Goal: Task Accomplishment & Management: Manage account settings

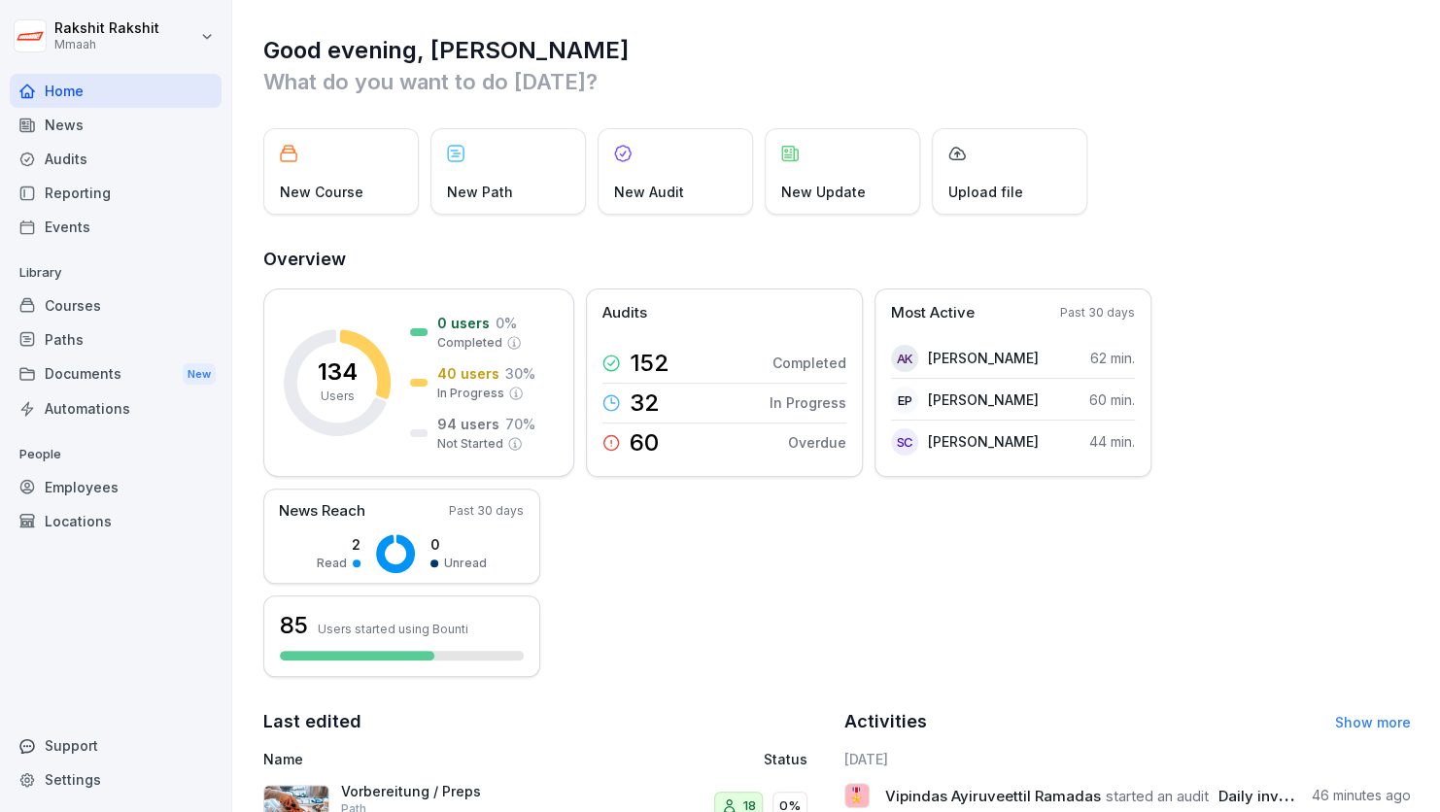
click at [121, 159] on div "Audits" at bounding box center [116, 159] width 212 height 34
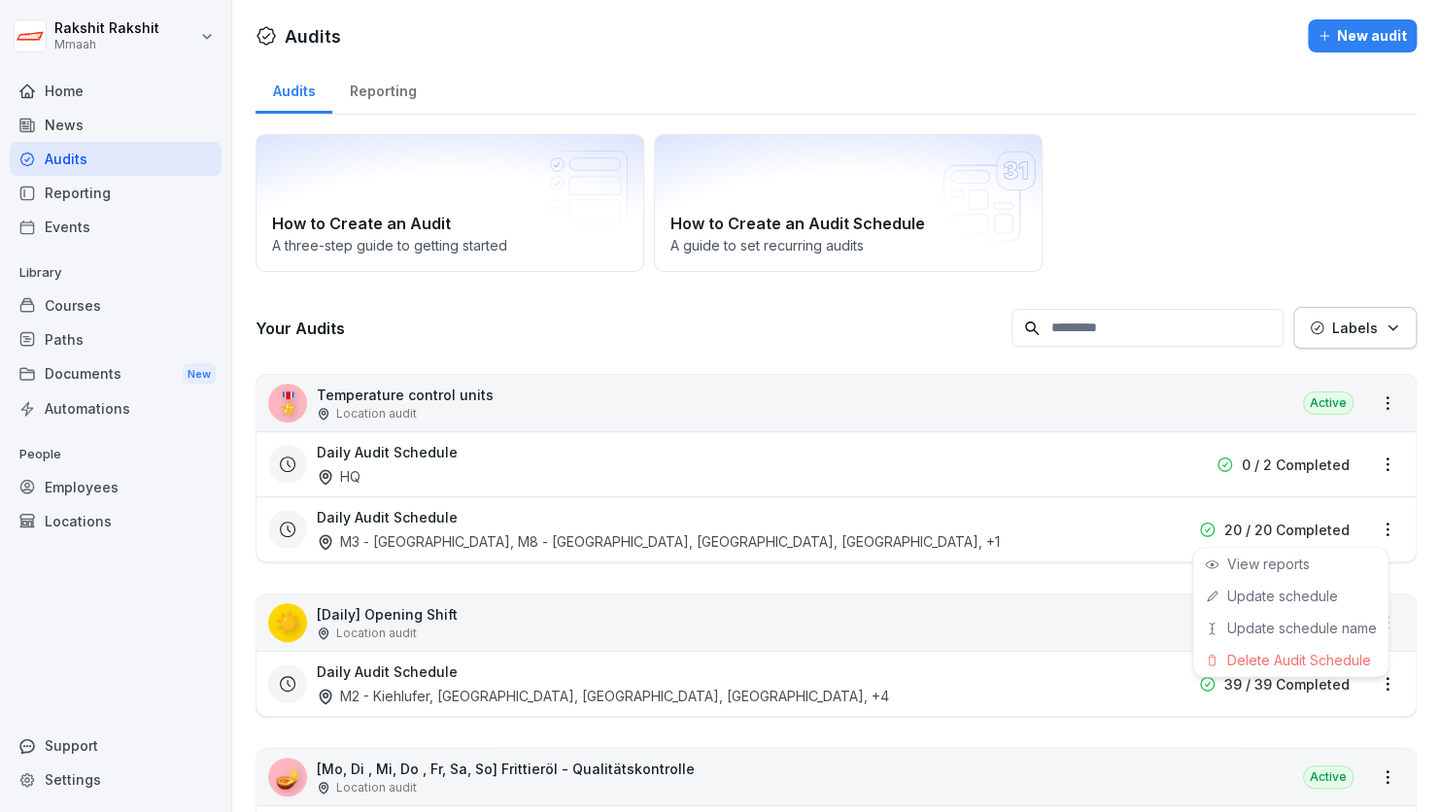
click at [1375, 525] on html "[PERSON_NAME] Mmaah Home News Audits Reporting Events Library Courses Paths Doc…" at bounding box center [720, 406] width 1440 height 812
click at [0, 0] on link "Update schedule" at bounding box center [0, 0] width 0 height 0
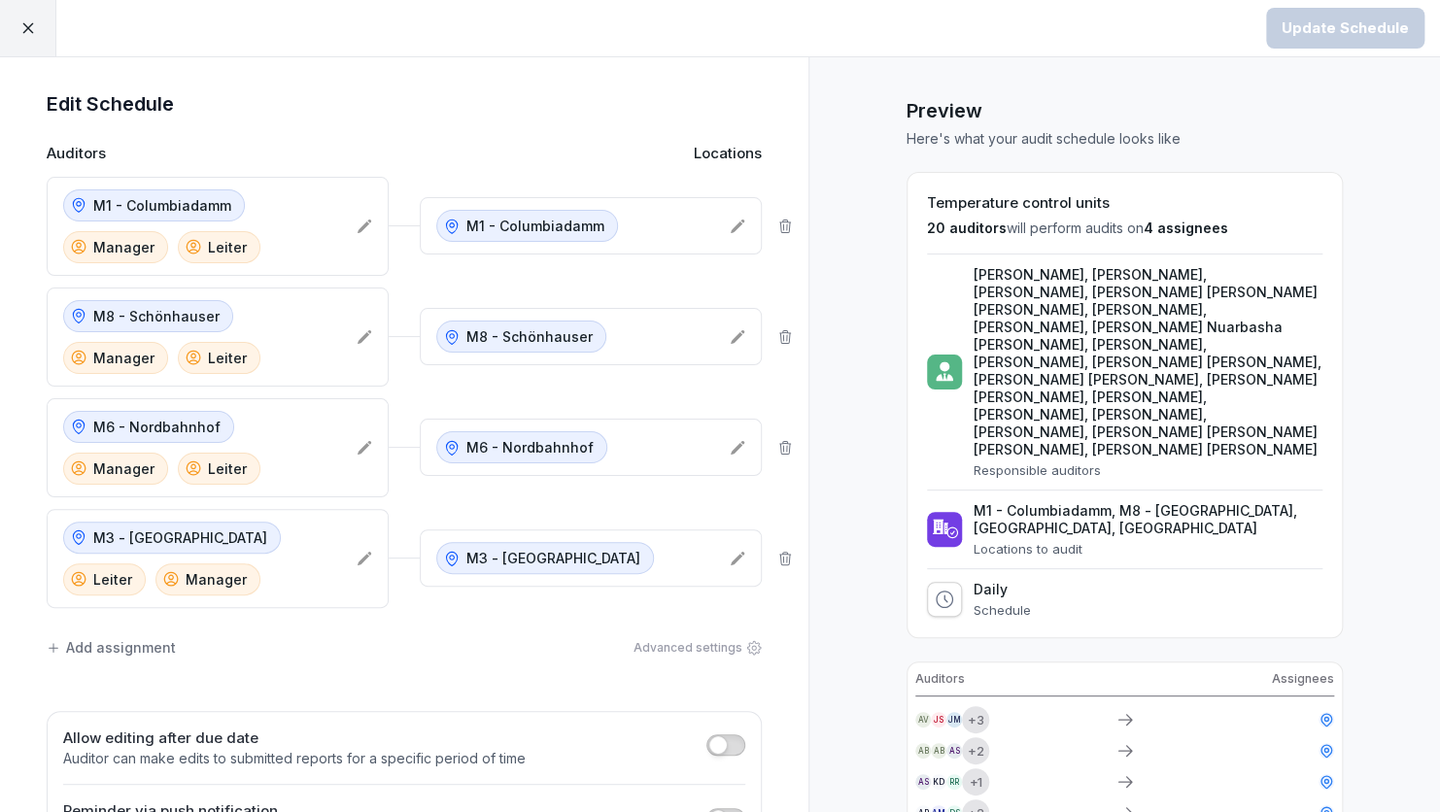
click at [40, 23] on div at bounding box center [28, 28] width 56 height 56
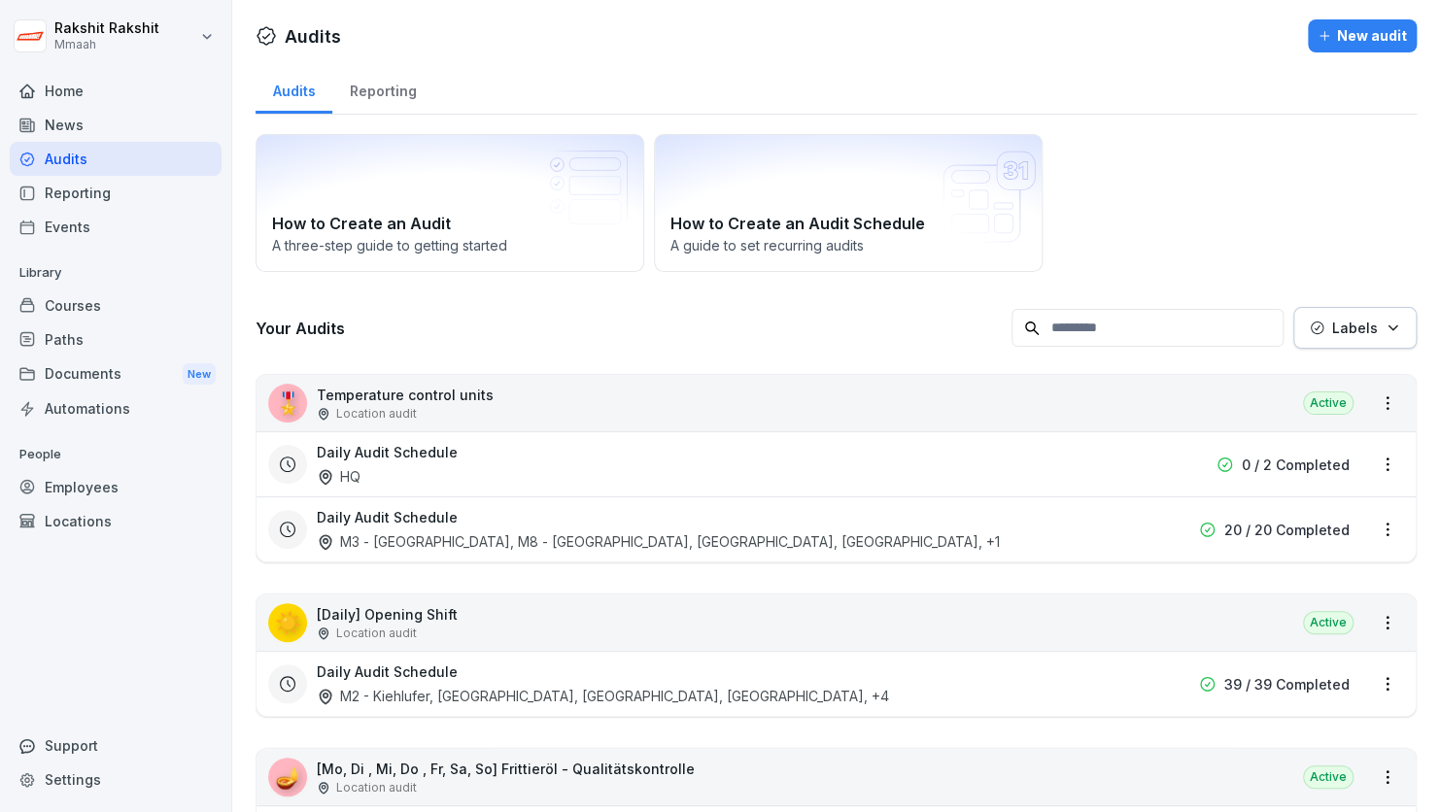
click at [549, 485] on div "Daily Audit Schedule HQ" at bounding box center [712, 464] width 790 height 45
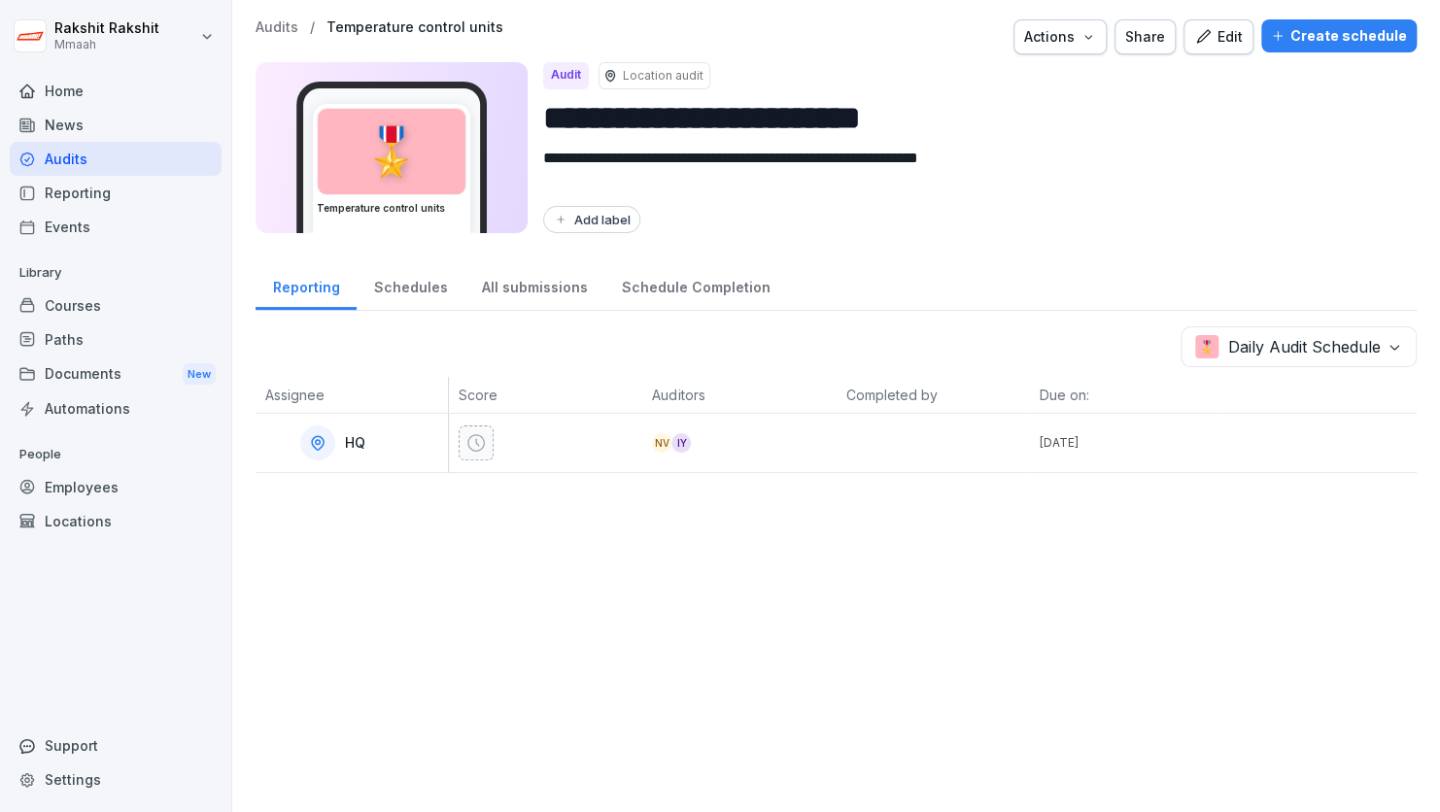
click at [859, 452] on div at bounding box center [931, 443] width 193 height 58
click at [1197, 39] on icon "button" at bounding box center [1203, 36] width 14 height 14
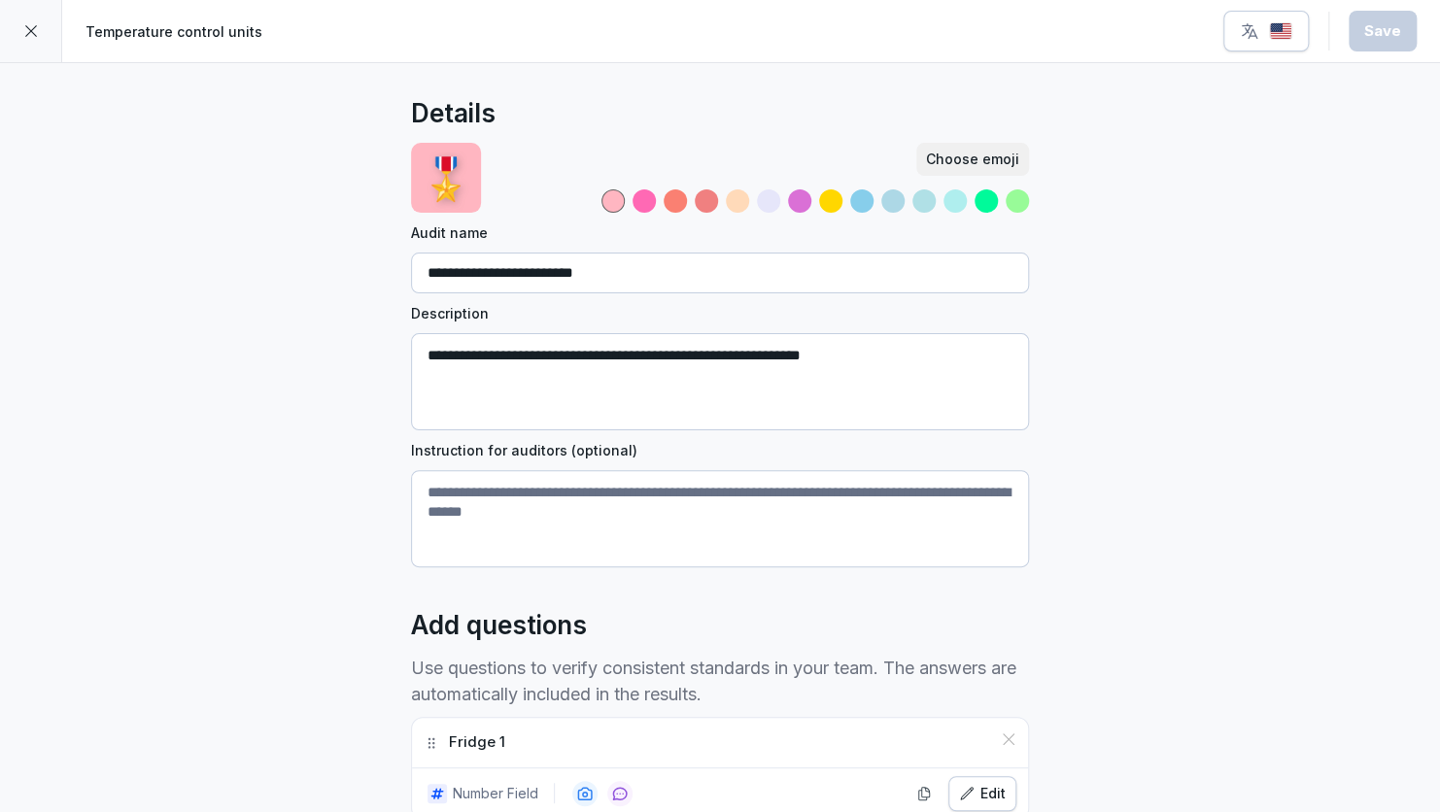
click at [21, 39] on div at bounding box center [31, 31] width 62 height 62
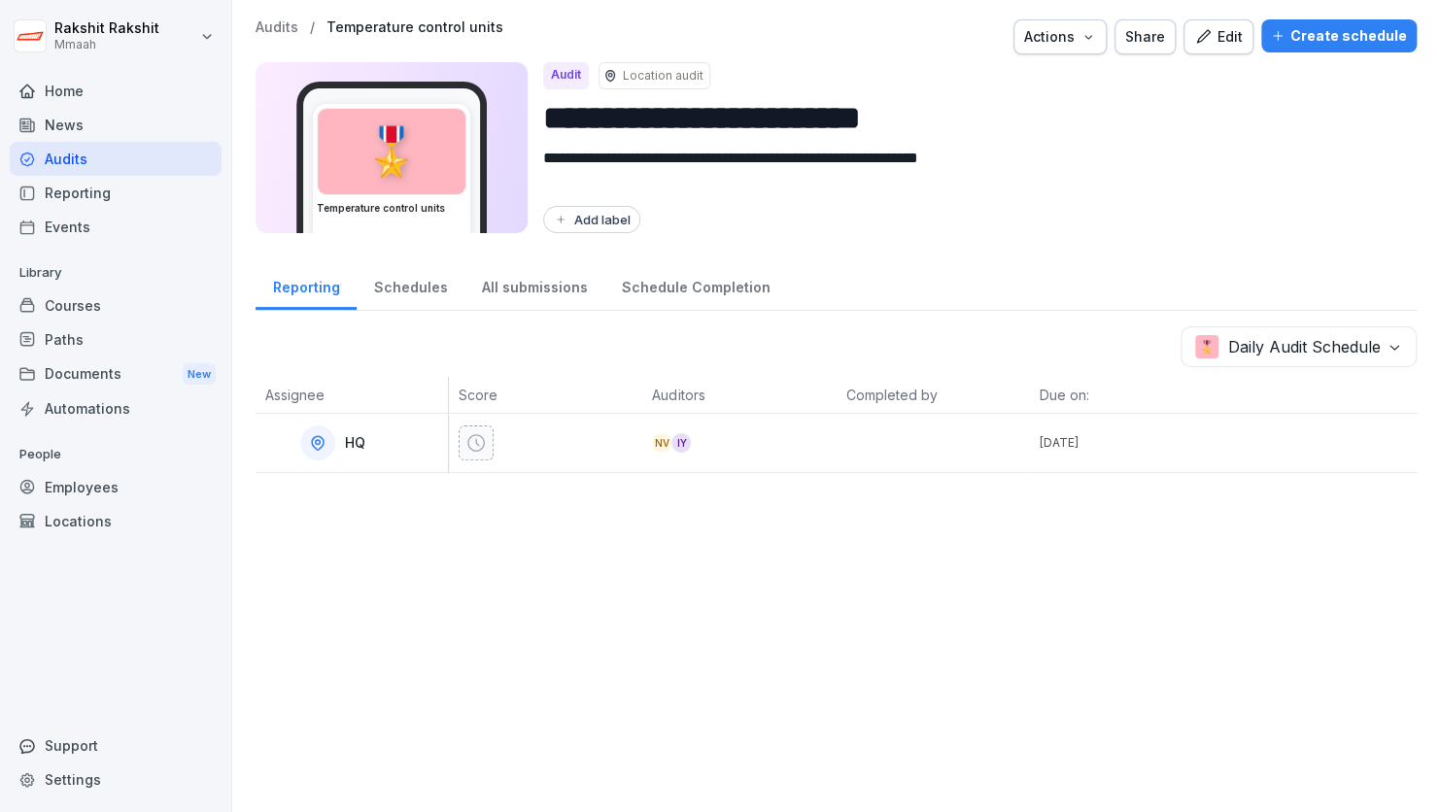
click at [69, 161] on div "Audits" at bounding box center [116, 159] width 212 height 34
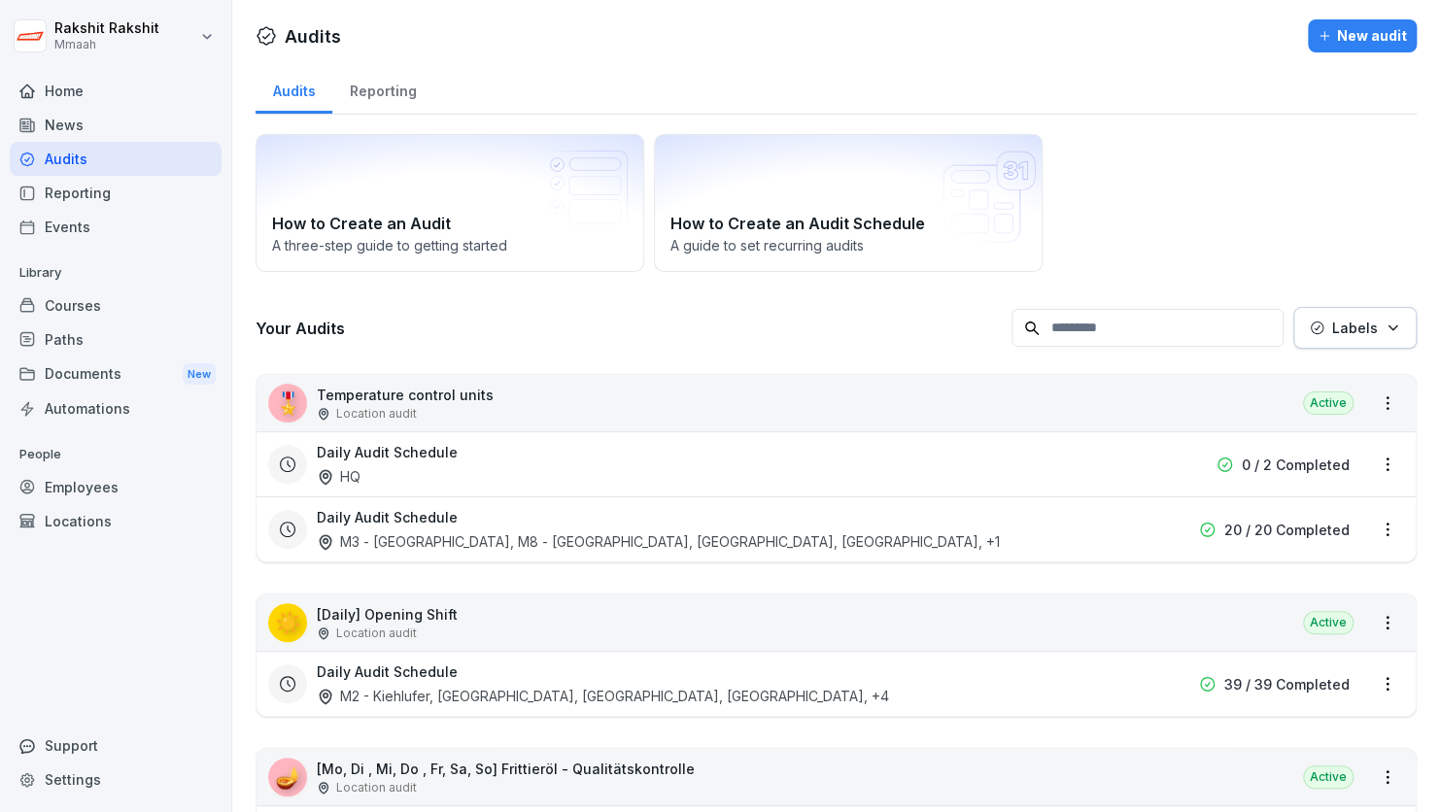
click at [10, 142] on link "Audits" at bounding box center [116, 159] width 212 height 34
click at [723, 517] on div "Daily Audit Schedule M3 - [GEOGRAPHIC_DATA], [GEOGRAPHIC_DATA] - [GEOGRAPHIC_DA…" at bounding box center [712, 529] width 790 height 45
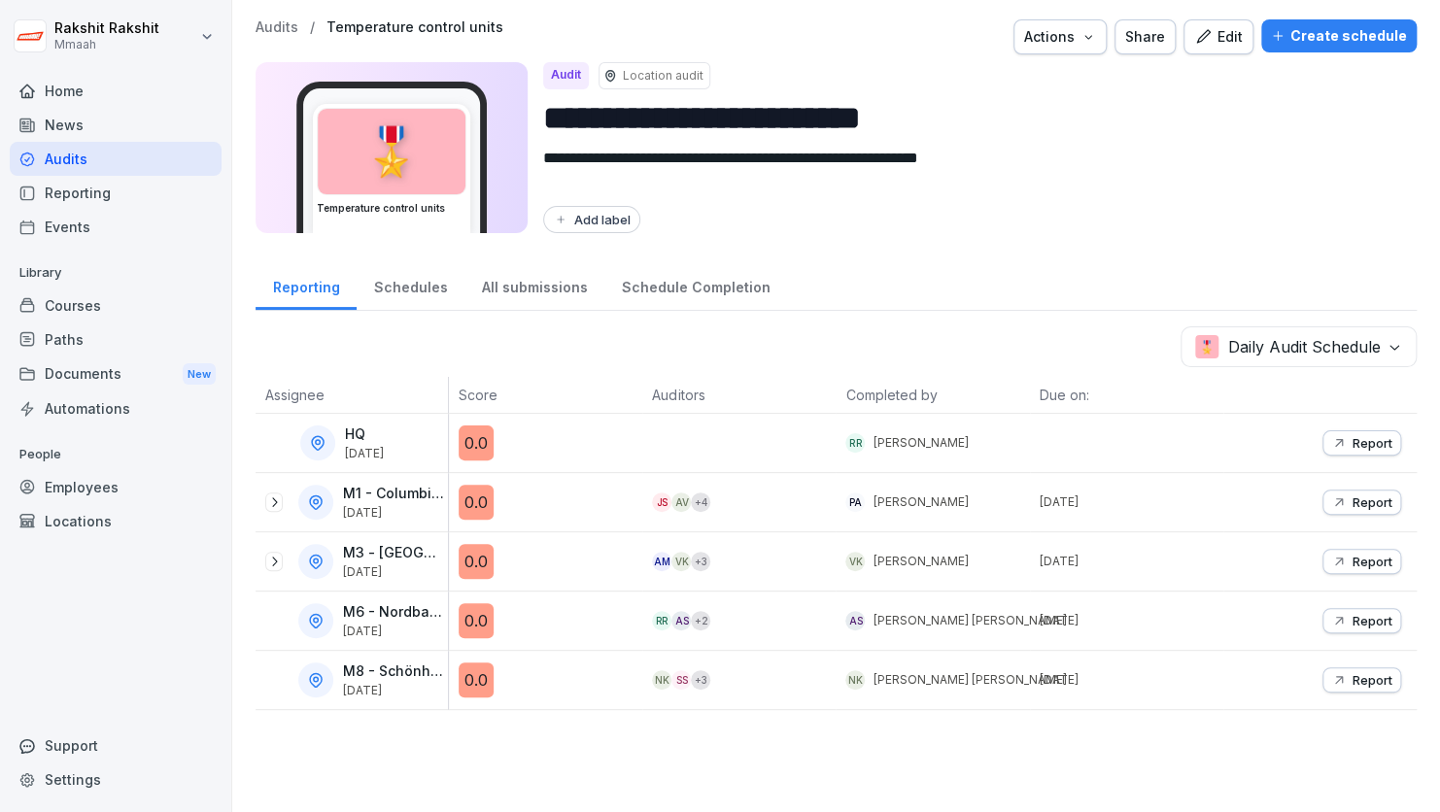
click at [90, 166] on div "Audits" at bounding box center [116, 159] width 212 height 34
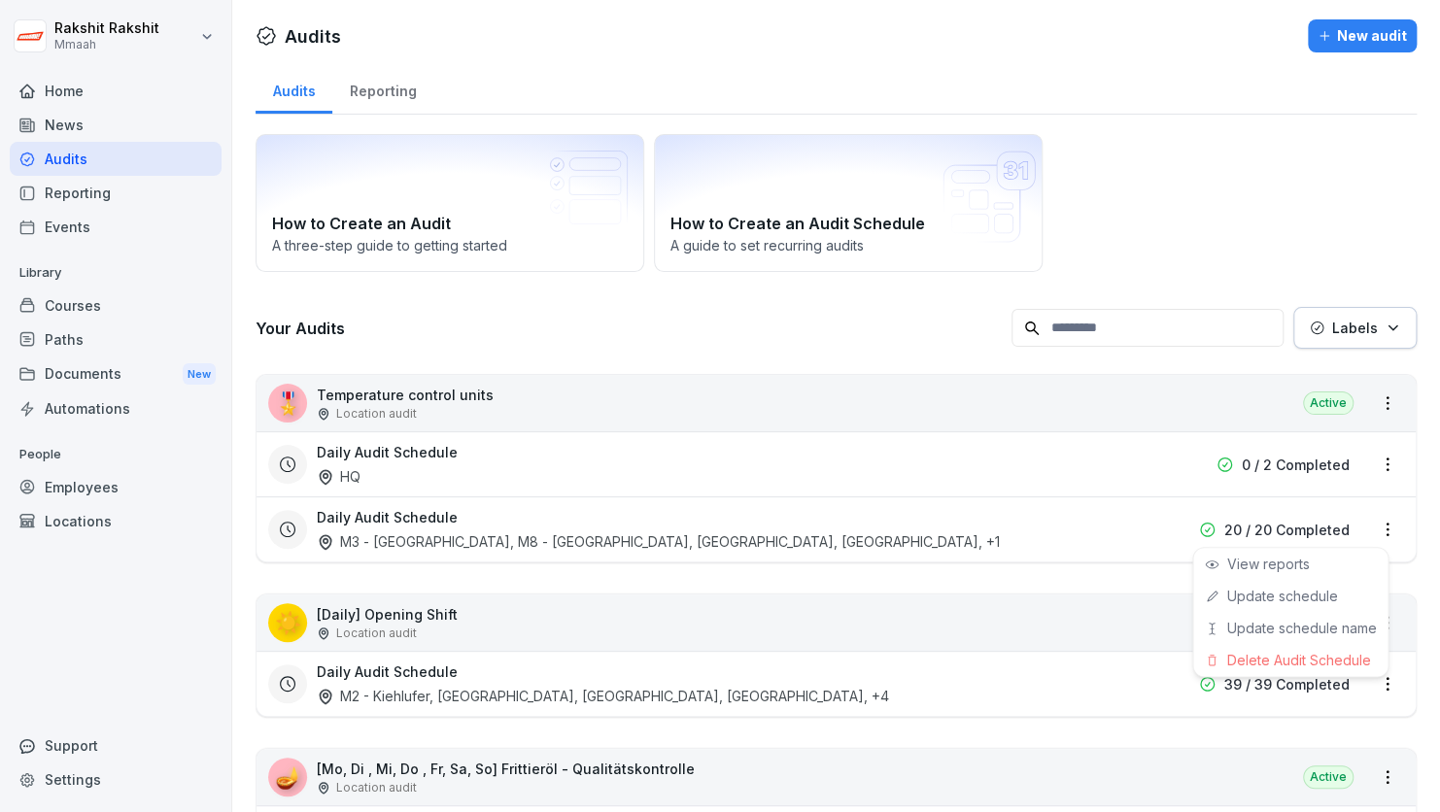
click at [1373, 525] on html "[PERSON_NAME] Mmaah Home News Audits Reporting Events Library Courses Paths Doc…" at bounding box center [720, 406] width 1440 height 812
click at [1314, 631] on div "Update schedule name" at bounding box center [1290, 628] width 194 height 32
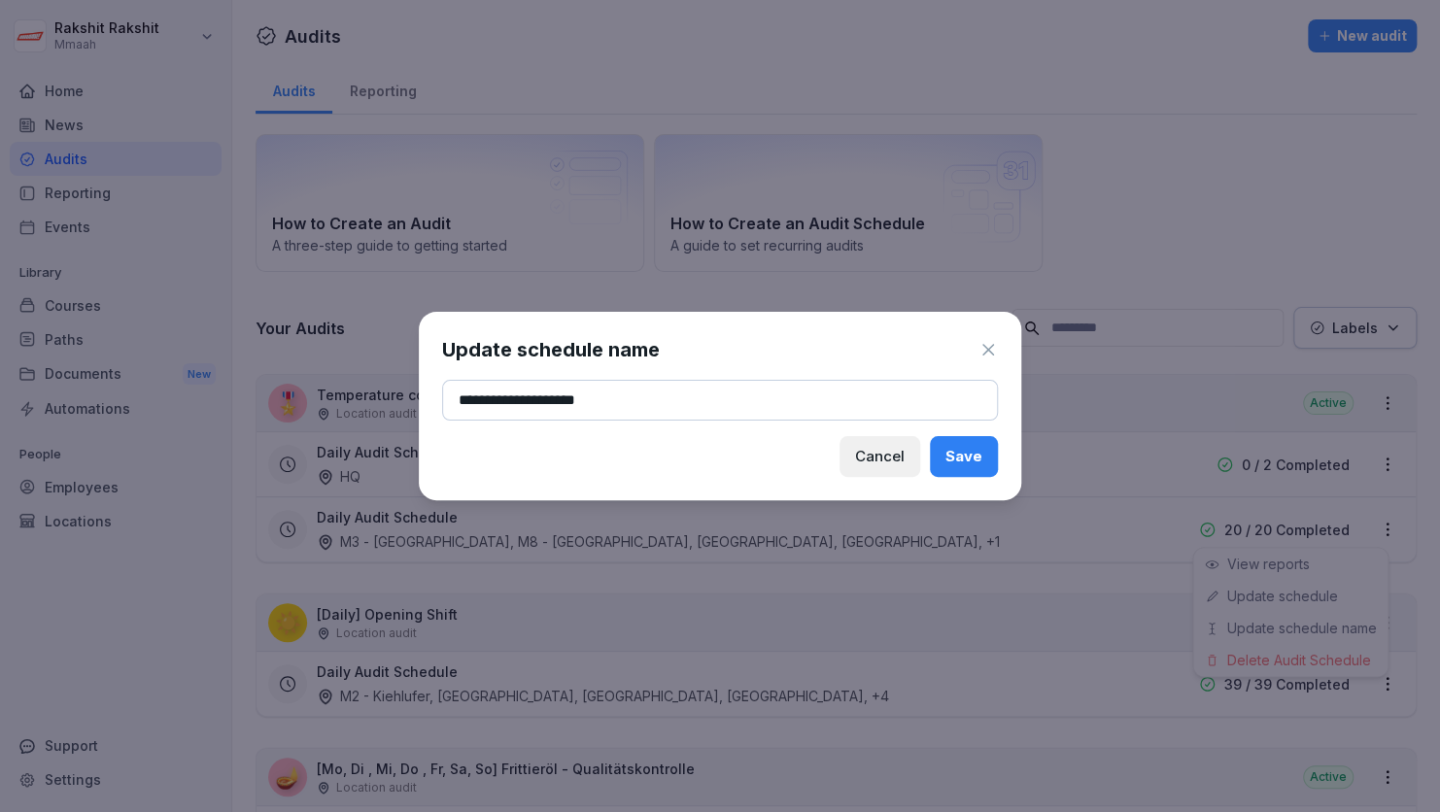
click at [984, 350] on icon at bounding box center [987, 349] width 19 height 19
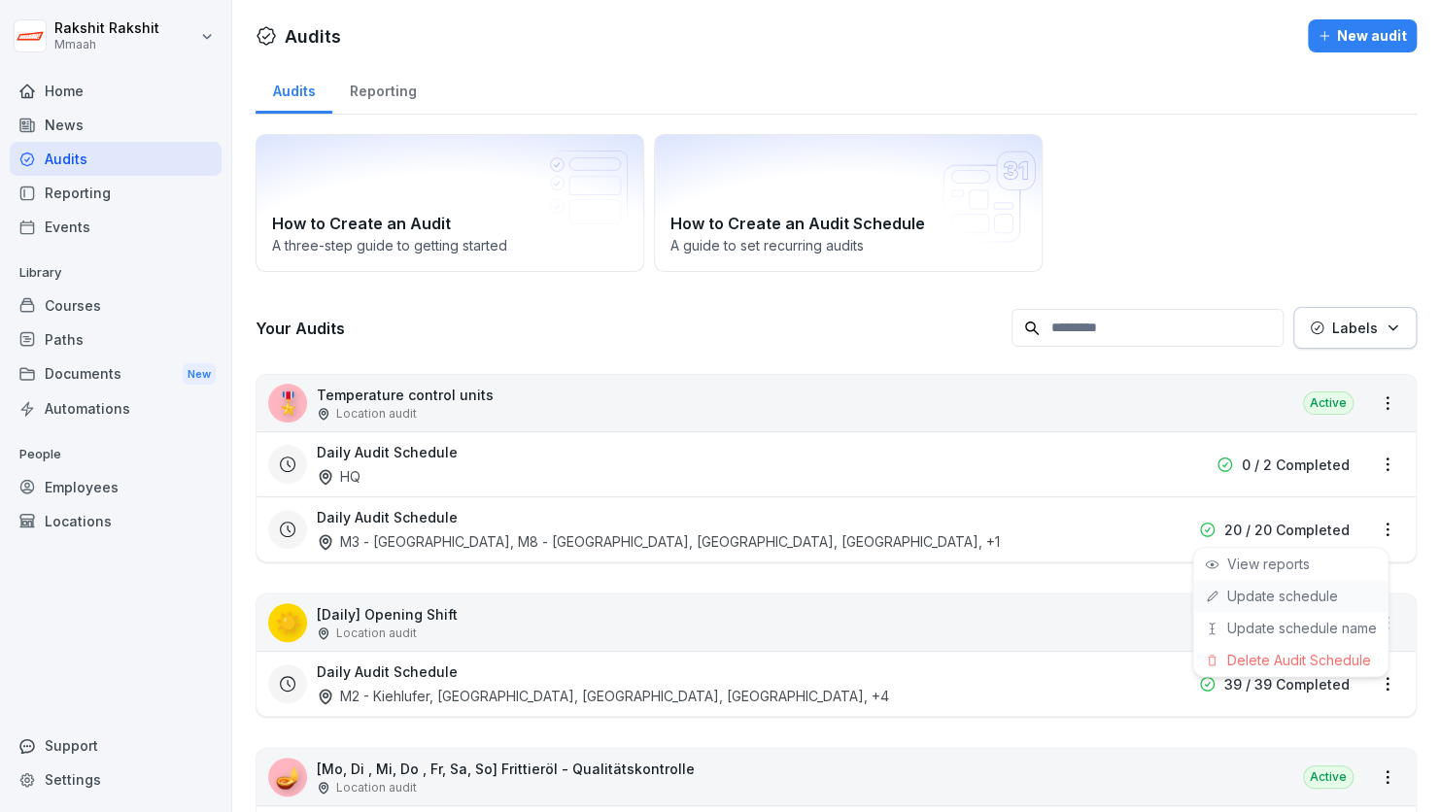
click at [0, 0] on link "Update schedule" at bounding box center [0, 0] width 0 height 0
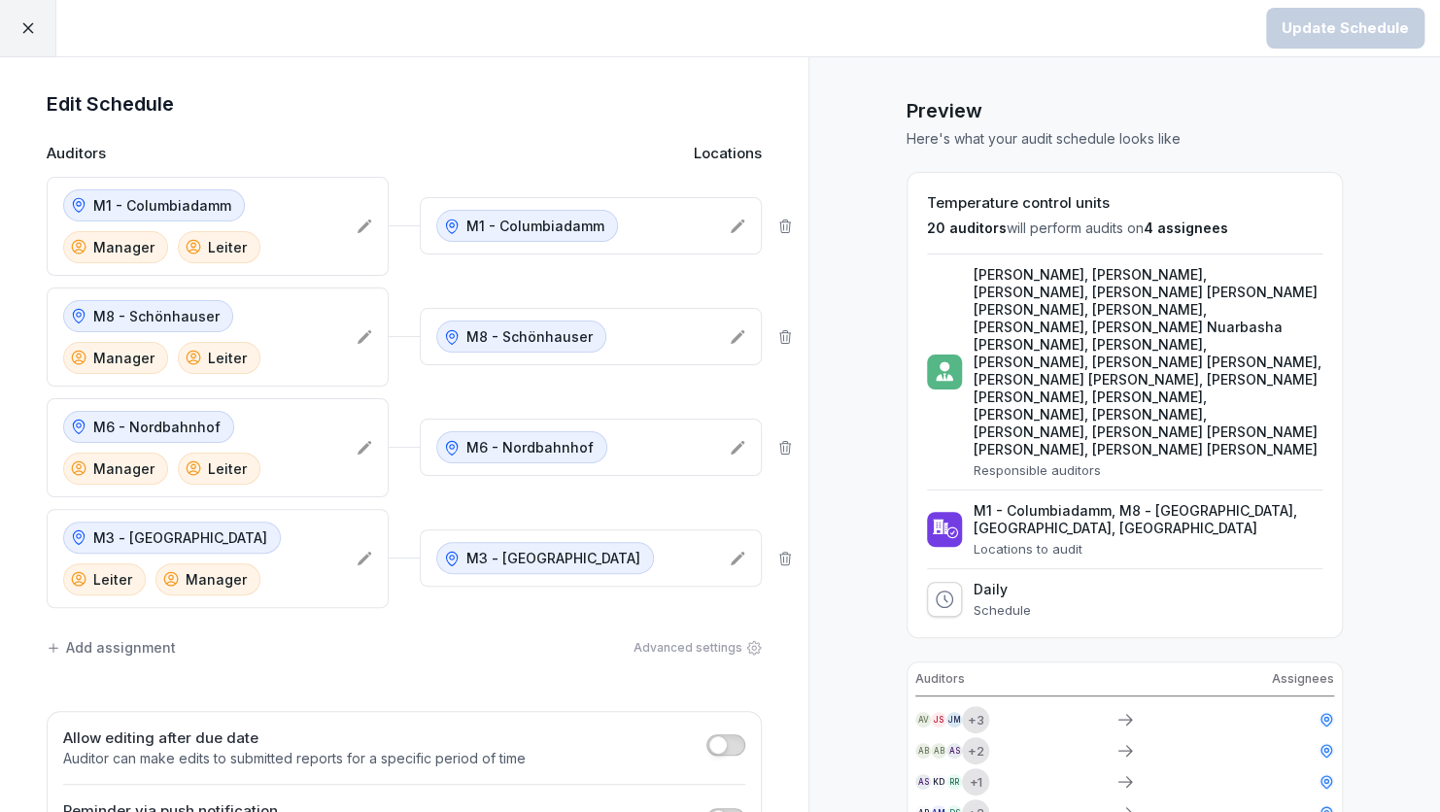
click at [76, 643] on div "Add assignment" at bounding box center [111, 647] width 129 height 20
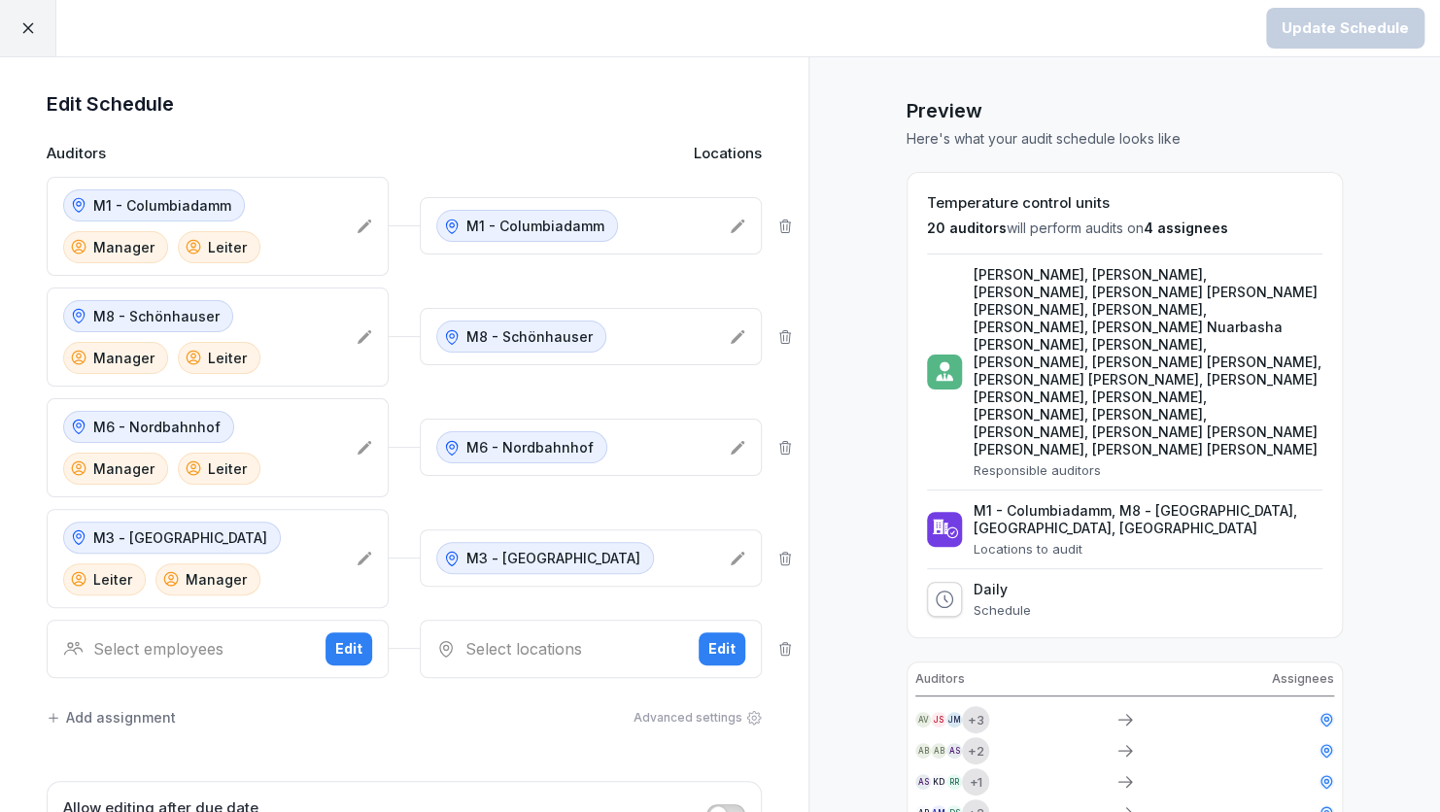
click at [222, 637] on div "Select employees" at bounding box center [186, 648] width 247 height 23
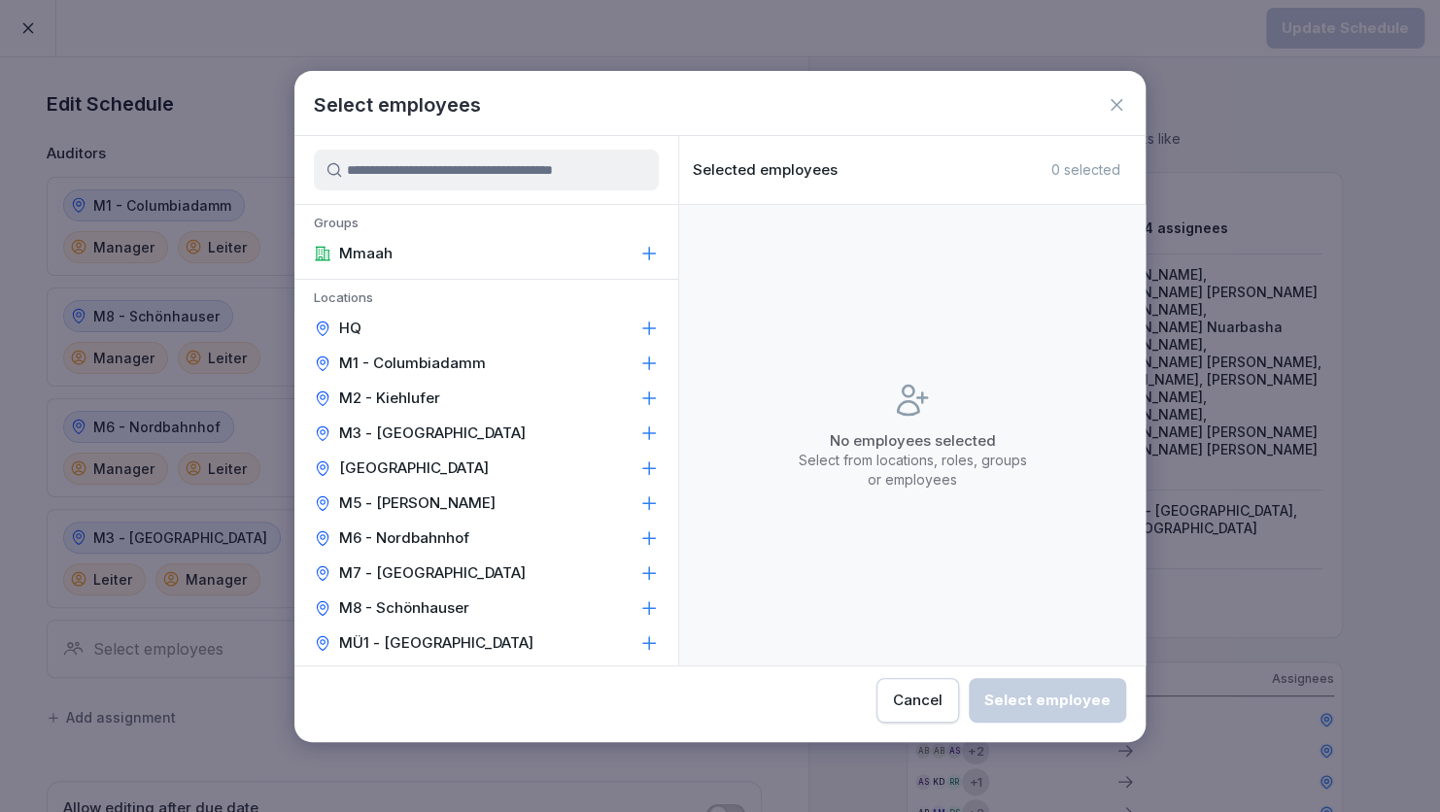
click at [413, 474] on p "[GEOGRAPHIC_DATA]" at bounding box center [414, 468] width 150 height 19
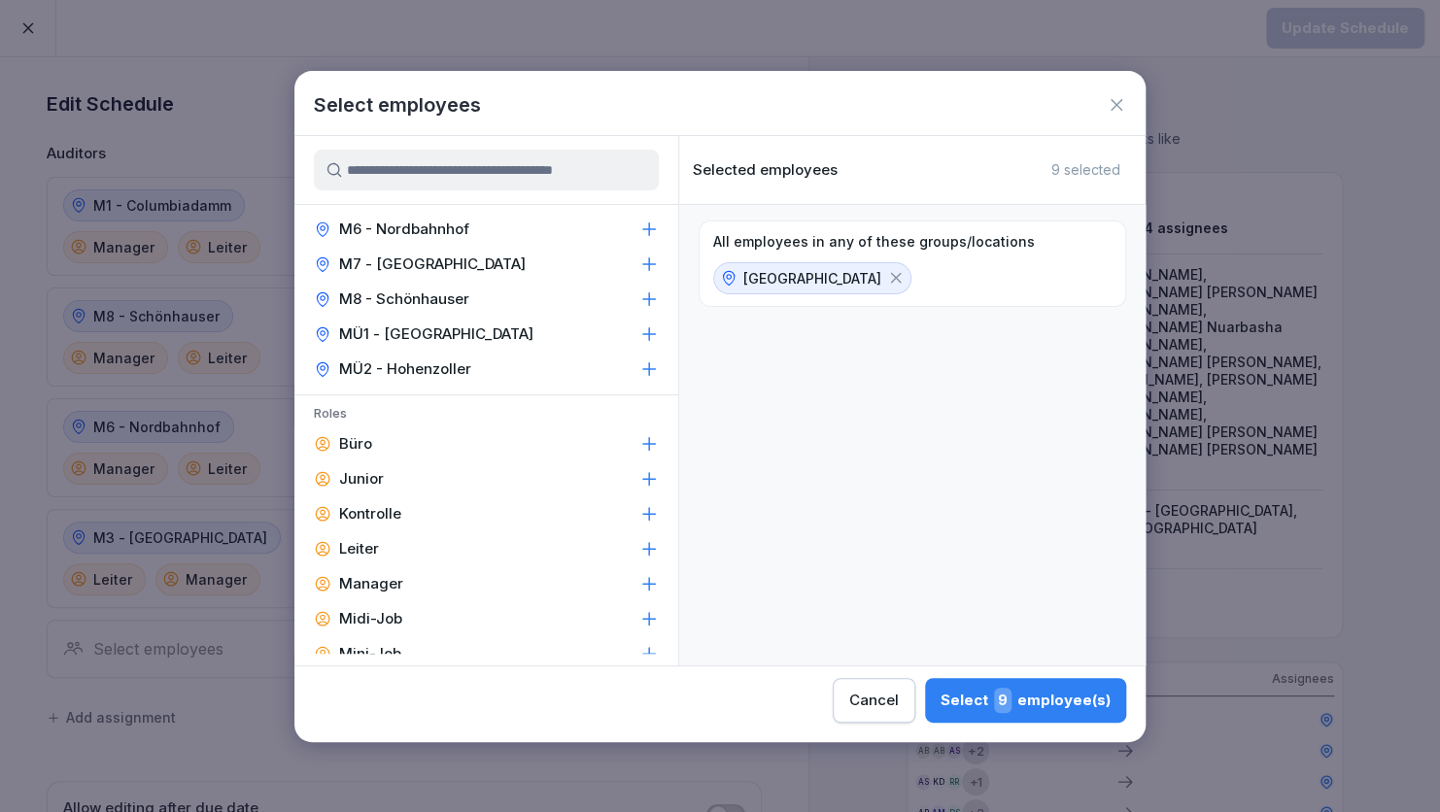
scroll to position [311, 0]
click at [433, 575] on div "Manager" at bounding box center [486, 581] width 384 height 35
click at [409, 552] on div "Leiter" at bounding box center [486, 546] width 384 height 35
click at [996, 708] on div "Select 3 employee(s)" at bounding box center [1025, 700] width 169 height 25
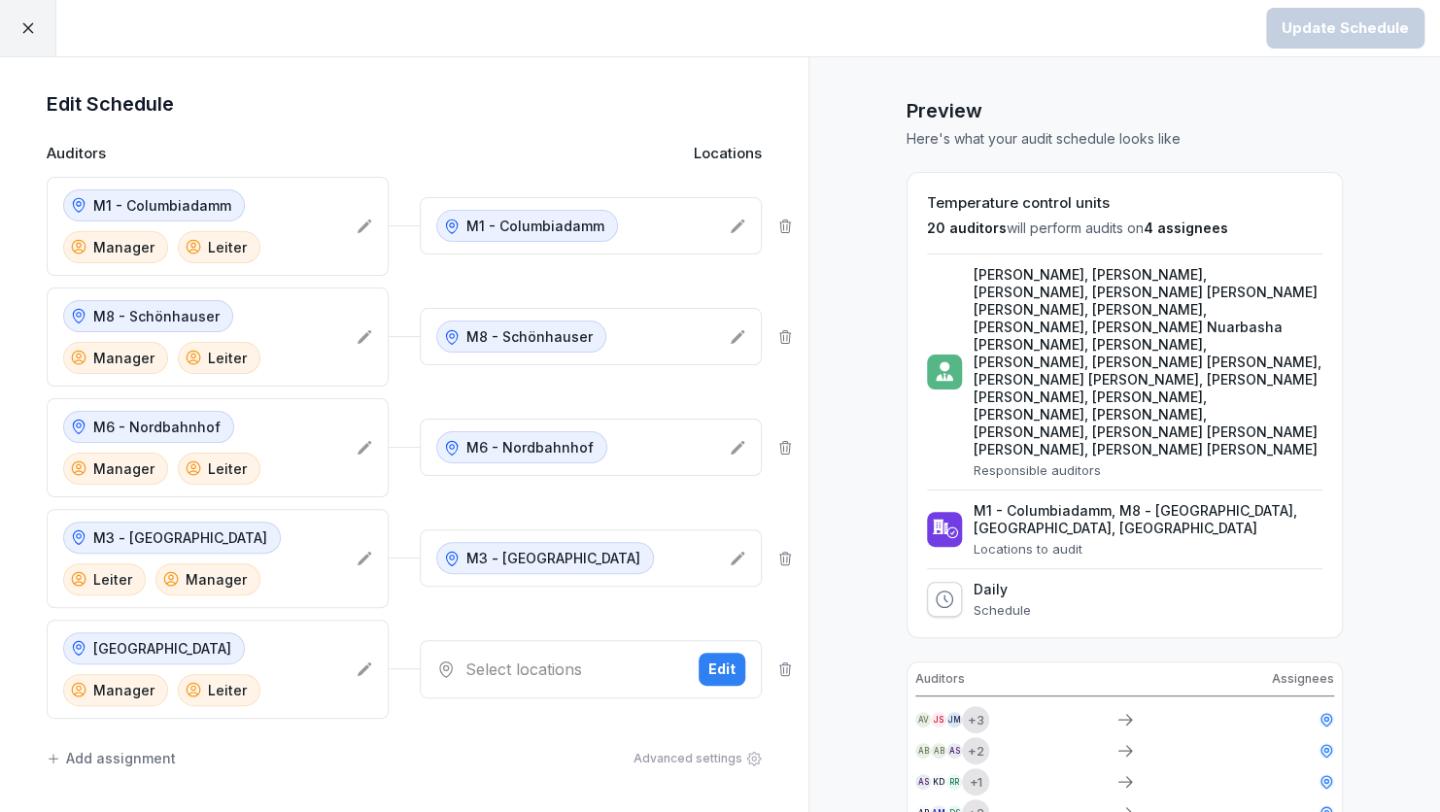
click at [597, 672] on div "Select locations" at bounding box center [559, 669] width 247 height 23
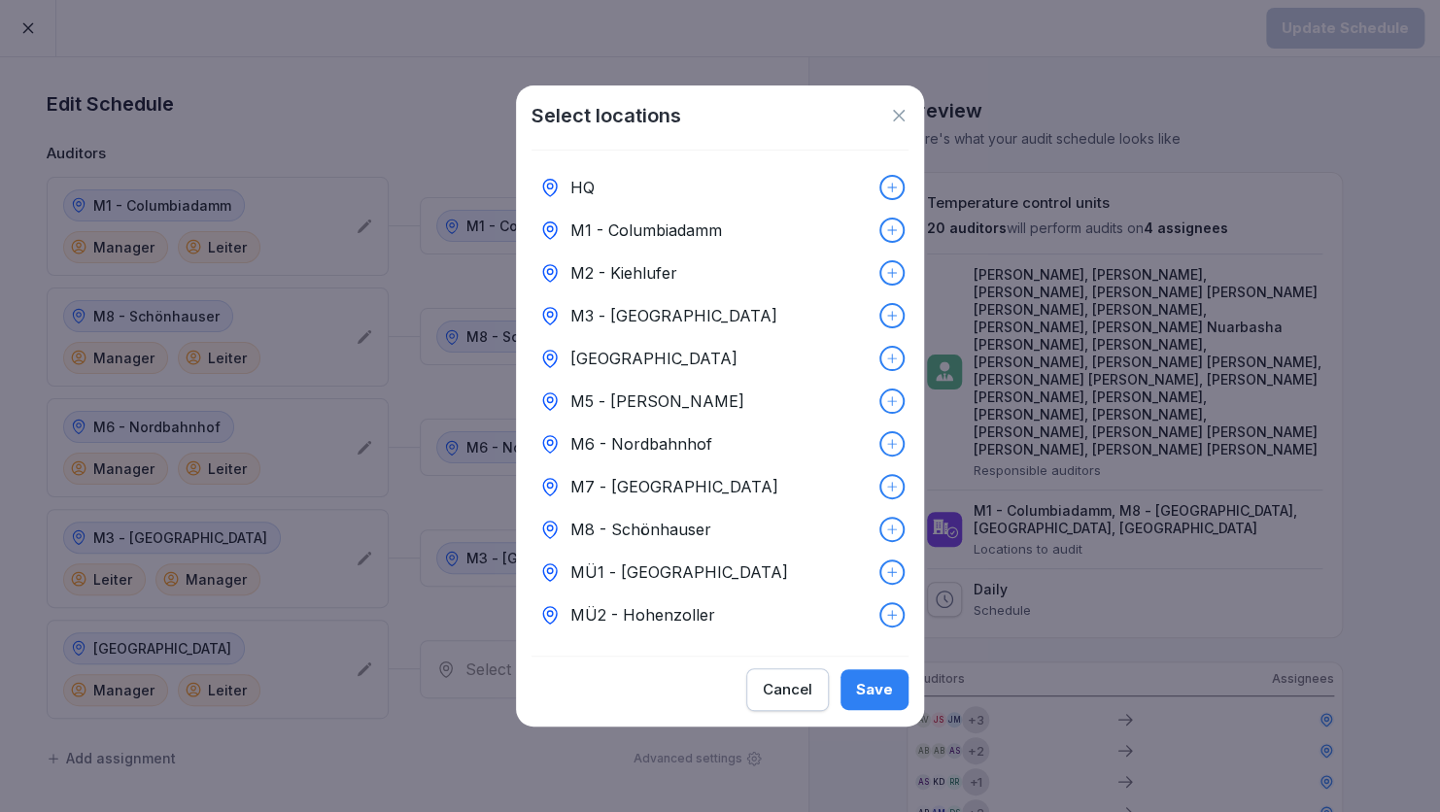
click at [623, 356] on p "[GEOGRAPHIC_DATA]" at bounding box center [653, 358] width 167 height 23
click at [874, 684] on button "Save" at bounding box center [874, 689] width 68 height 41
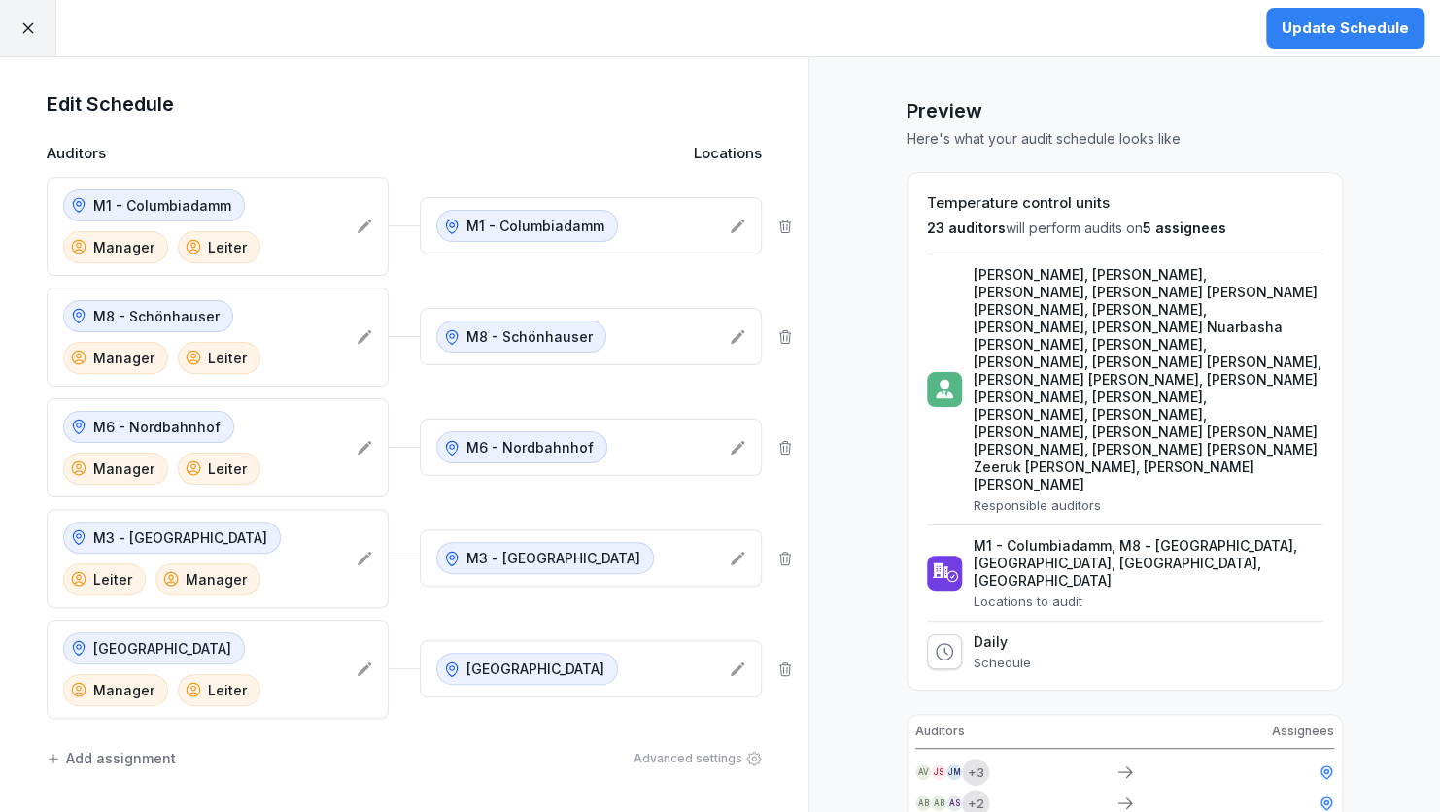
click at [359, 668] on icon at bounding box center [365, 670] width 16 height 16
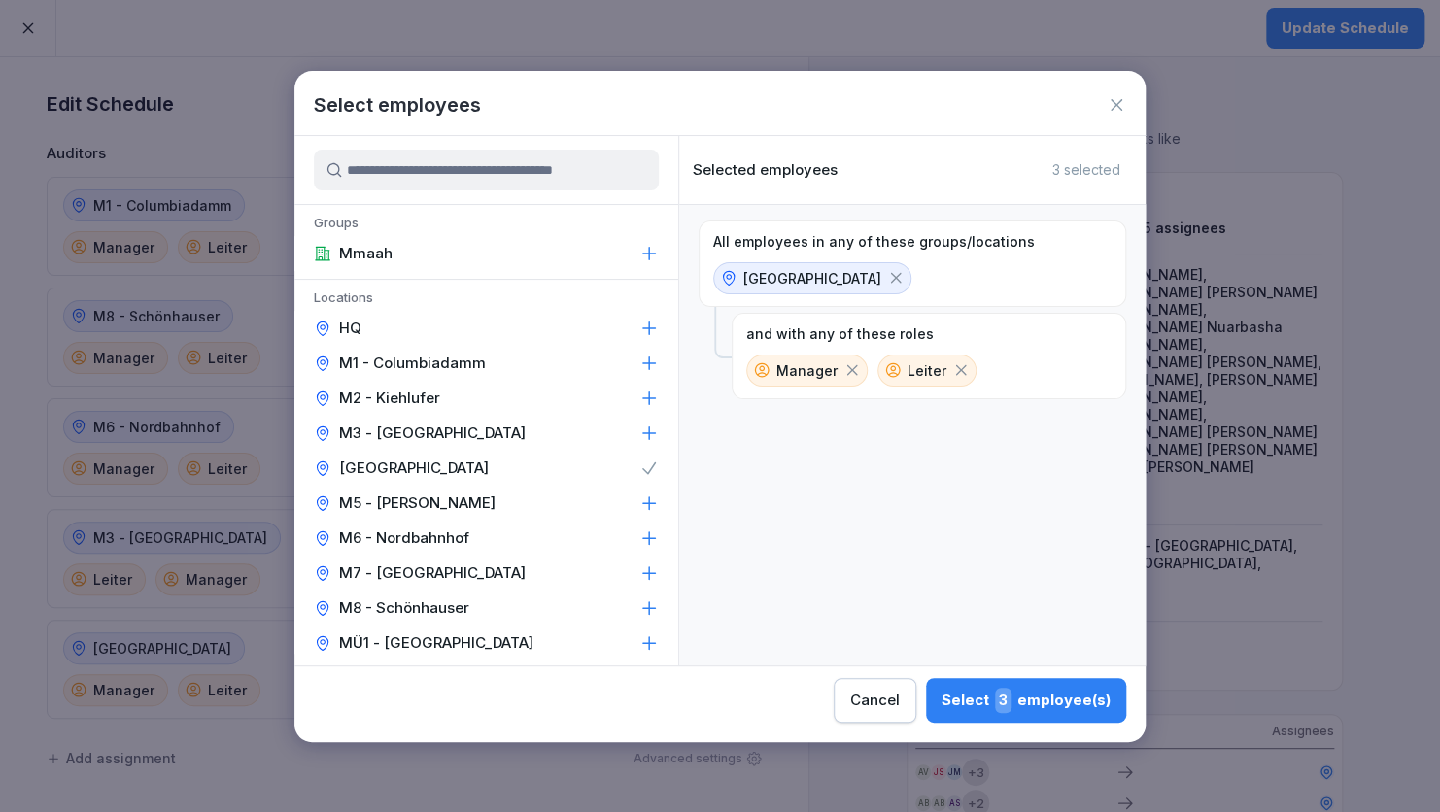
click at [639, 469] on icon at bounding box center [648, 468] width 19 height 19
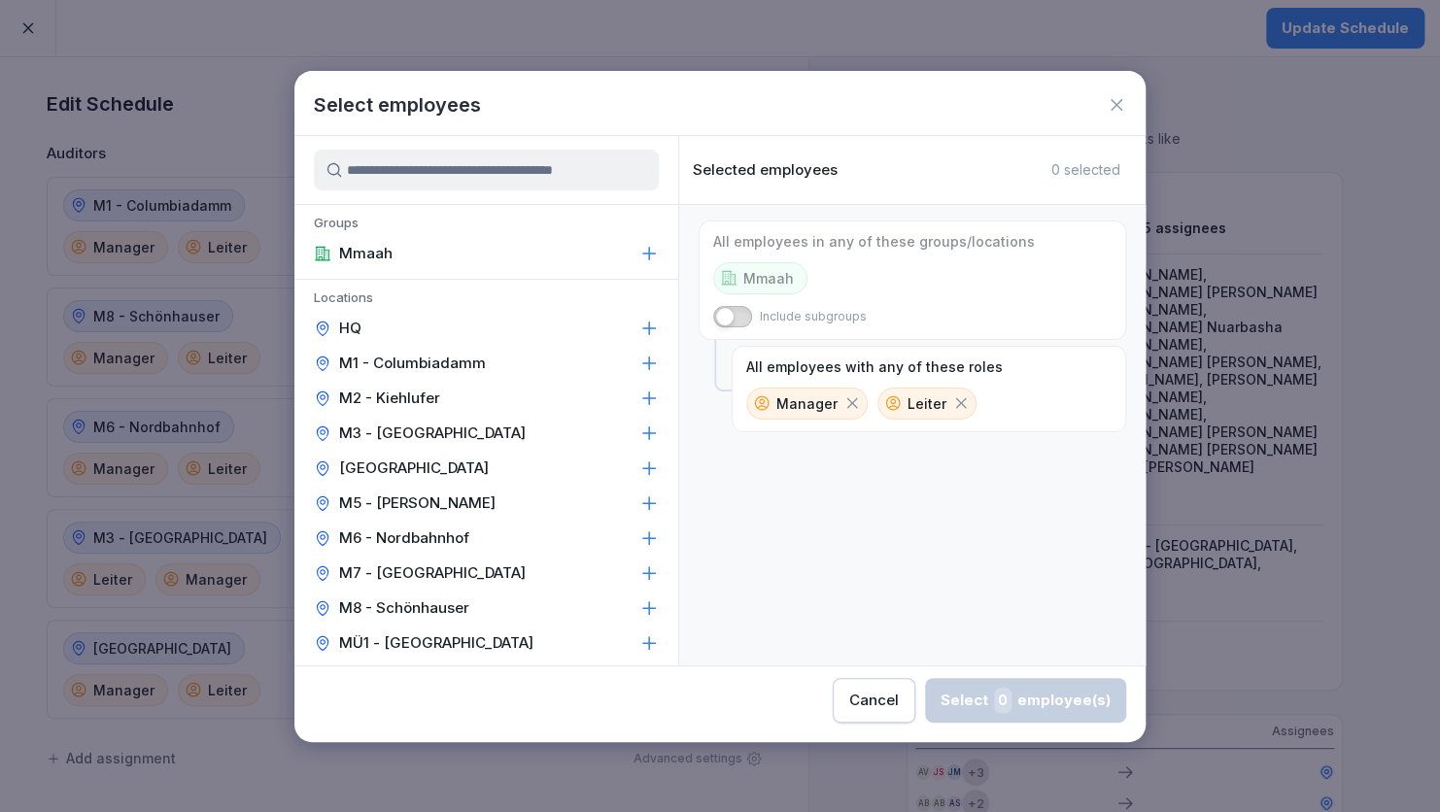
click at [639, 577] on icon at bounding box center [648, 572] width 19 height 19
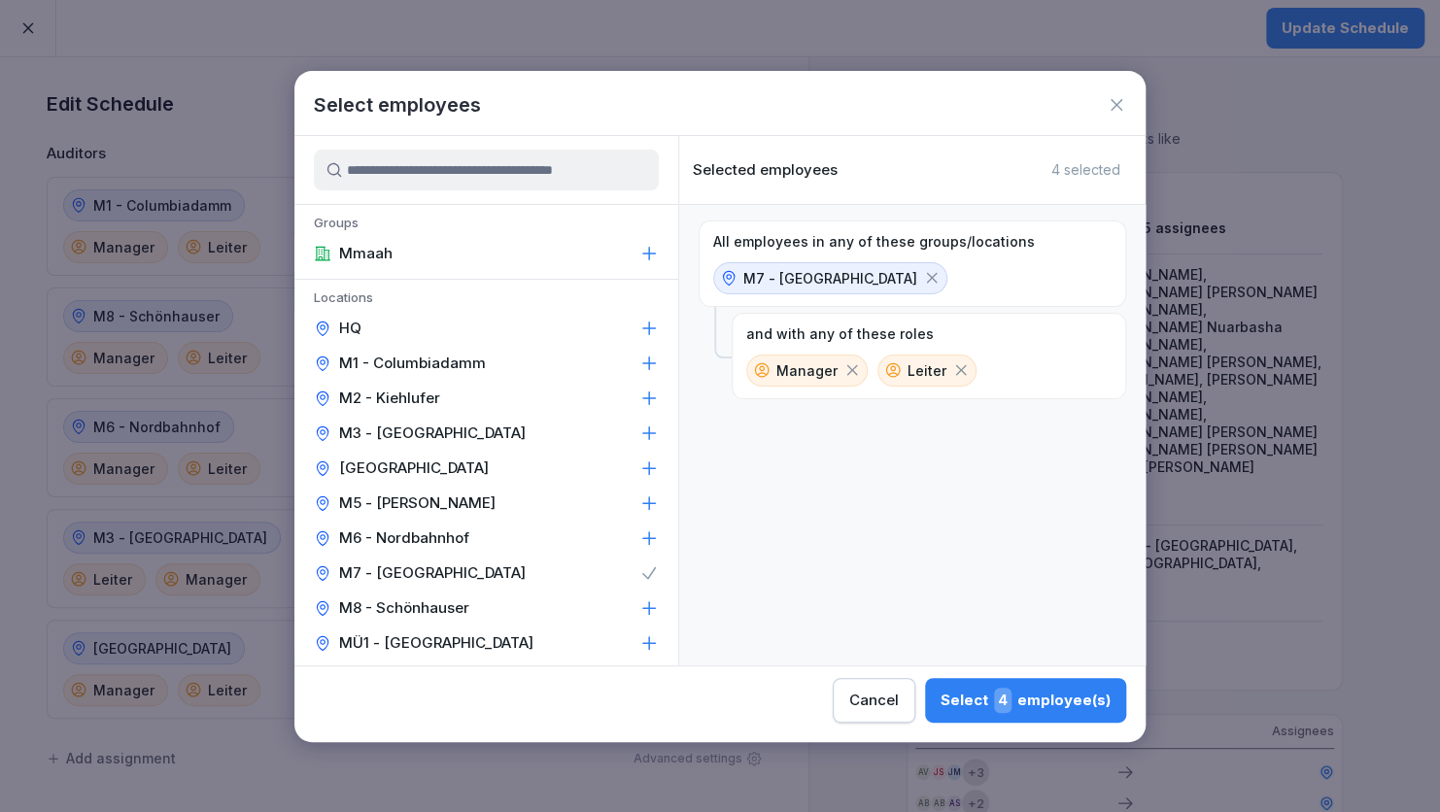
click at [969, 702] on div "Select 4 employee(s)" at bounding box center [1025, 700] width 170 height 25
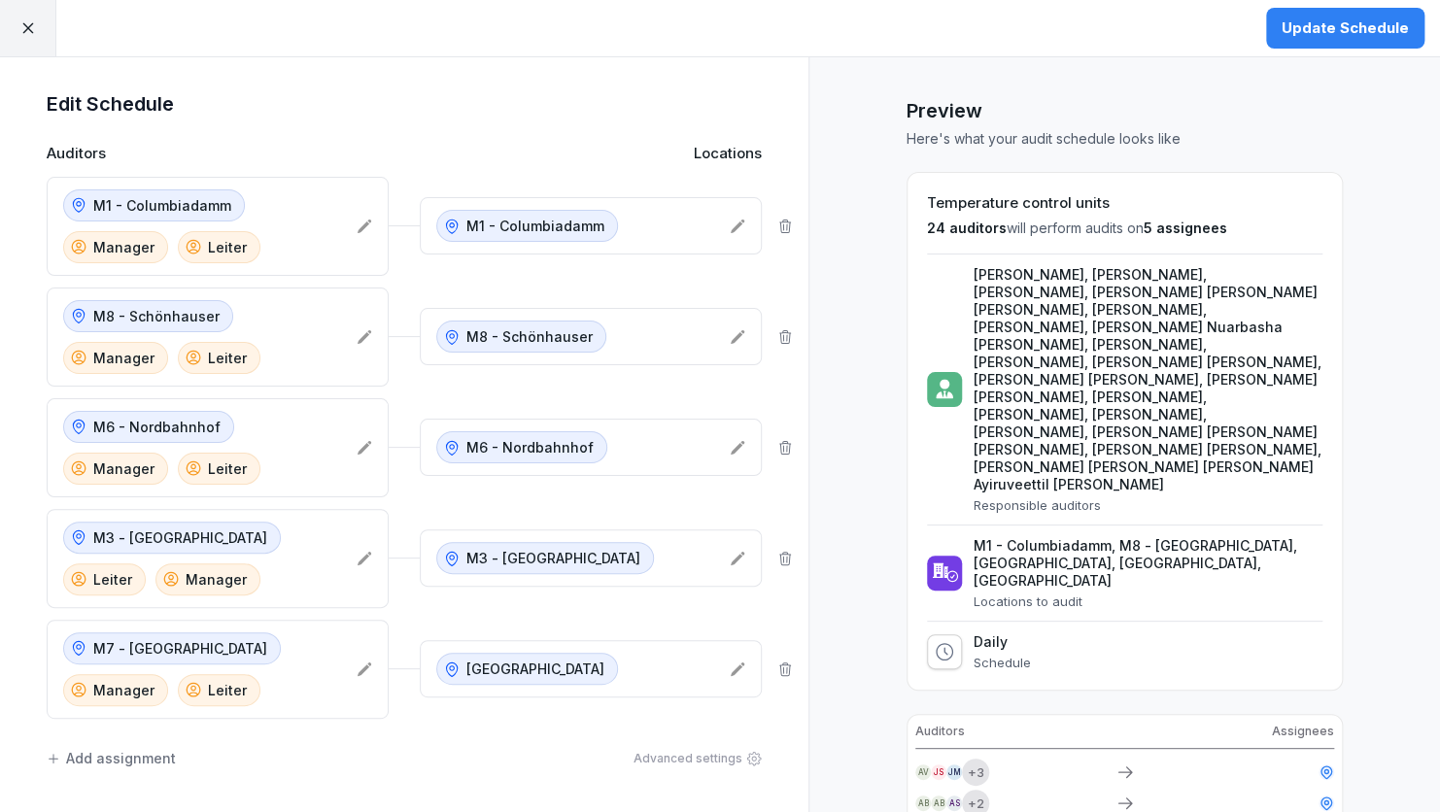
click at [732, 662] on icon at bounding box center [738, 670] width 16 height 16
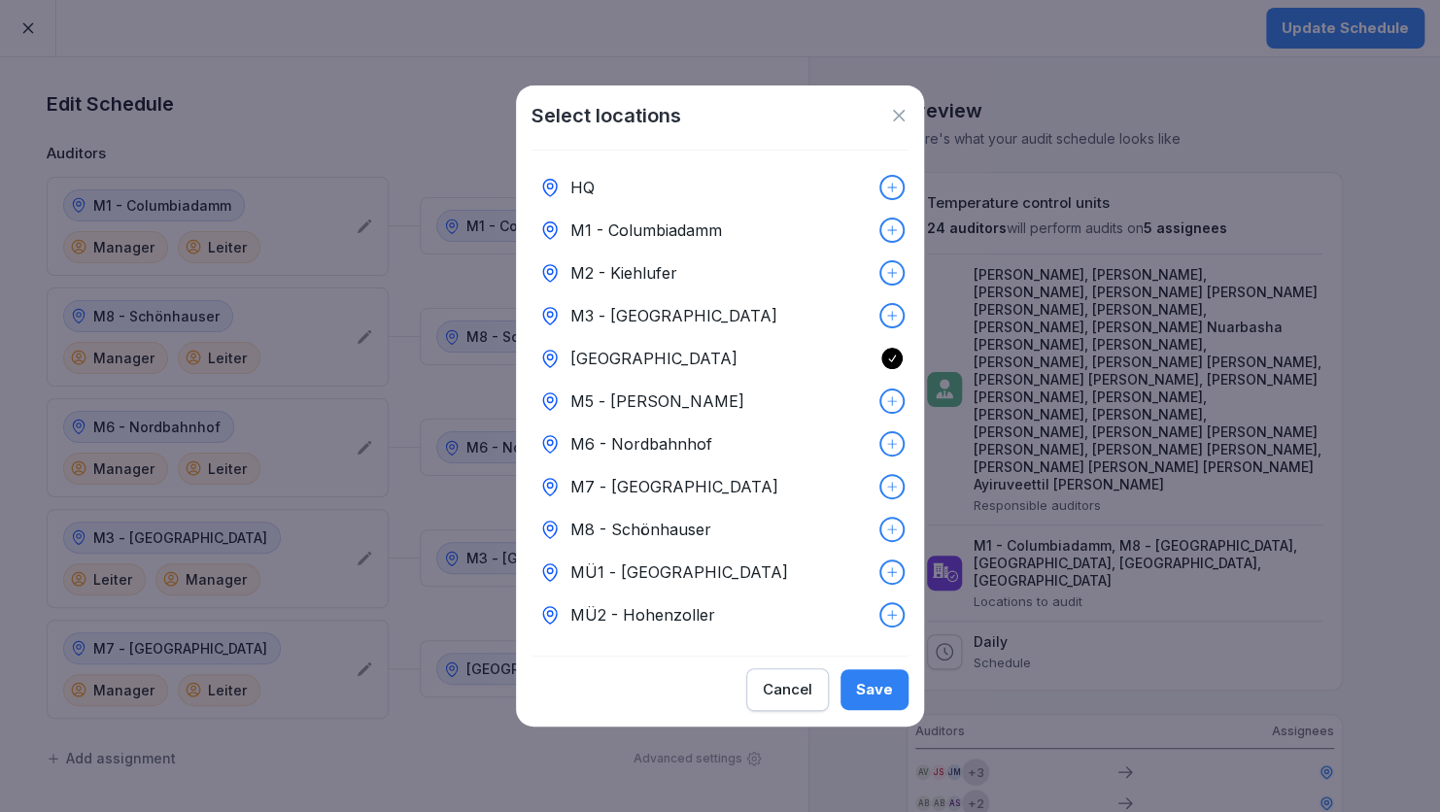
click at [674, 465] on div "M7 - [GEOGRAPHIC_DATA]" at bounding box center [719, 486] width 377 height 43
click at [885, 352] on icon at bounding box center [892, 359] width 14 height 14
click at [879, 688] on div "Save" at bounding box center [874, 689] width 37 height 21
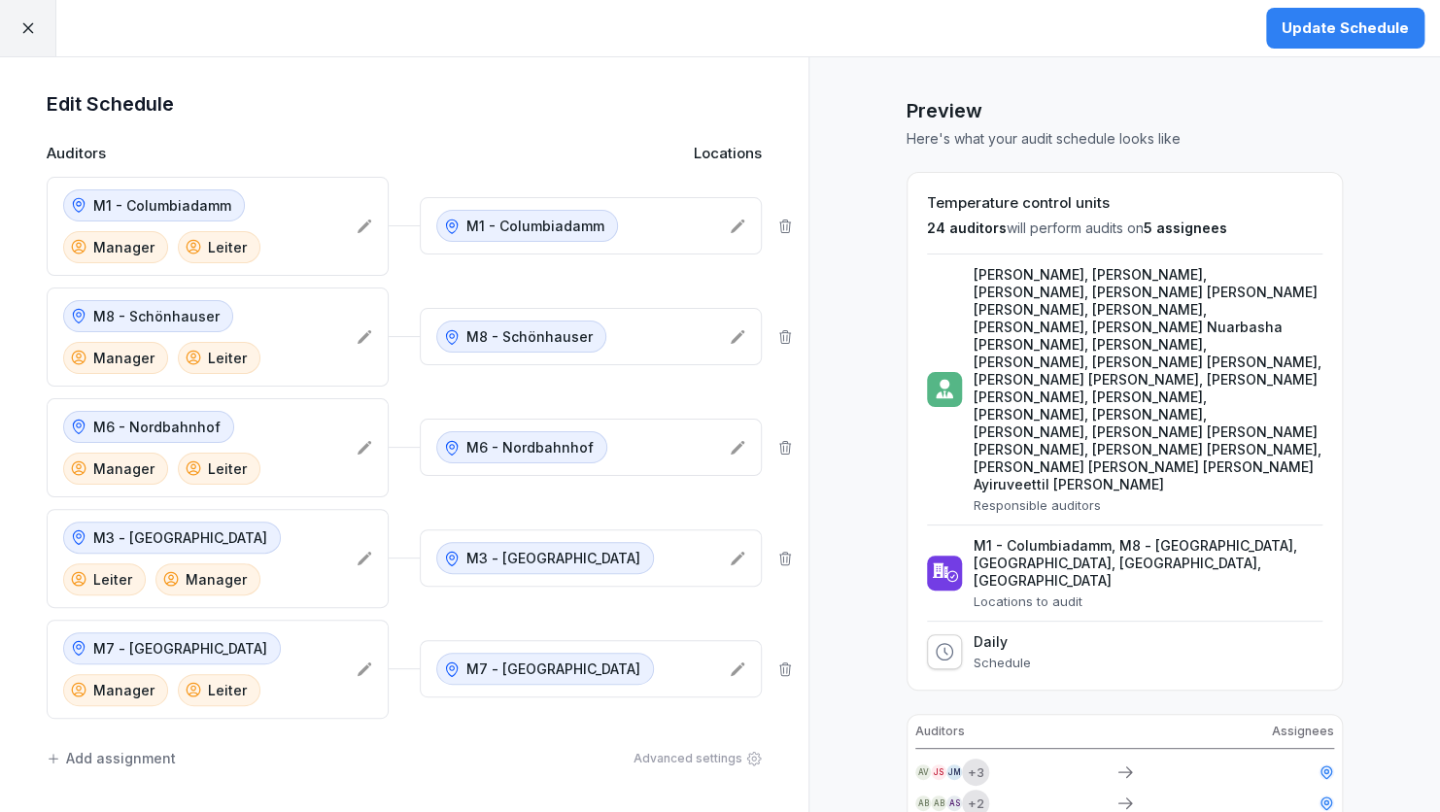
click at [849, 529] on div "Preview Here's what your audit schedule looks like Temperature control units 24…" at bounding box center [1123, 565] width 631 height 1016
click at [105, 750] on div "Add assignment" at bounding box center [111, 758] width 129 height 20
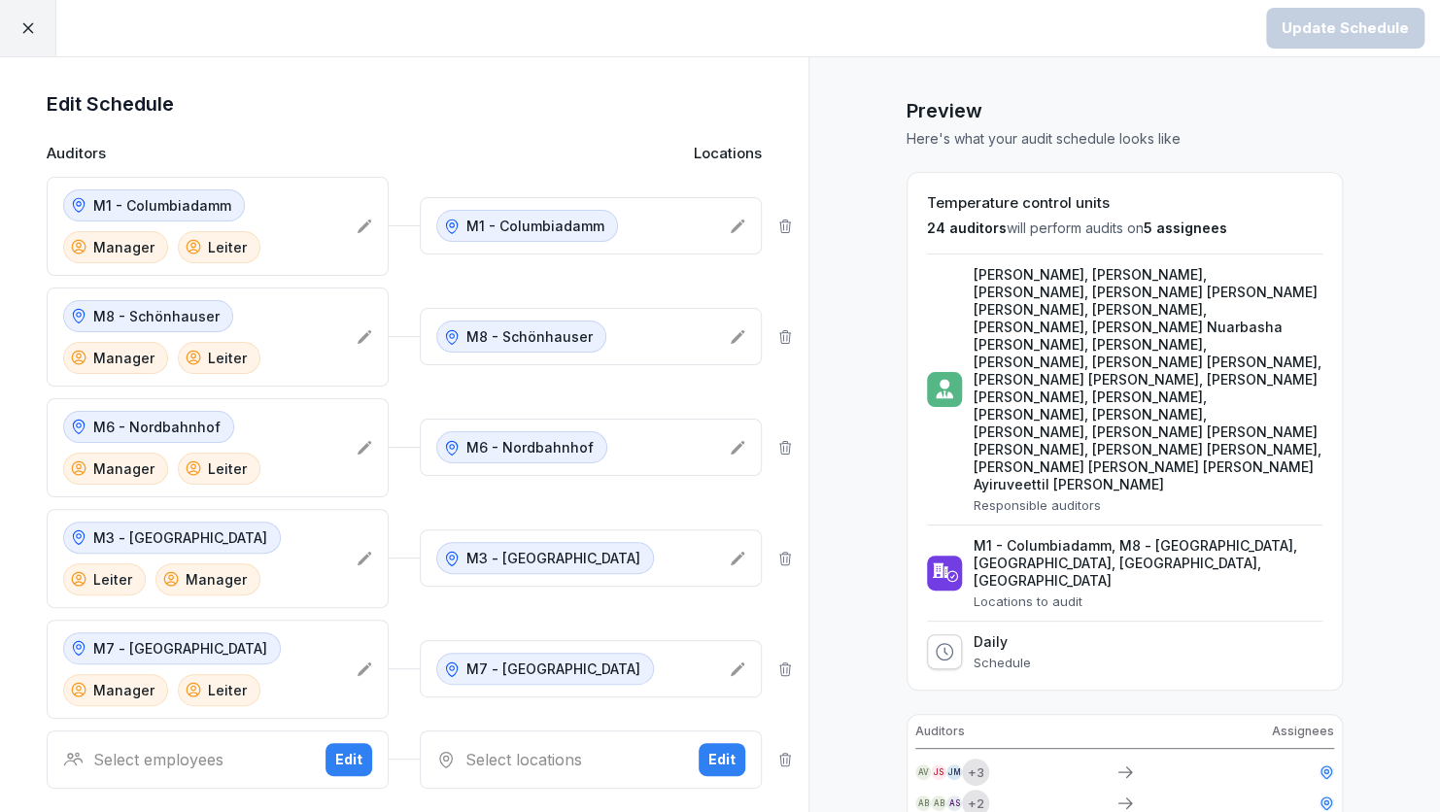
click at [338, 759] on div "Edit" at bounding box center [348, 759] width 27 height 21
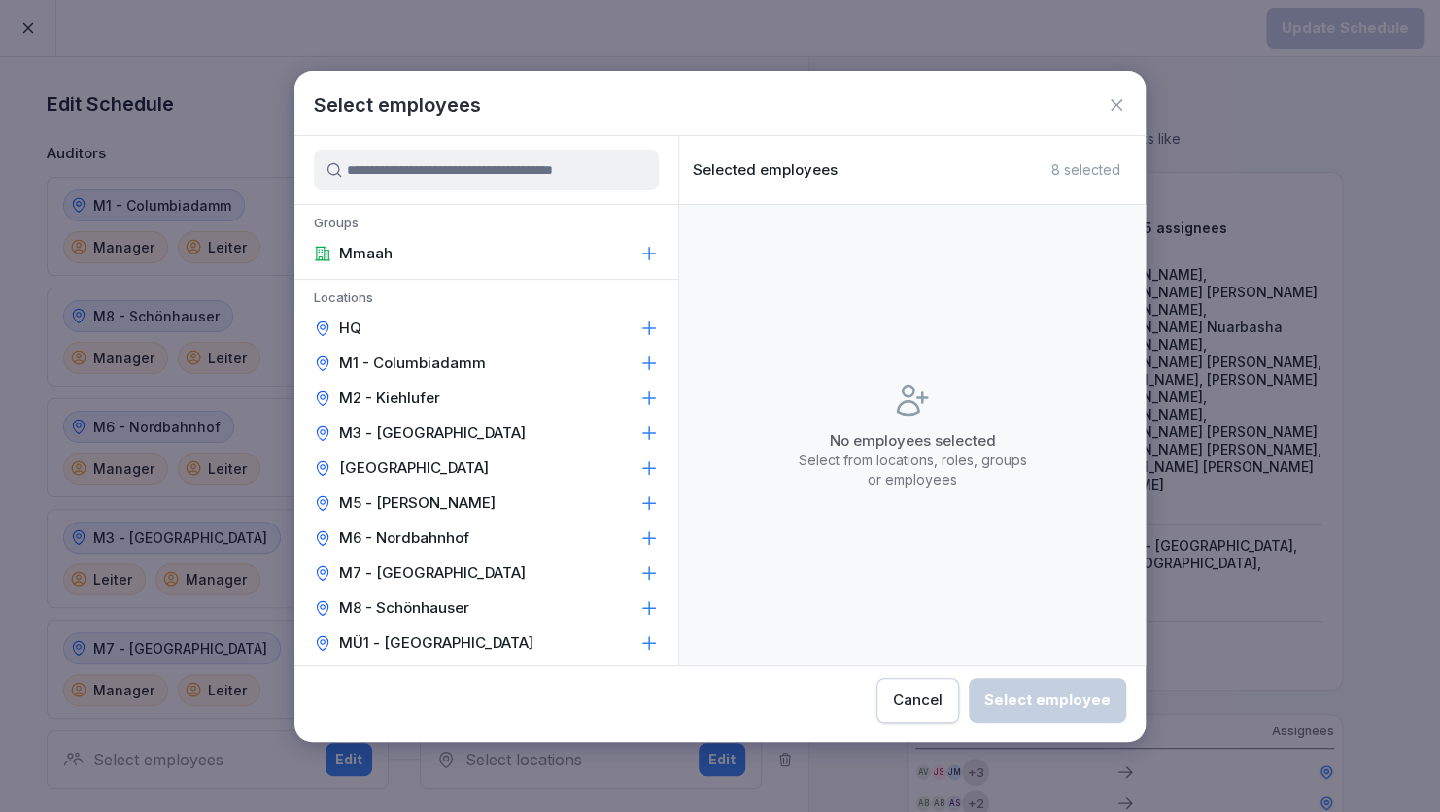
click at [429, 399] on p "M2 - Kiehlufer" at bounding box center [389, 398] width 101 height 19
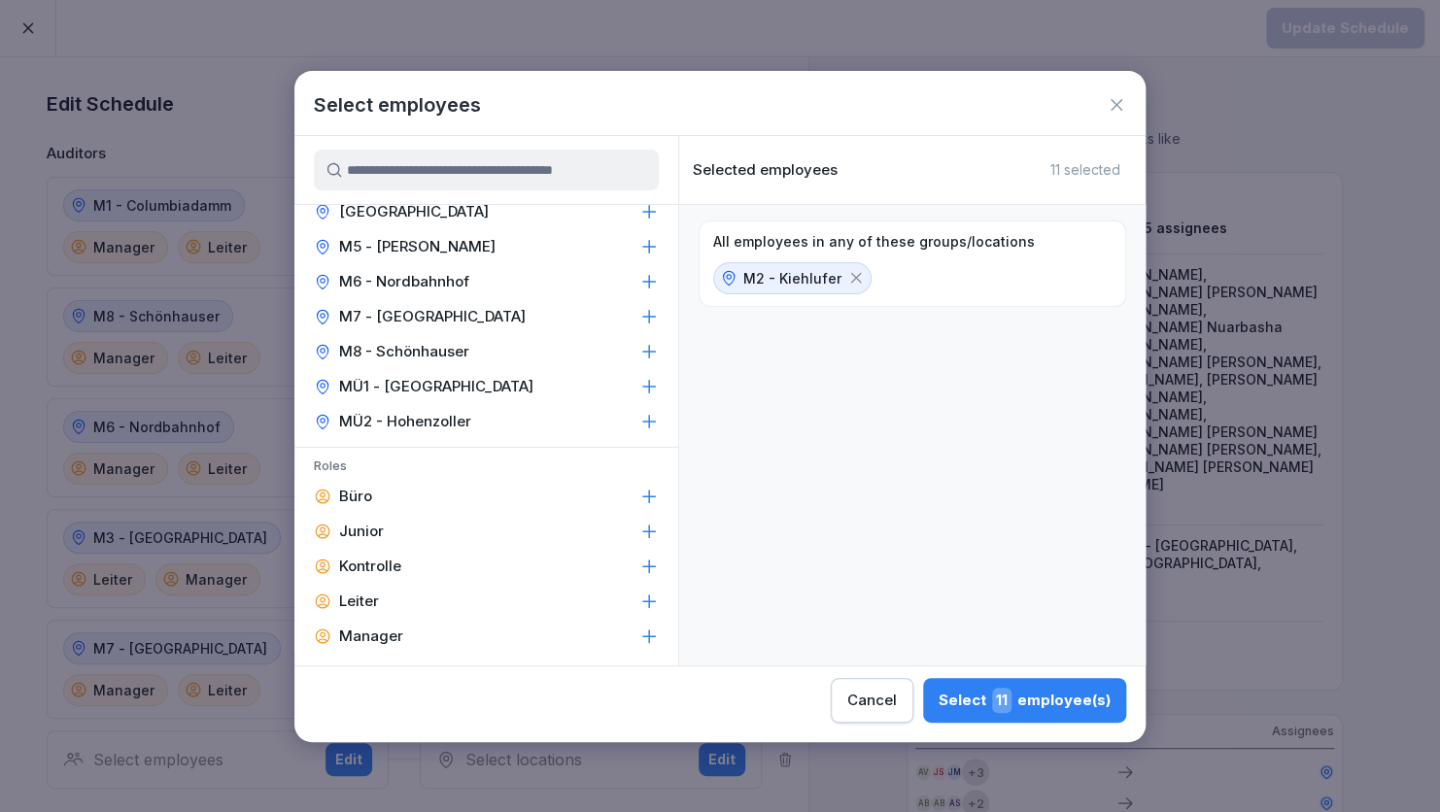
scroll to position [272, 0]
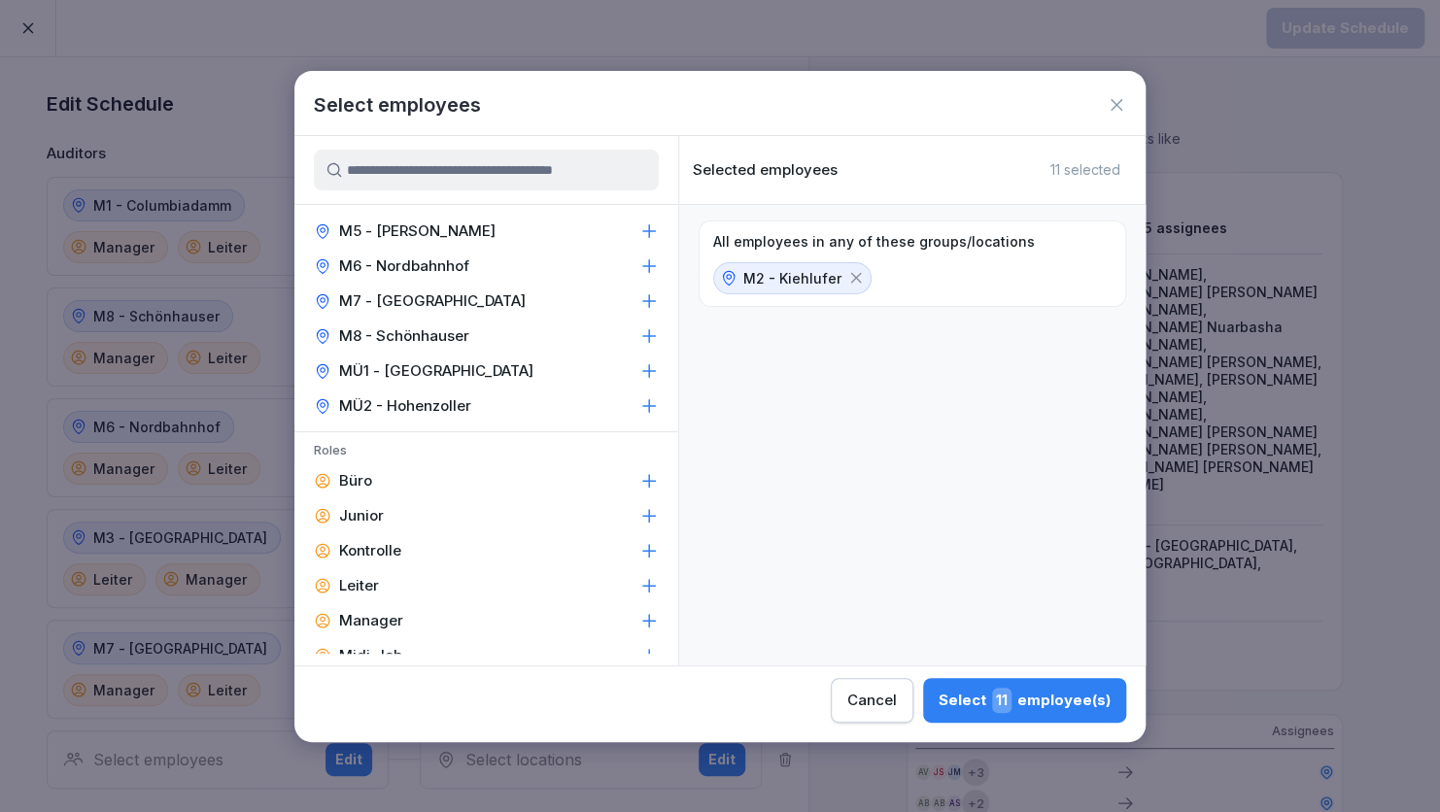
click at [394, 598] on div "Leiter" at bounding box center [486, 585] width 384 height 35
click at [409, 618] on div "Manager" at bounding box center [486, 620] width 384 height 35
click at [983, 703] on div "Select 6 employee(s)" at bounding box center [1025, 700] width 170 height 25
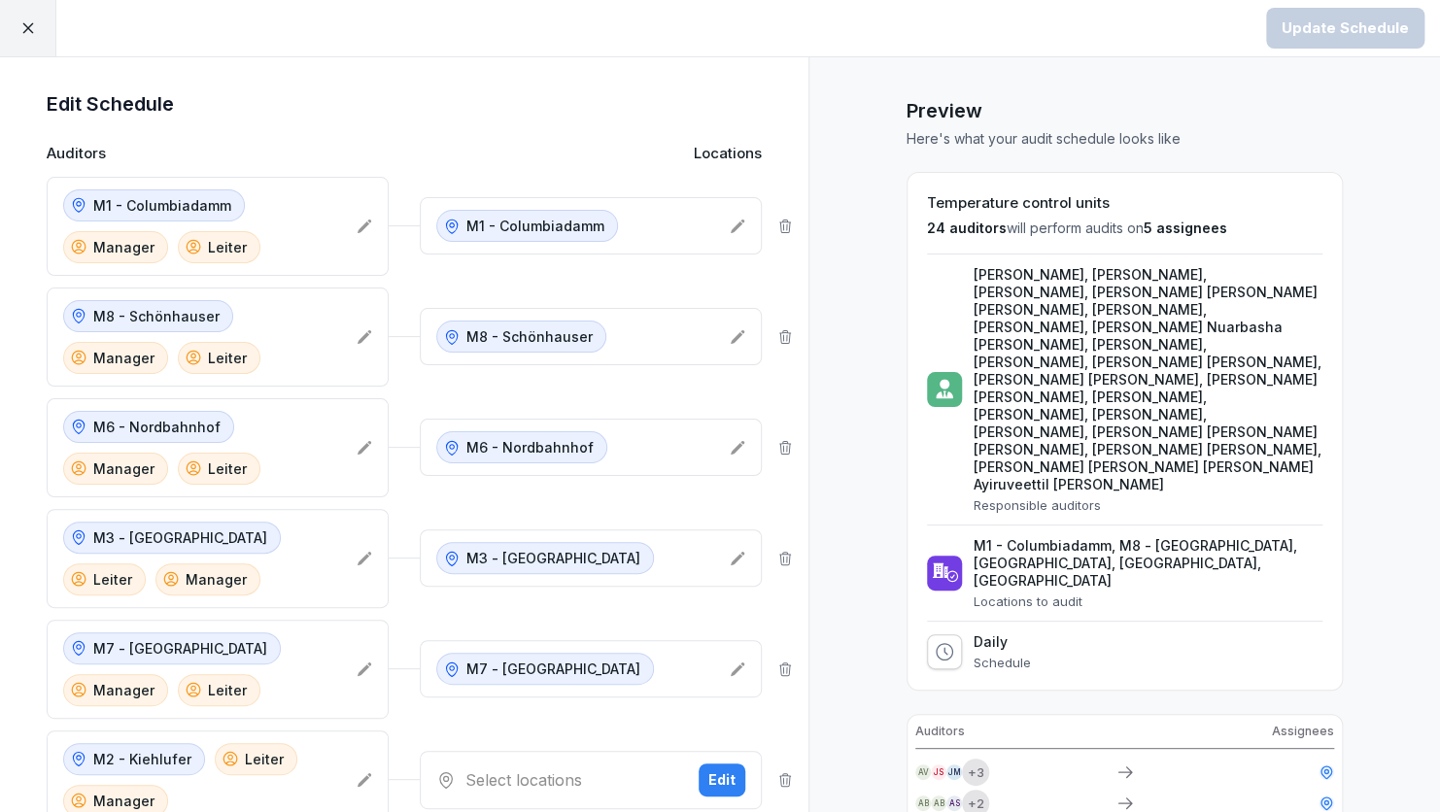
click at [882, 110] on div "Preview Here's what your audit schedule looks like Temperature control units 24…" at bounding box center [1123, 620] width 631 height 1127
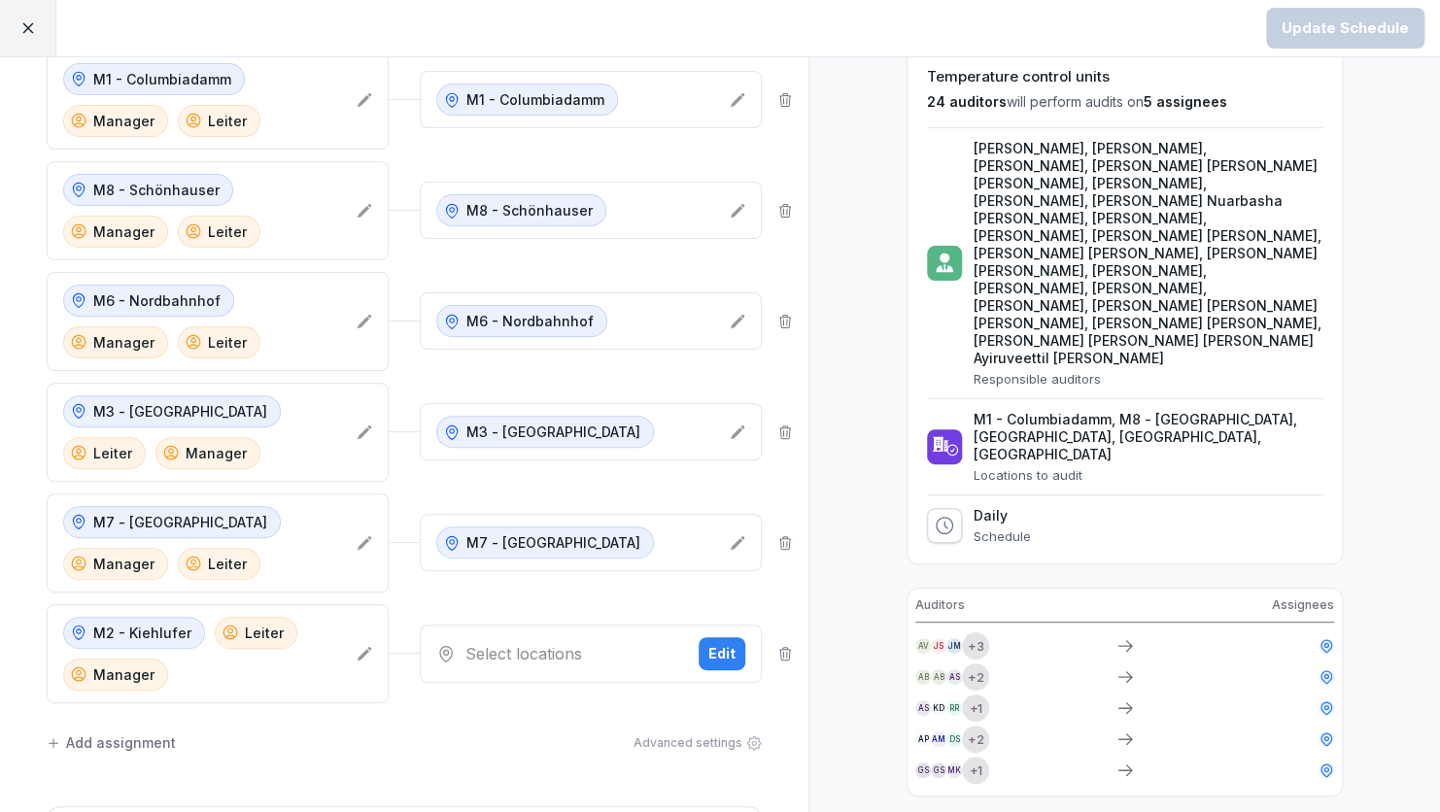
scroll to position [155, 0]
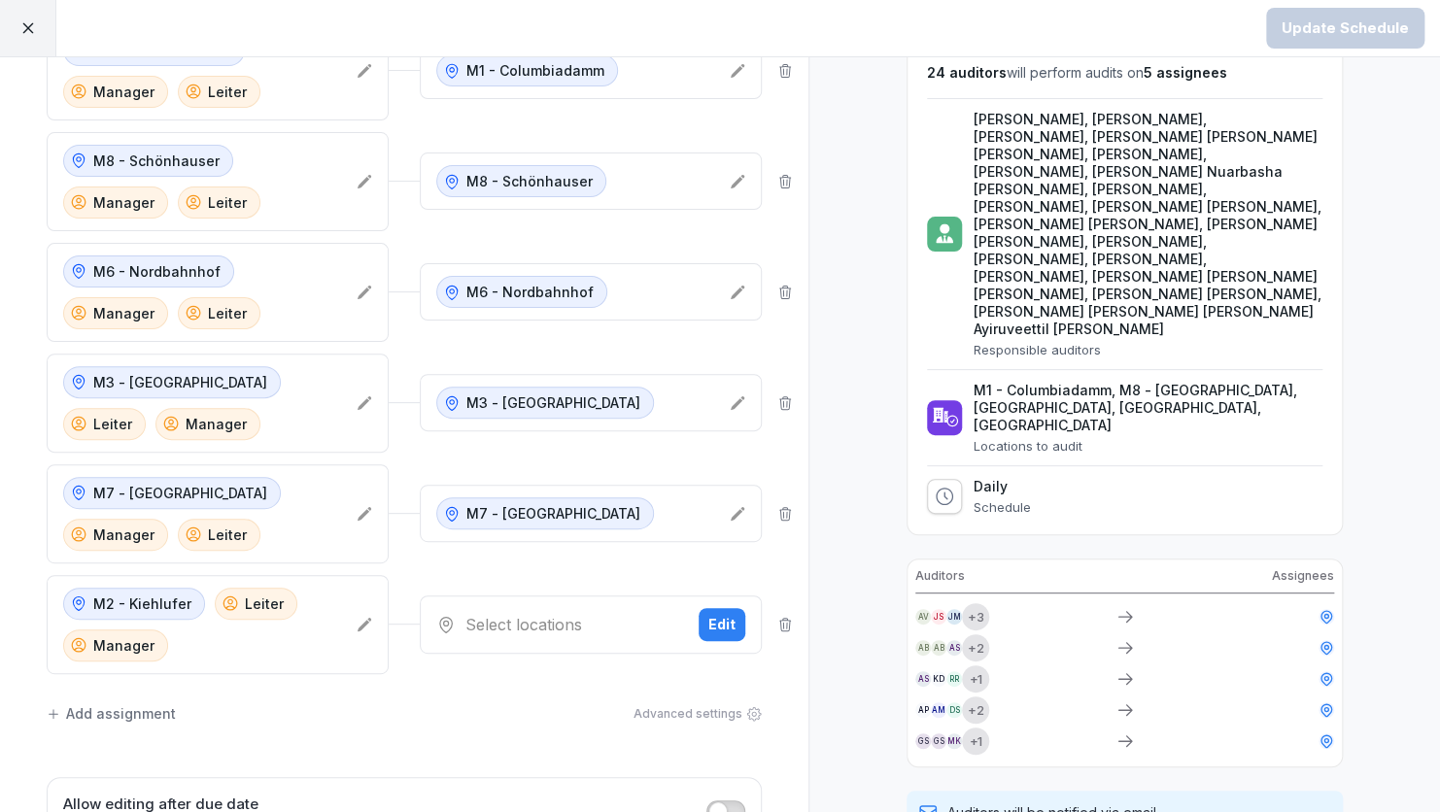
click at [501, 613] on div "Select locations" at bounding box center [559, 624] width 247 height 23
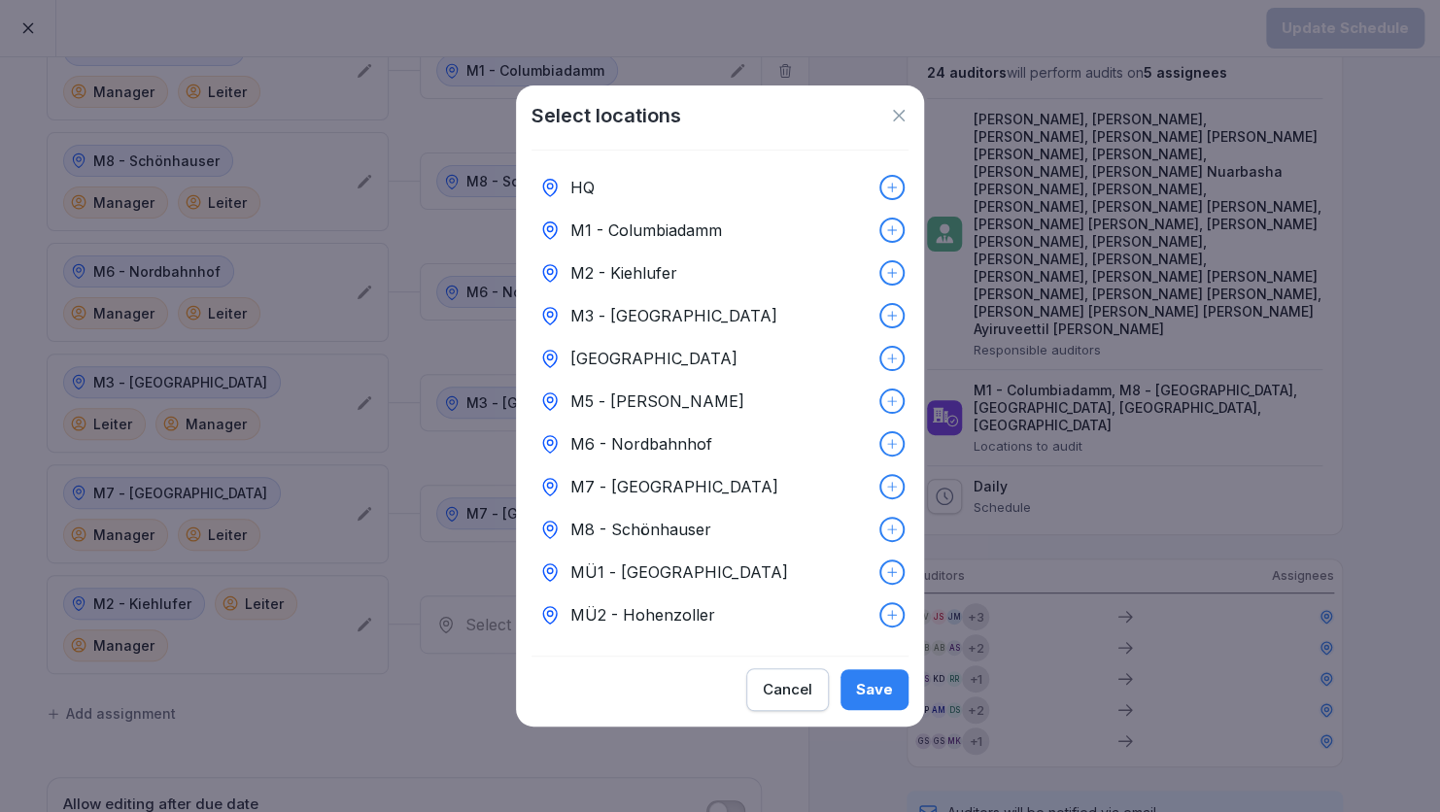
click at [687, 260] on div "M2 - Kiehlufer" at bounding box center [719, 273] width 377 height 43
click at [873, 700] on div "Save" at bounding box center [874, 689] width 37 height 21
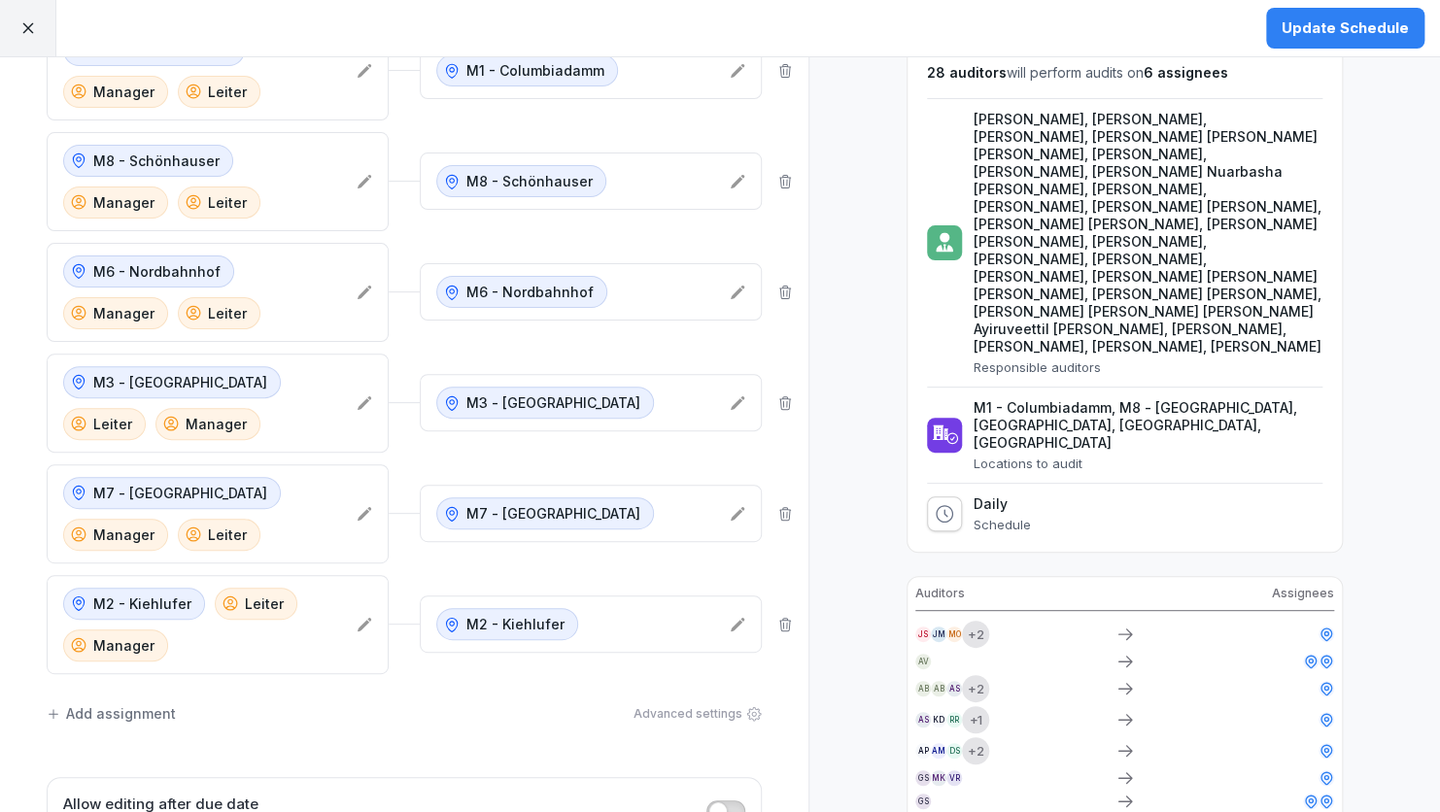
click at [836, 552] on div "Preview Here's what your audit schedule looks like Temperature control units 28…" at bounding box center [1123, 465] width 631 height 1127
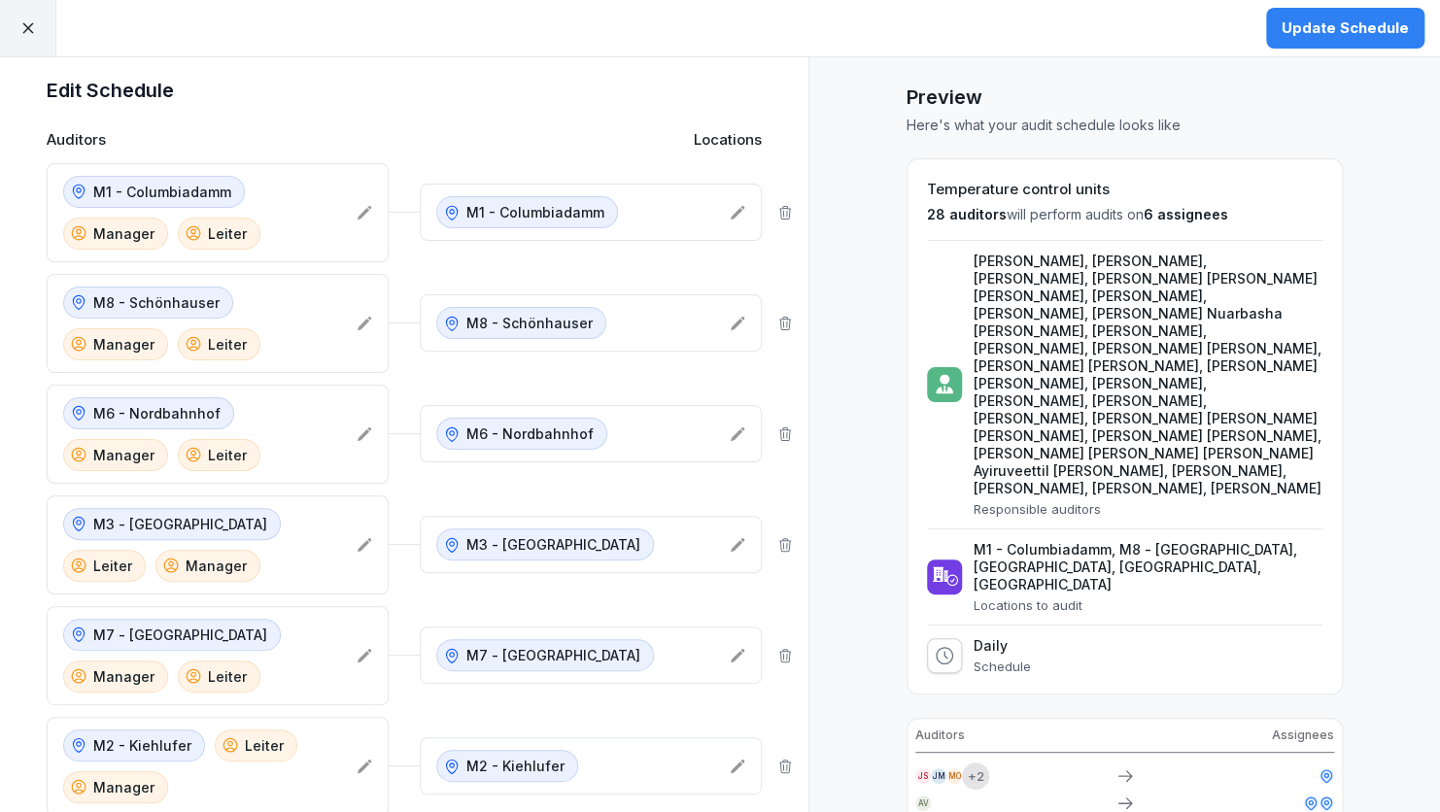
scroll to position [0, 0]
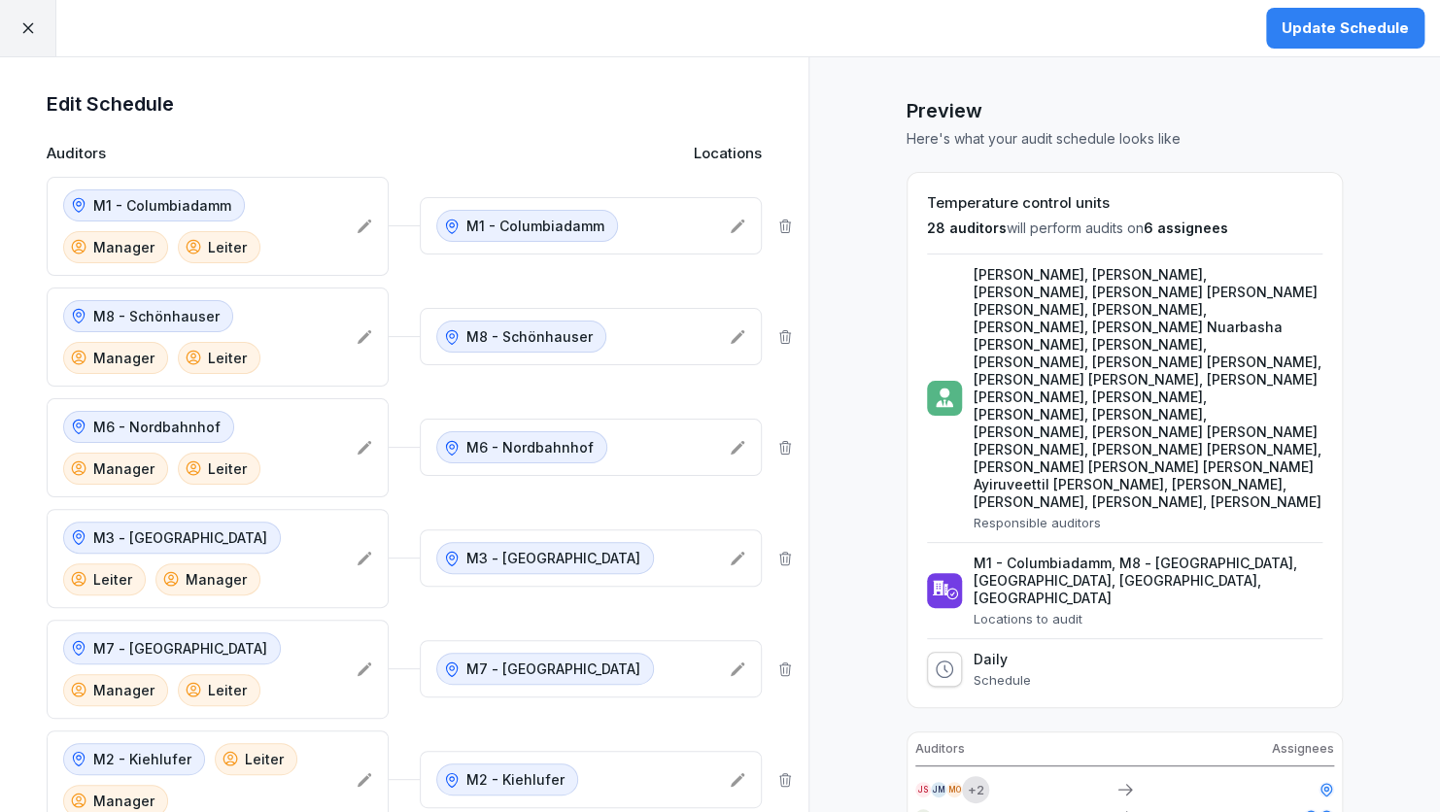
click at [1331, 33] on div "Update Schedule" at bounding box center [1344, 27] width 127 height 21
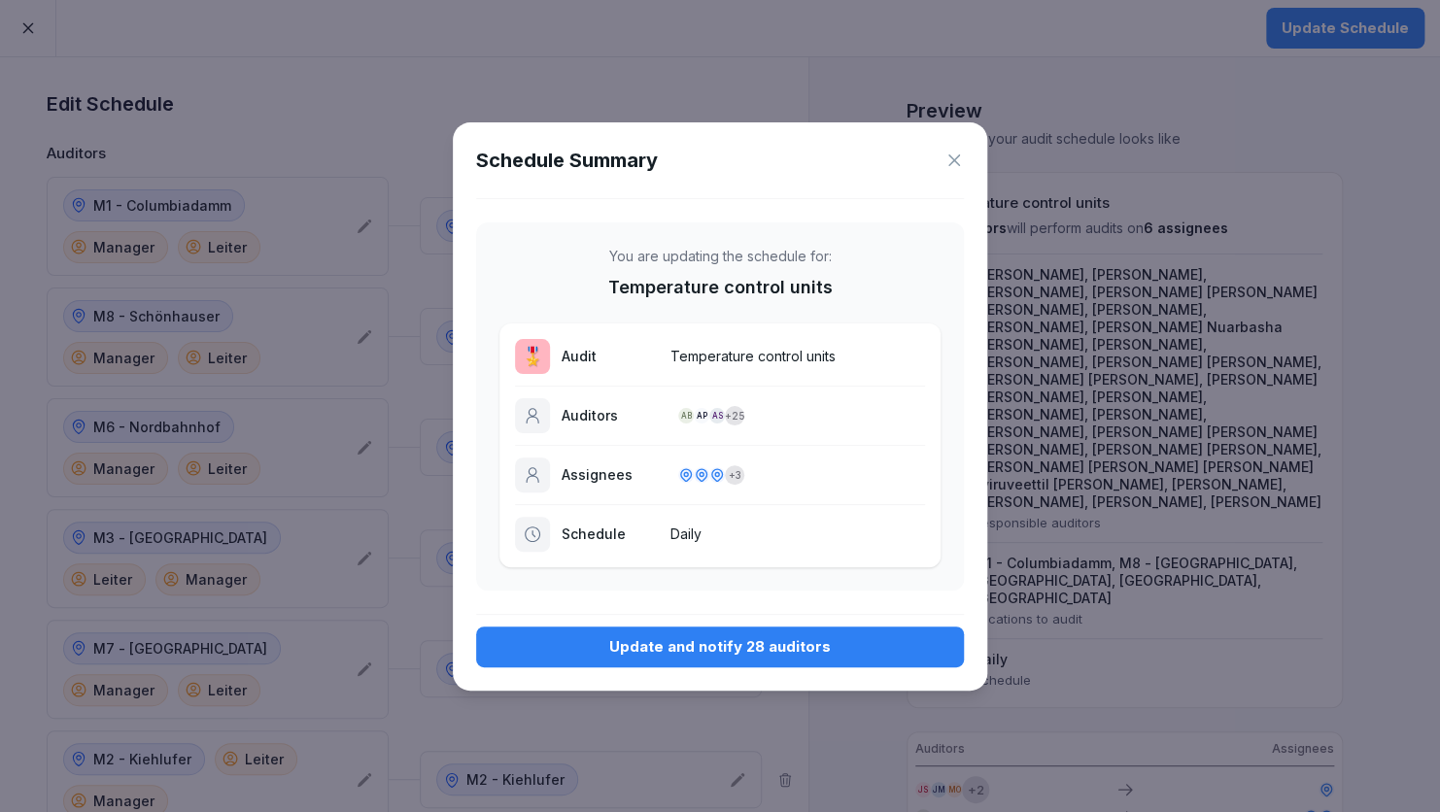
click at [747, 638] on div "Update and notify 28 auditors" at bounding box center [720, 646] width 457 height 21
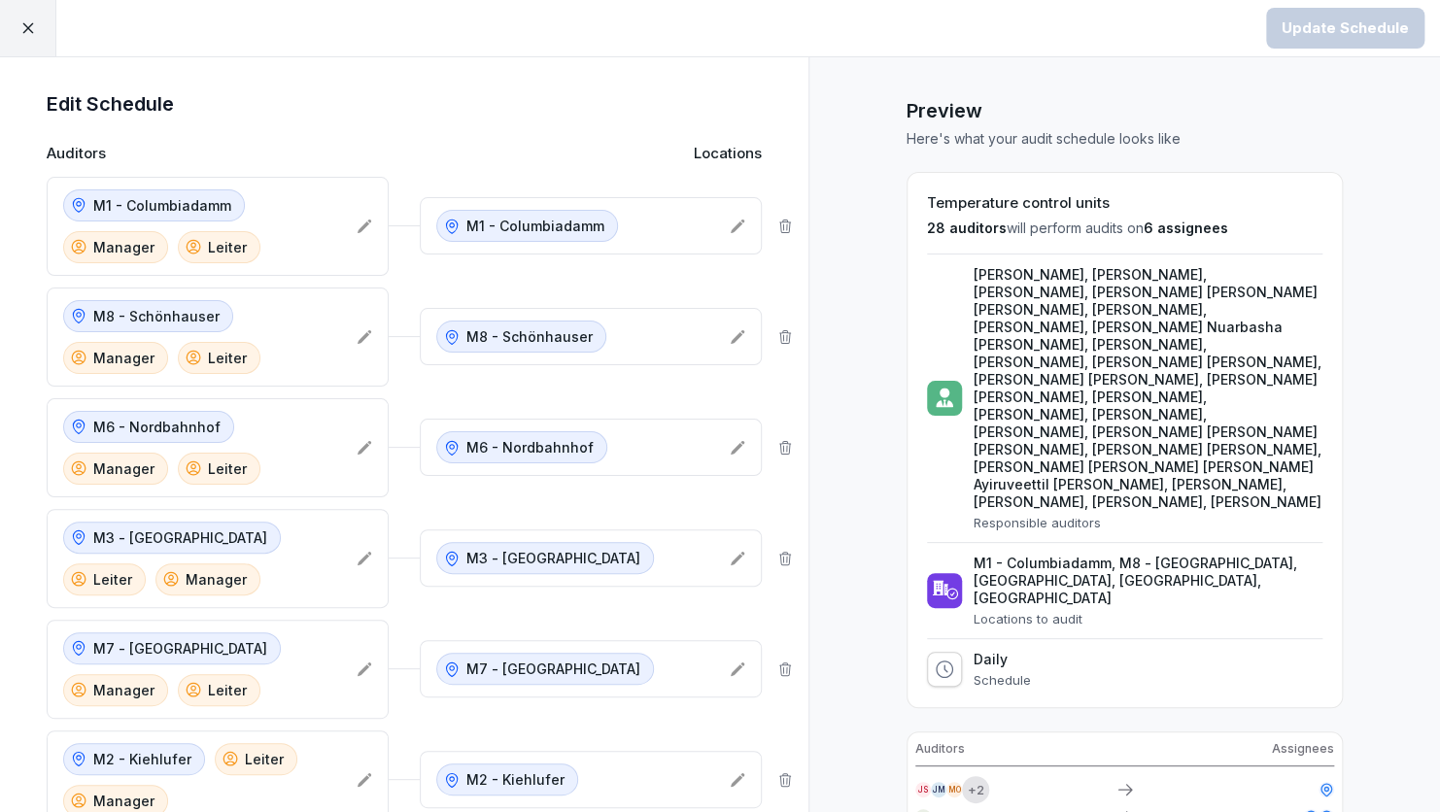
click at [14, 24] on div at bounding box center [28, 28] width 56 height 56
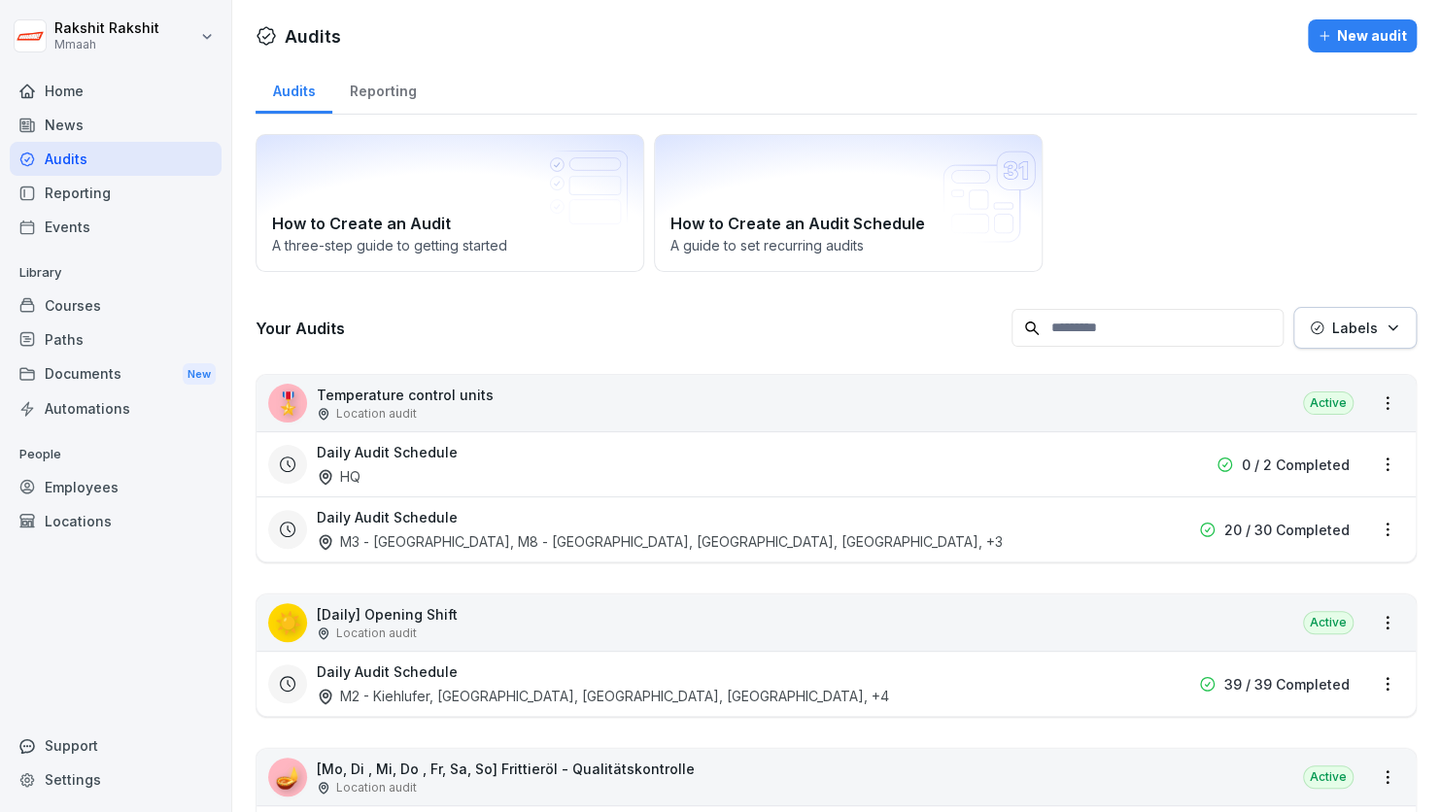
click at [522, 478] on div "Daily Audit Schedule HQ" at bounding box center [712, 464] width 790 height 45
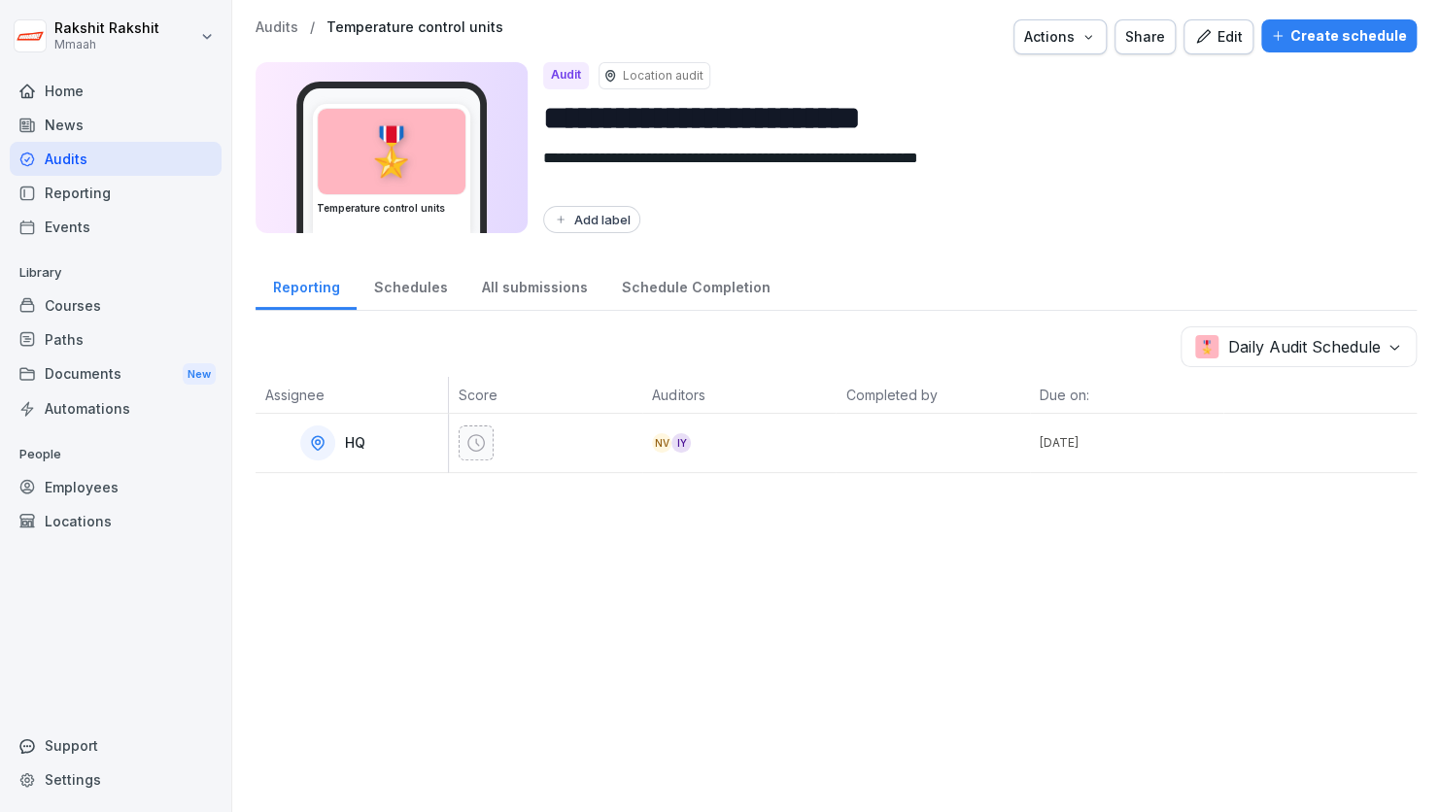
click at [1210, 50] on button "Edit" at bounding box center [1218, 36] width 70 height 35
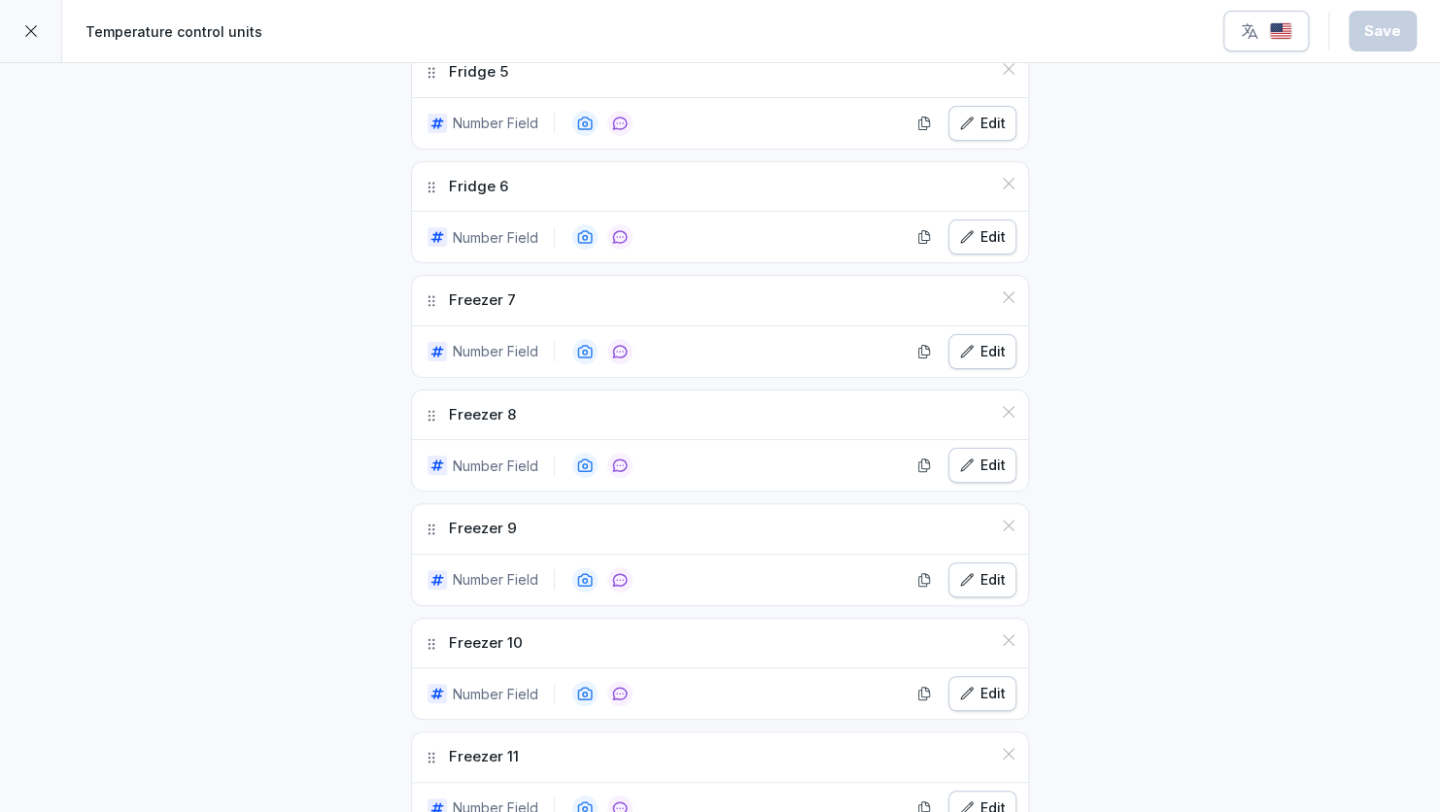
scroll to position [1205, 0]
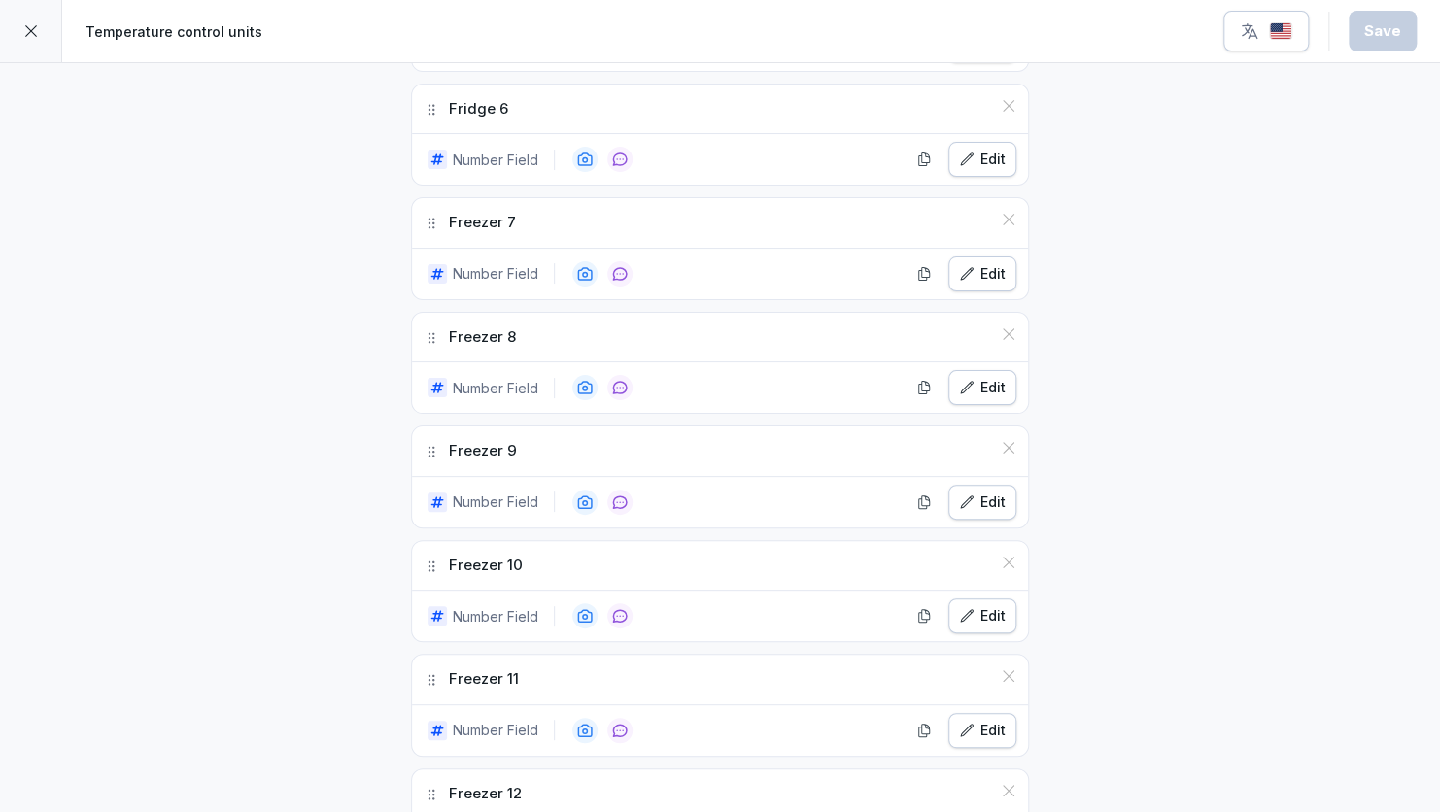
click at [966, 383] on icon "button" at bounding box center [967, 388] width 16 height 16
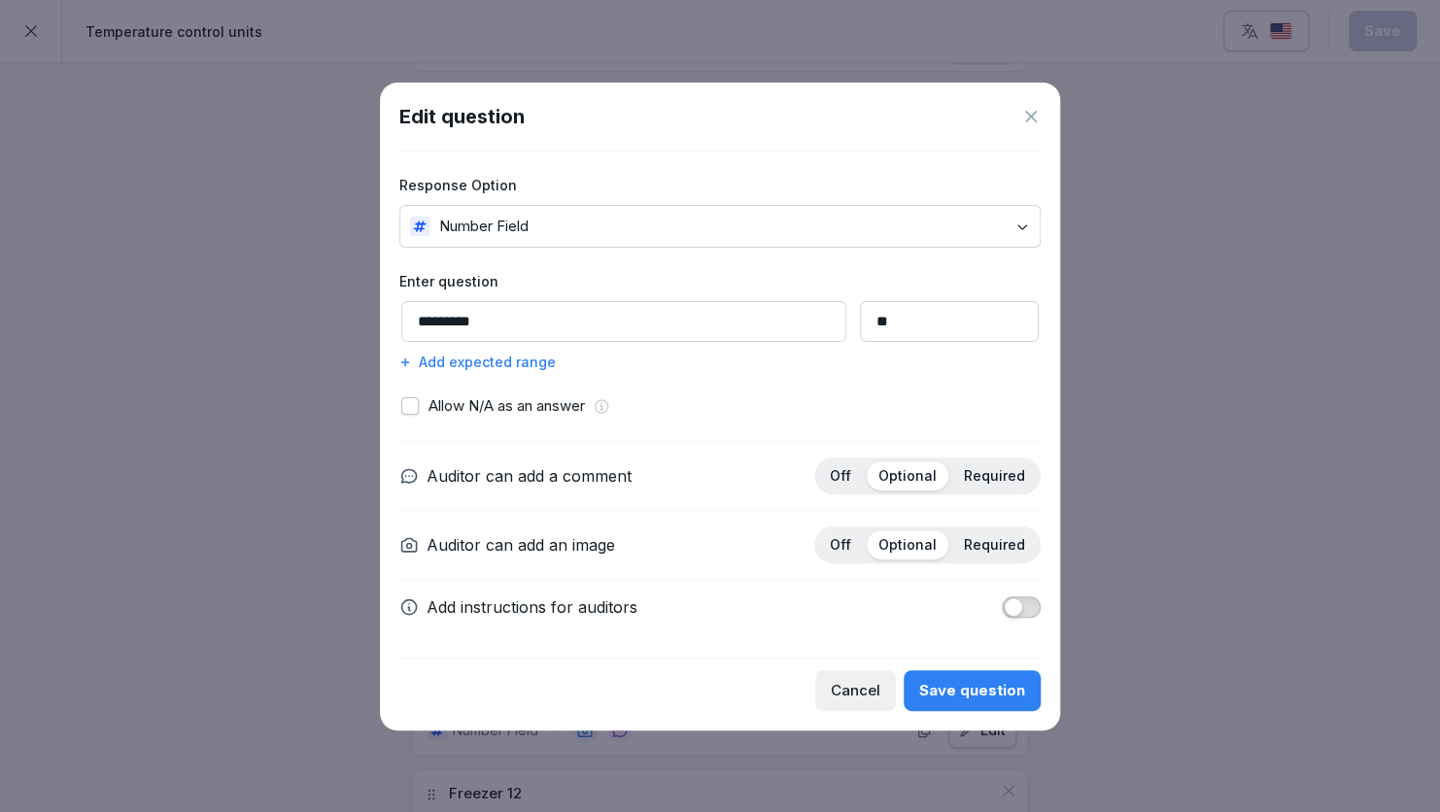
click at [1038, 123] on icon at bounding box center [1030, 116] width 19 height 19
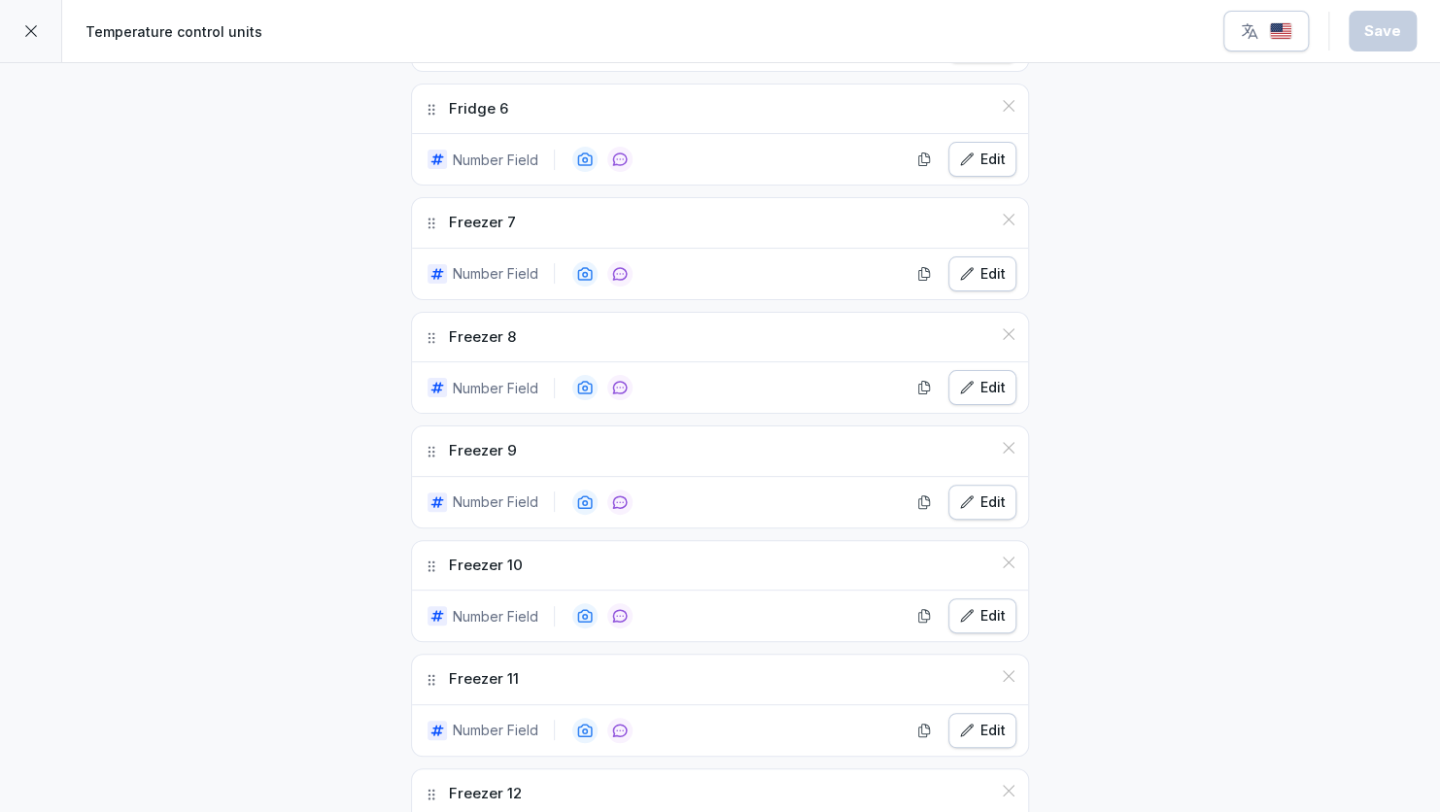
click at [982, 276] on div "Edit" at bounding box center [982, 273] width 47 height 21
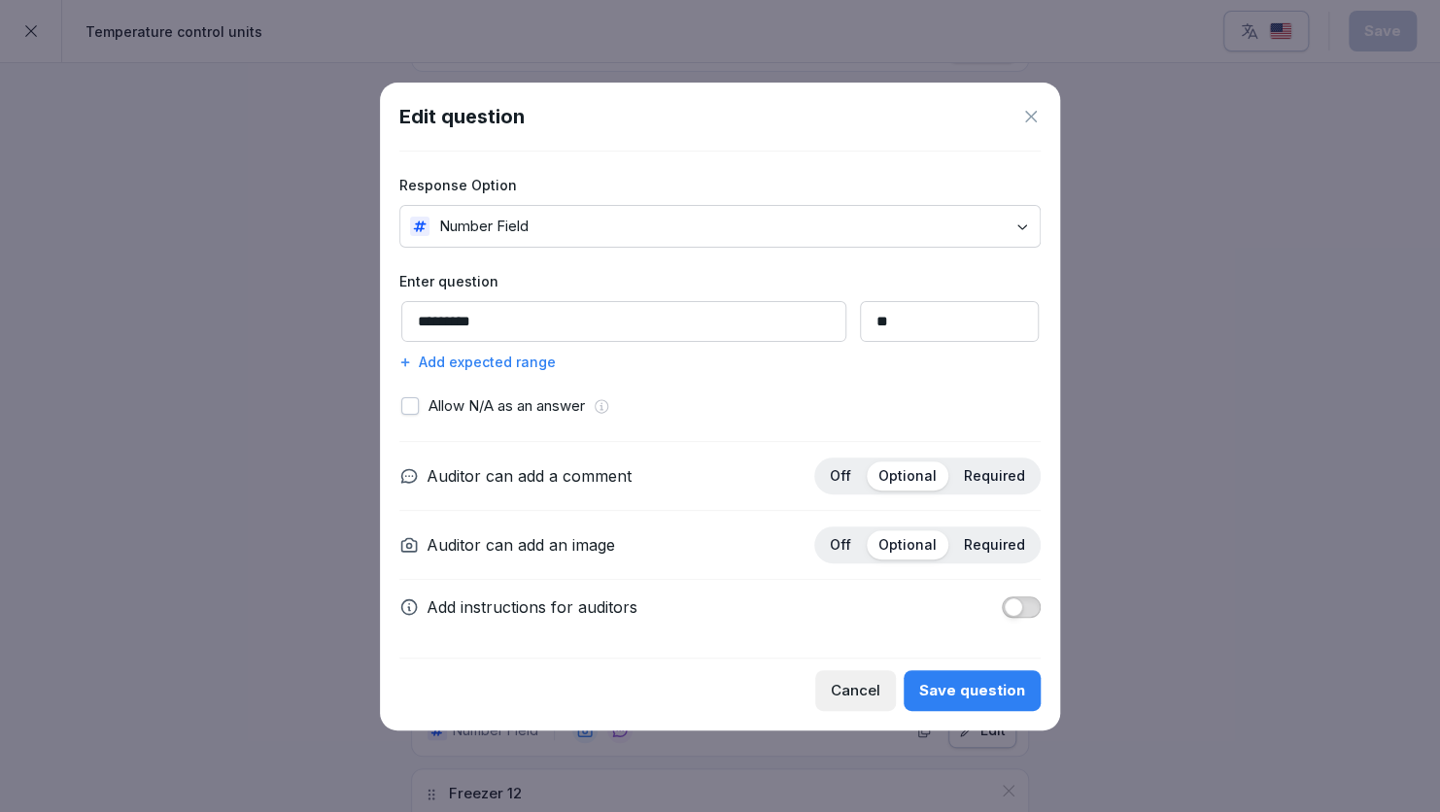
click at [515, 329] on input "*********" at bounding box center [623, 321] width 445 height 41
type input "*"
type input "********"
click at [981, 696] on div "Save question" at bounding box center [972, 690] width 106 height 21
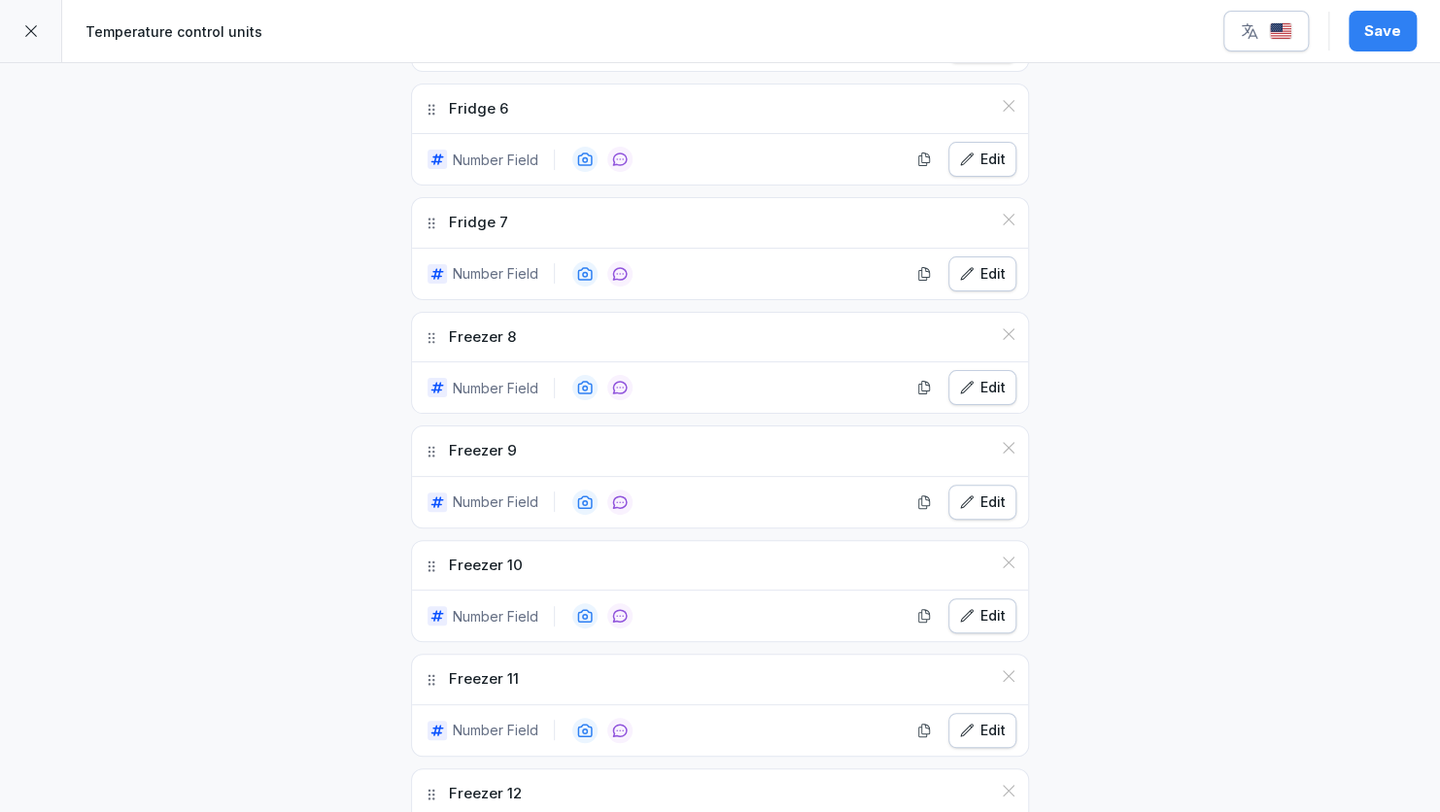
click at [174, 369] on div "**********" at bounding box center [720, 243] width 1440 height 2770
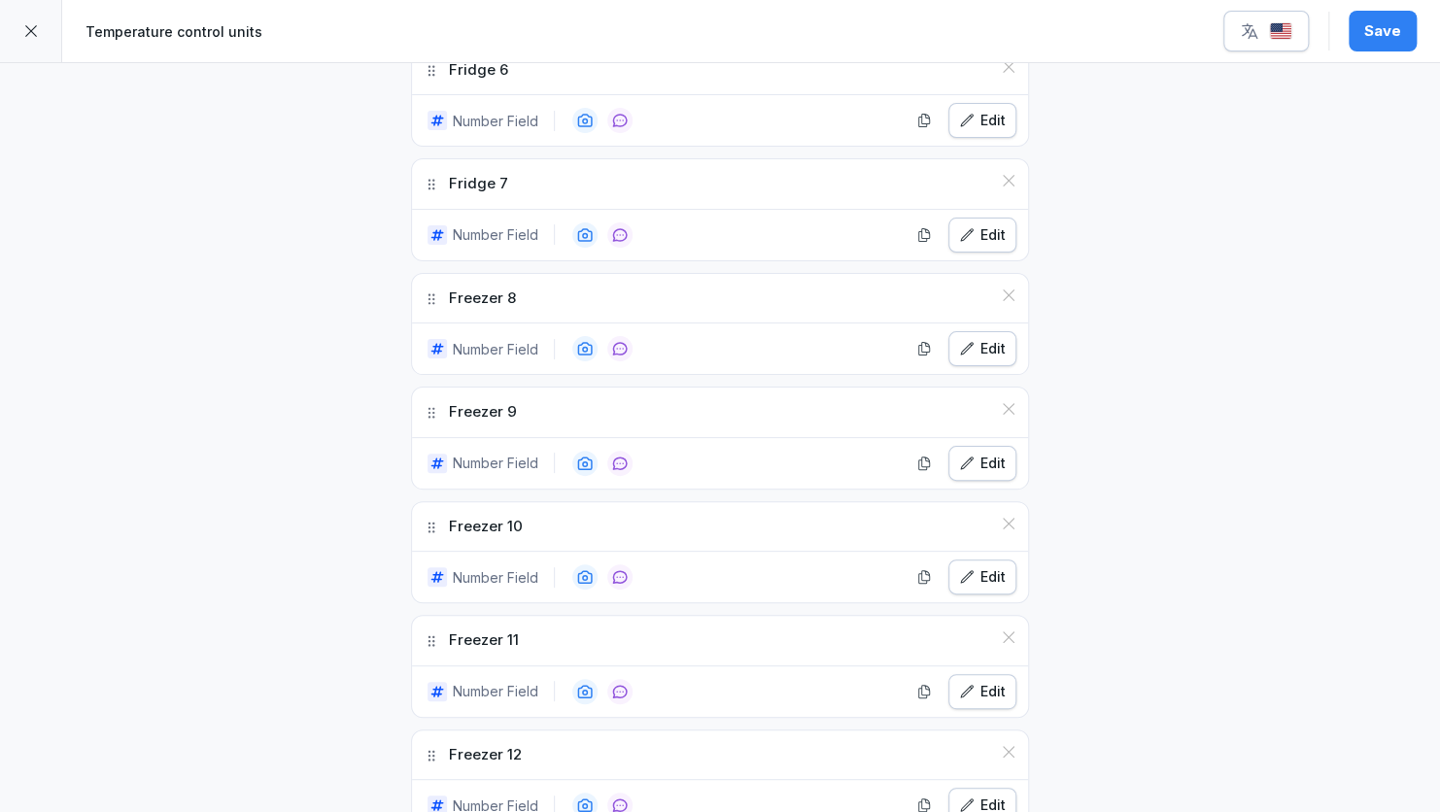
scroll to position [1282, 0]
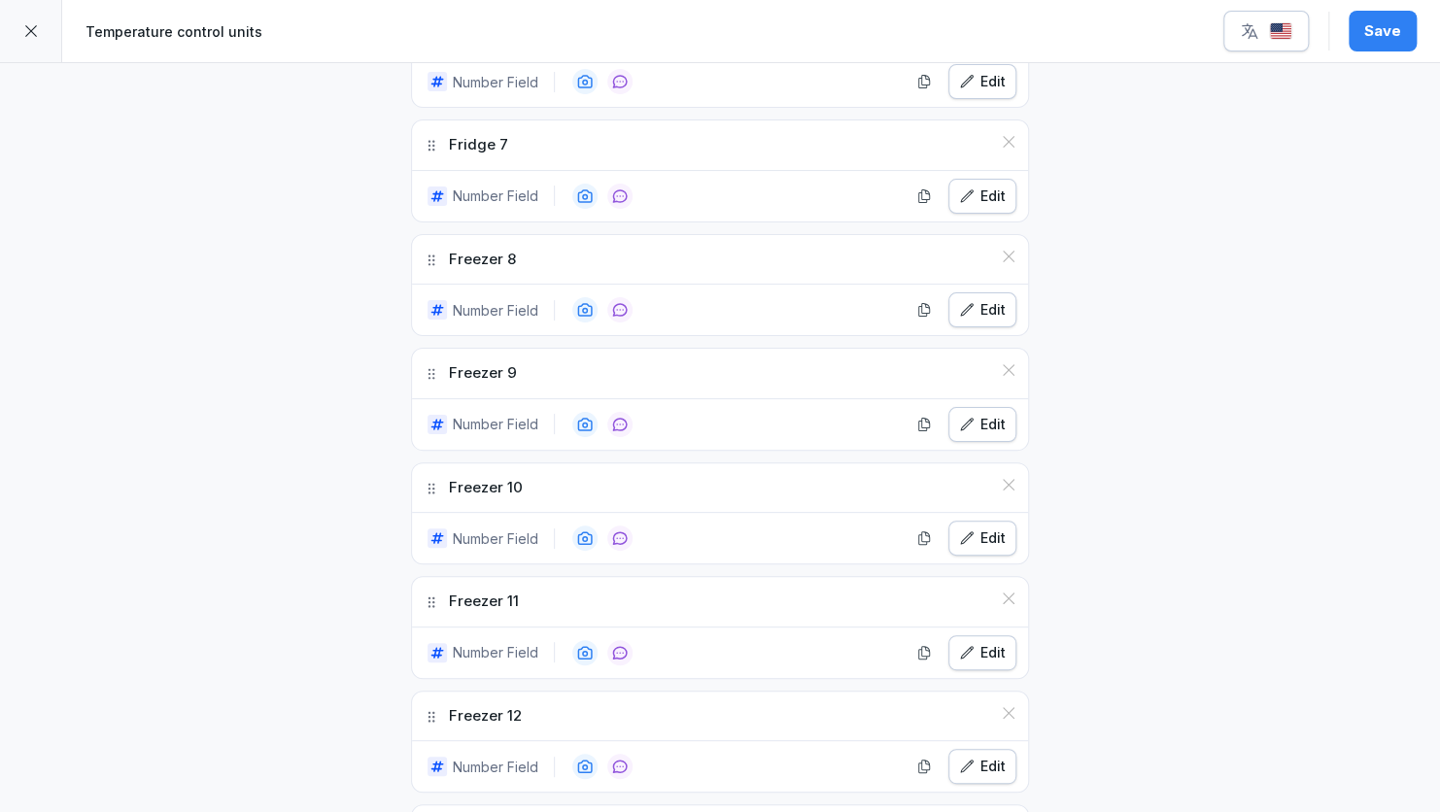
click at [1280, 35] on img "button" at bounding box center [1280, 31] width 23 height 18
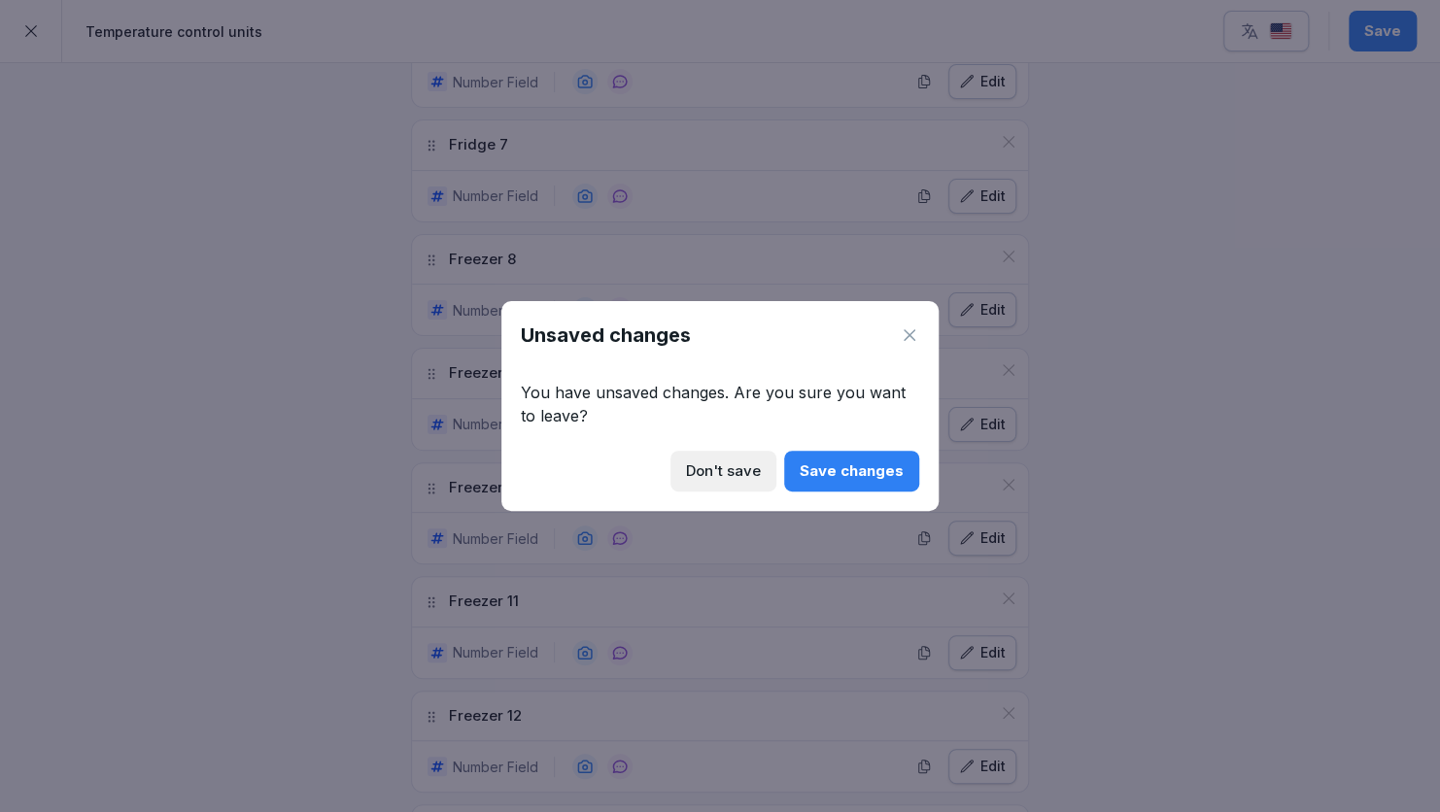
click at [890, 471] on div "Save changes" at bounding box center [852, 470] width 104 height 21
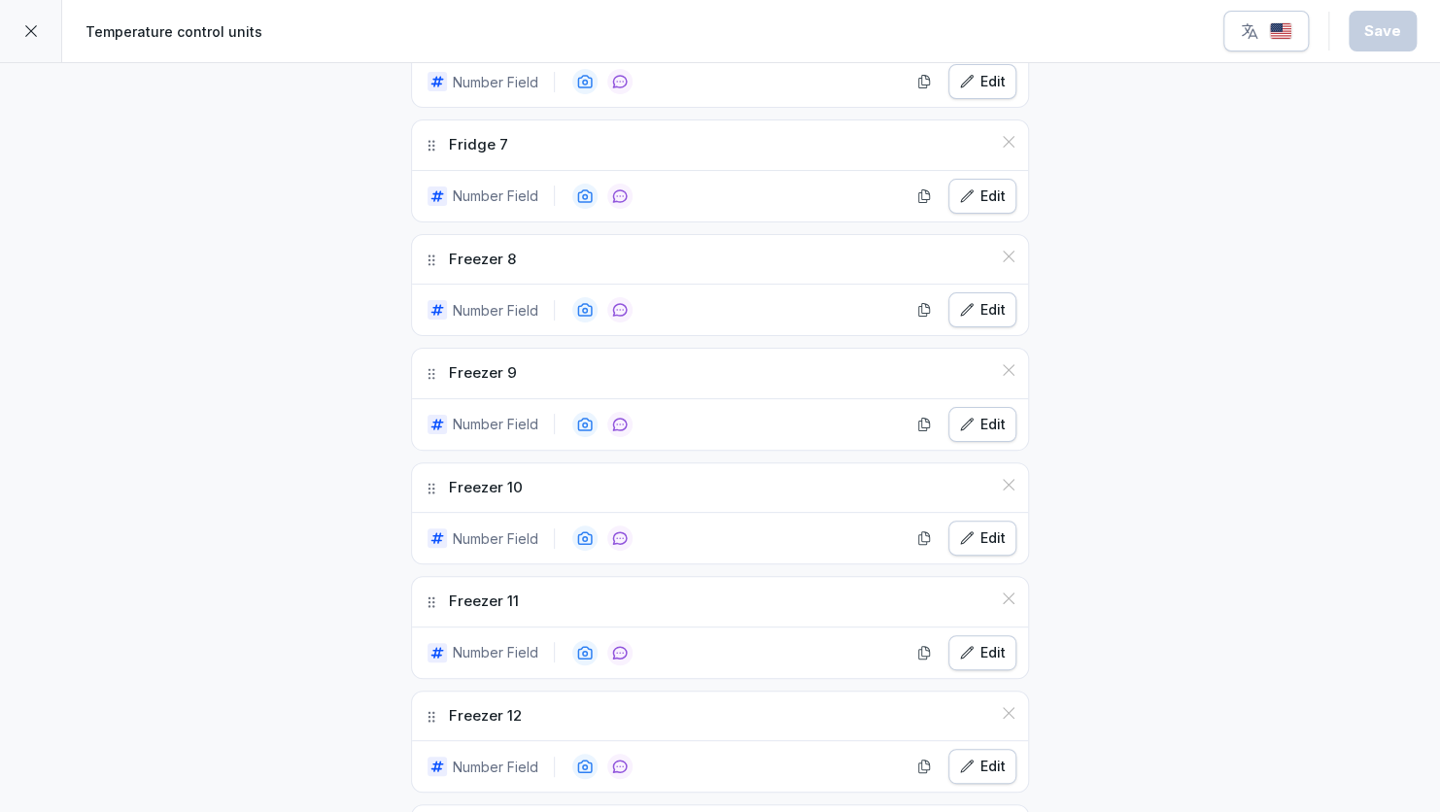
click at [1264, 32] on div "button" at bounding box center [1266, 30] width 52 height 19
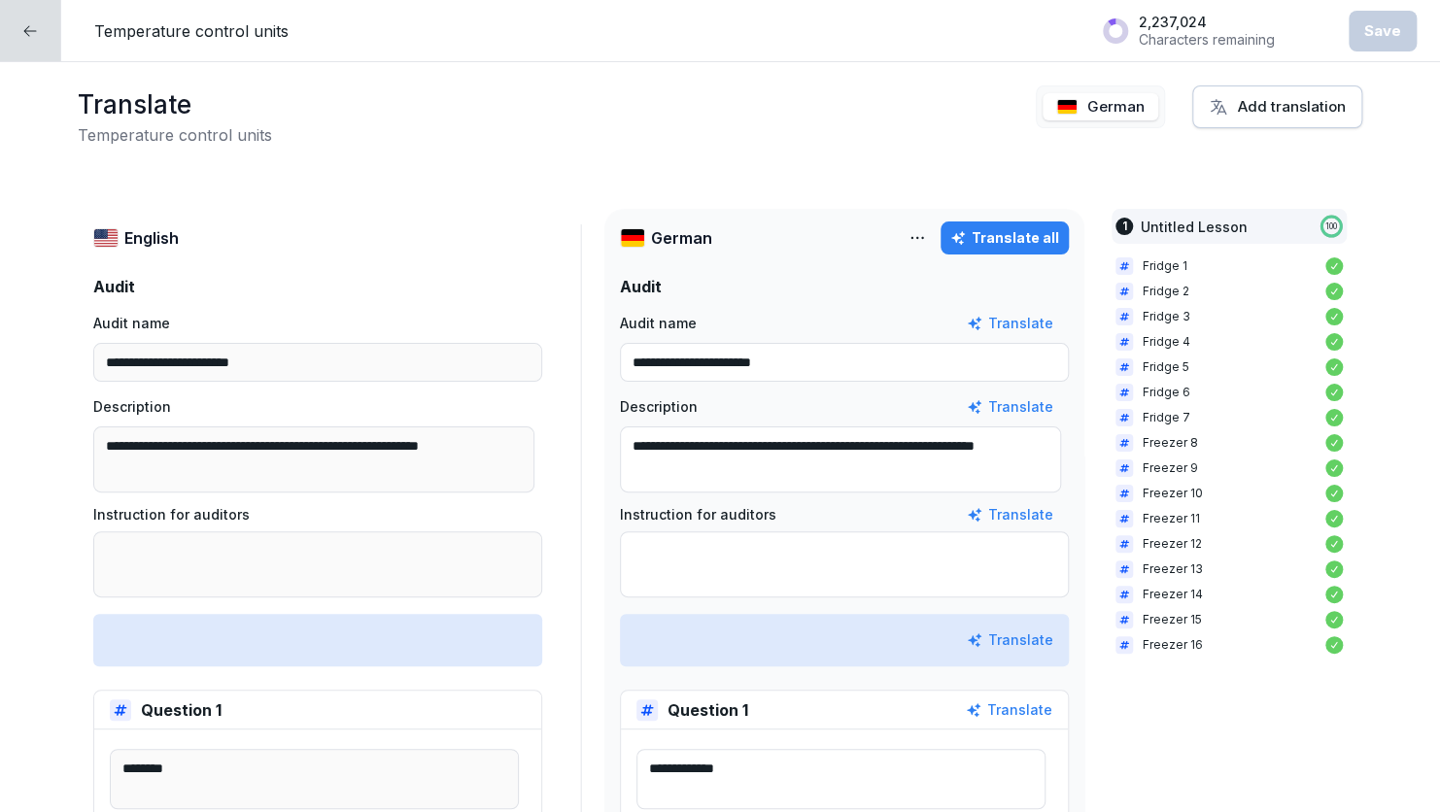
click at [1009, 239] on div "Translate all" at bounding box center [1004, 237] width 109 height 21
type textarea "**********"
click at [1388, 31] on div "Save" at bounding box center [1382, 30] width 37 height 21
click at [24, 36] on icon at bounding box center [30, 31] width 16 height 16
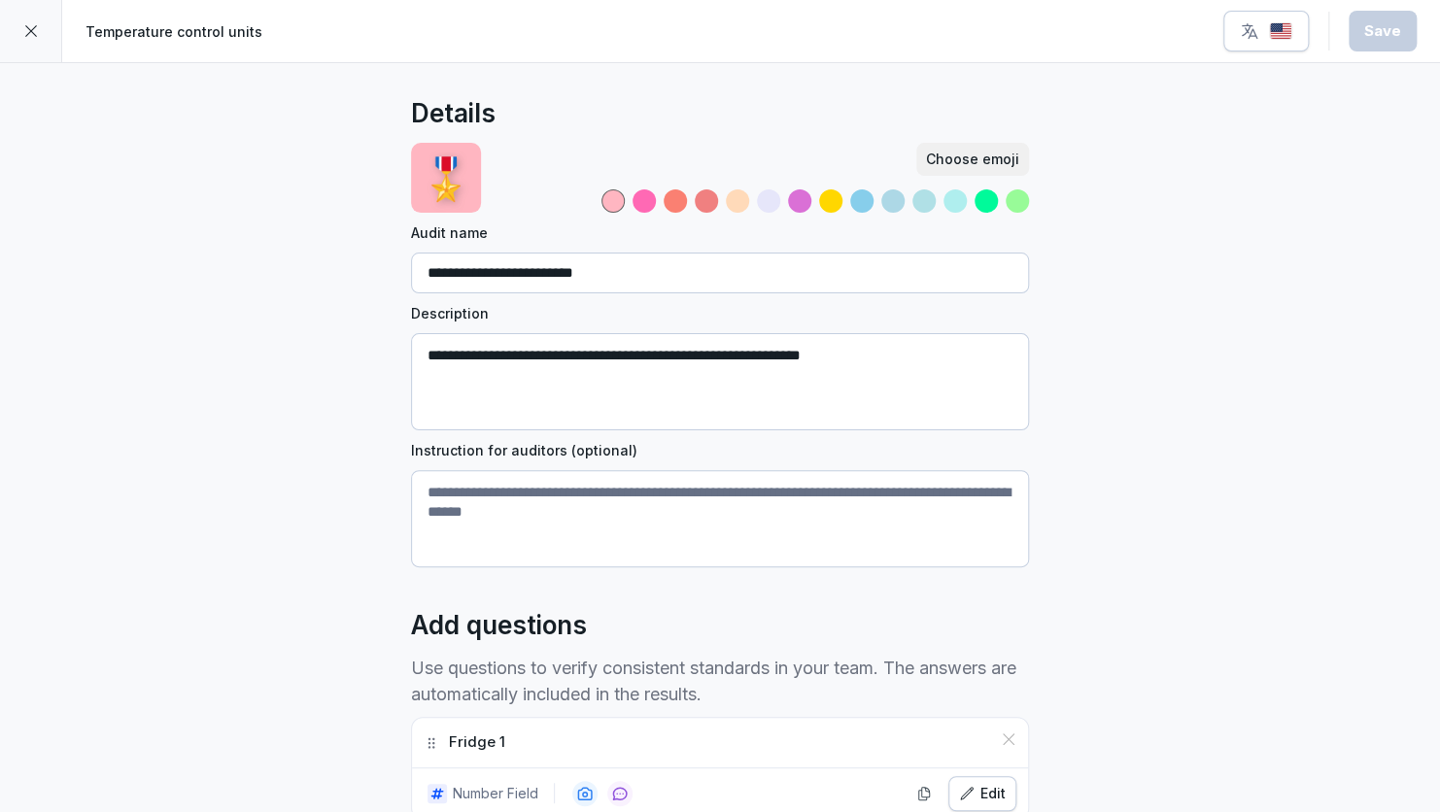
click at [24, 36] on icon at bounding box center [31, 31] width 16 height 16
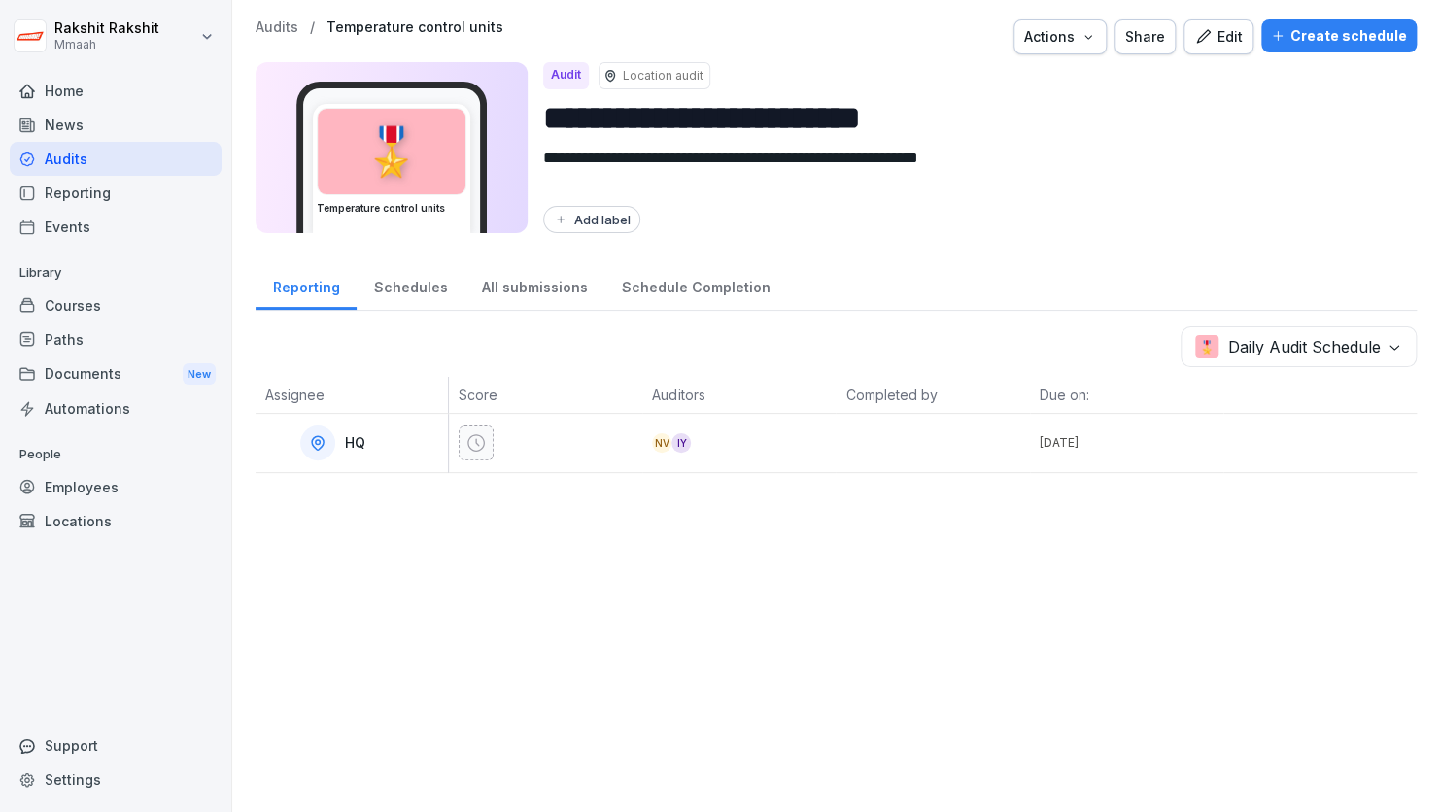
click at [765, 447] on div "NV IY" at bounding box center [744, 442] width 184 height 19
click at [1301, 26] on div "Create schedule" at bounding box center [1339, 35] width 136 height 21
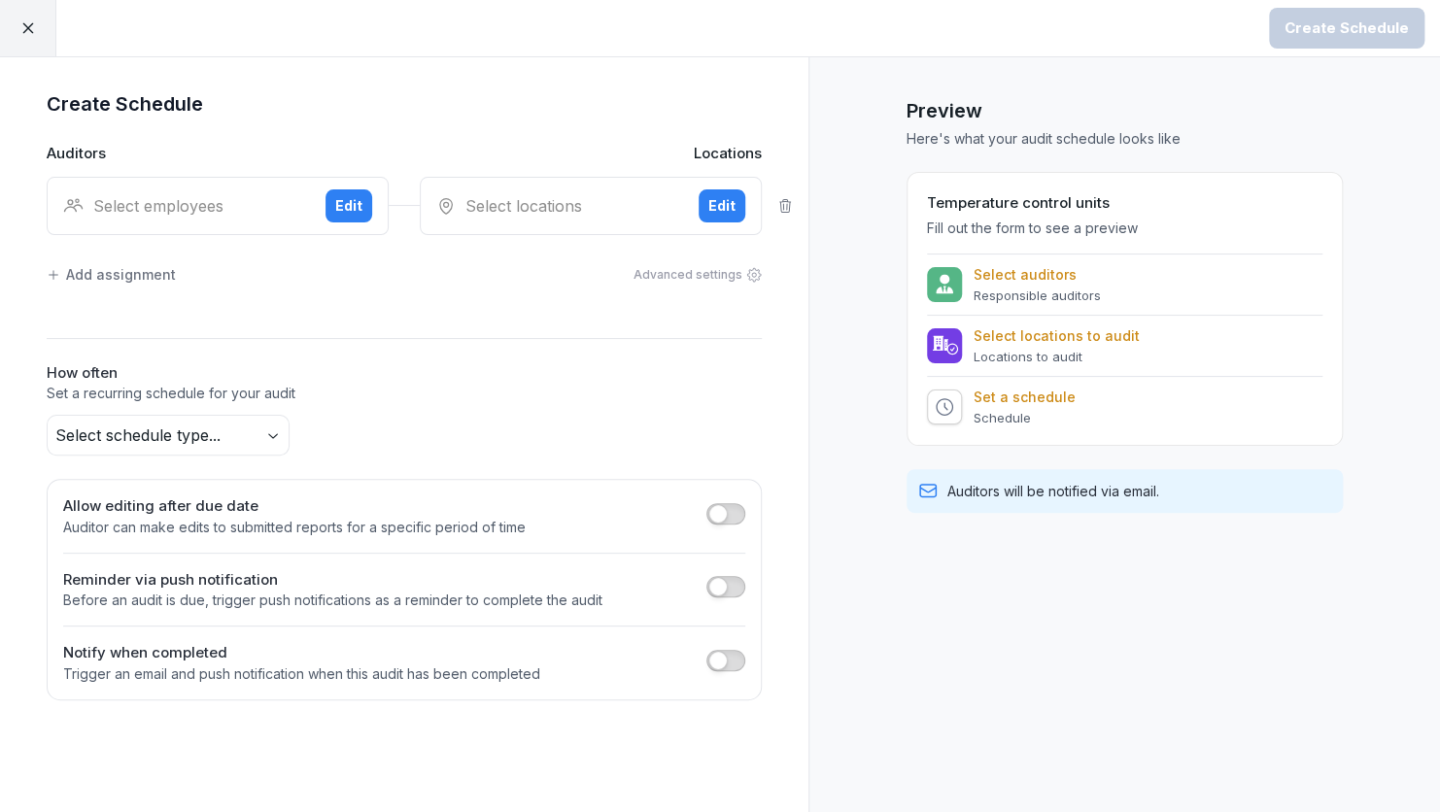
click at [169, 191] on div "Select employees Edit" at bounding box center [218, 206] width 342 height 58
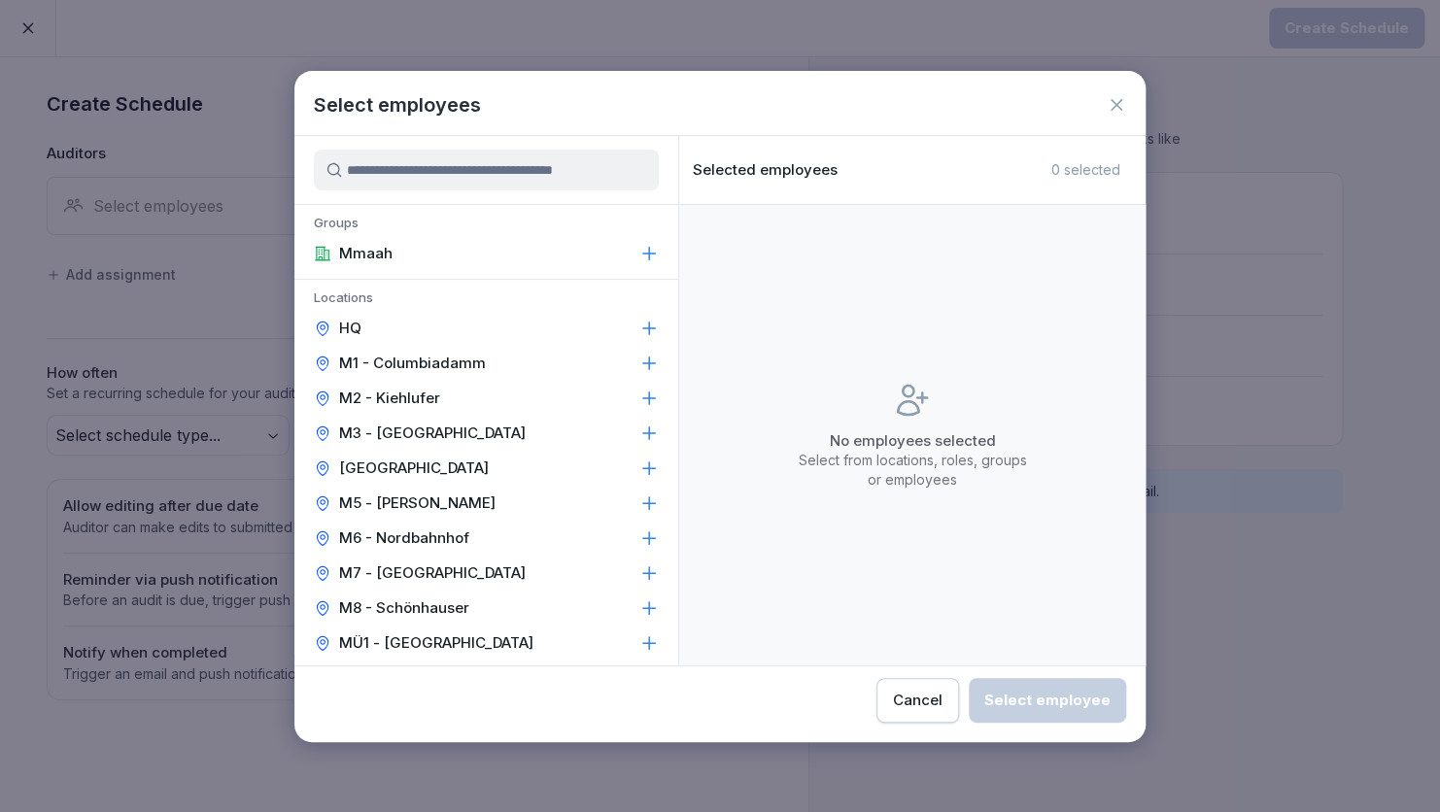
click at [426, 466] on p "[GEOGRAPHIC_DATA]" at bounding box center [414, 468] width 150 height 19
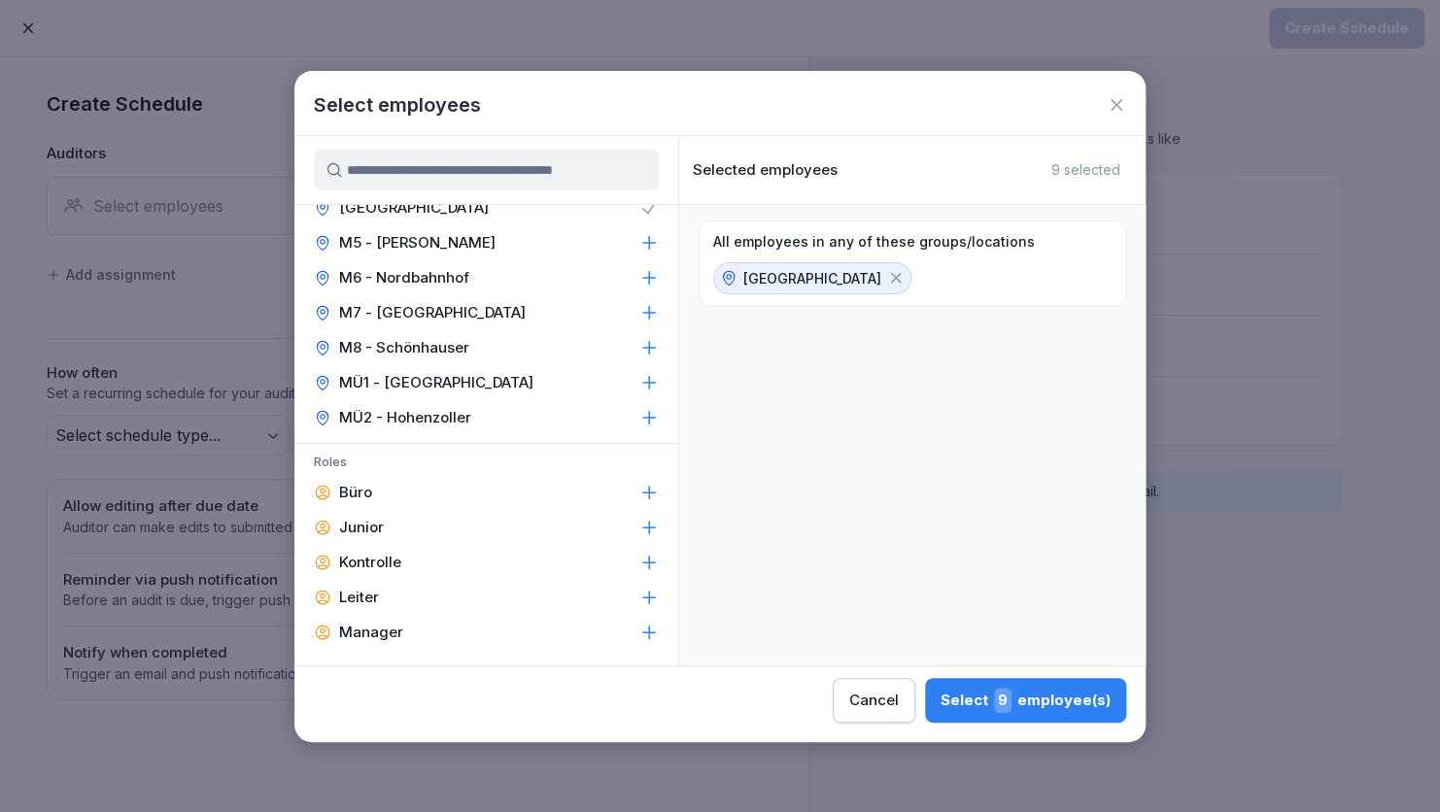
scroll to position [285, 0]
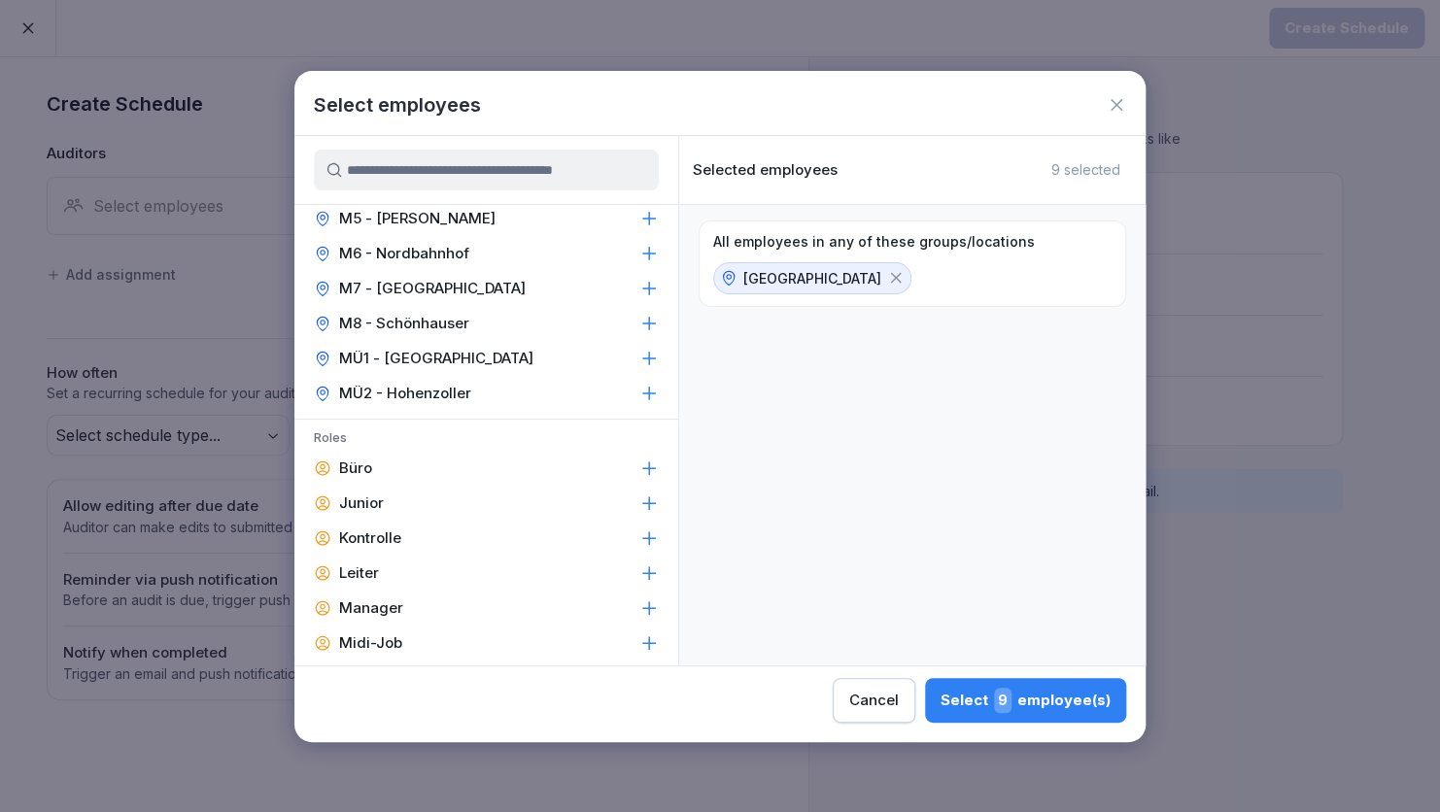
click at [400, 562] on div "Leiter" at bounding box center [486, 573] width 384 height 35
click at [404, 597] on div "Manager" at bounding box center [486, 608] width 384 height 35
click at [1019, 699] on div "Select 3 employee(s)" at bounding box center [1025, 700] width 169 height 25
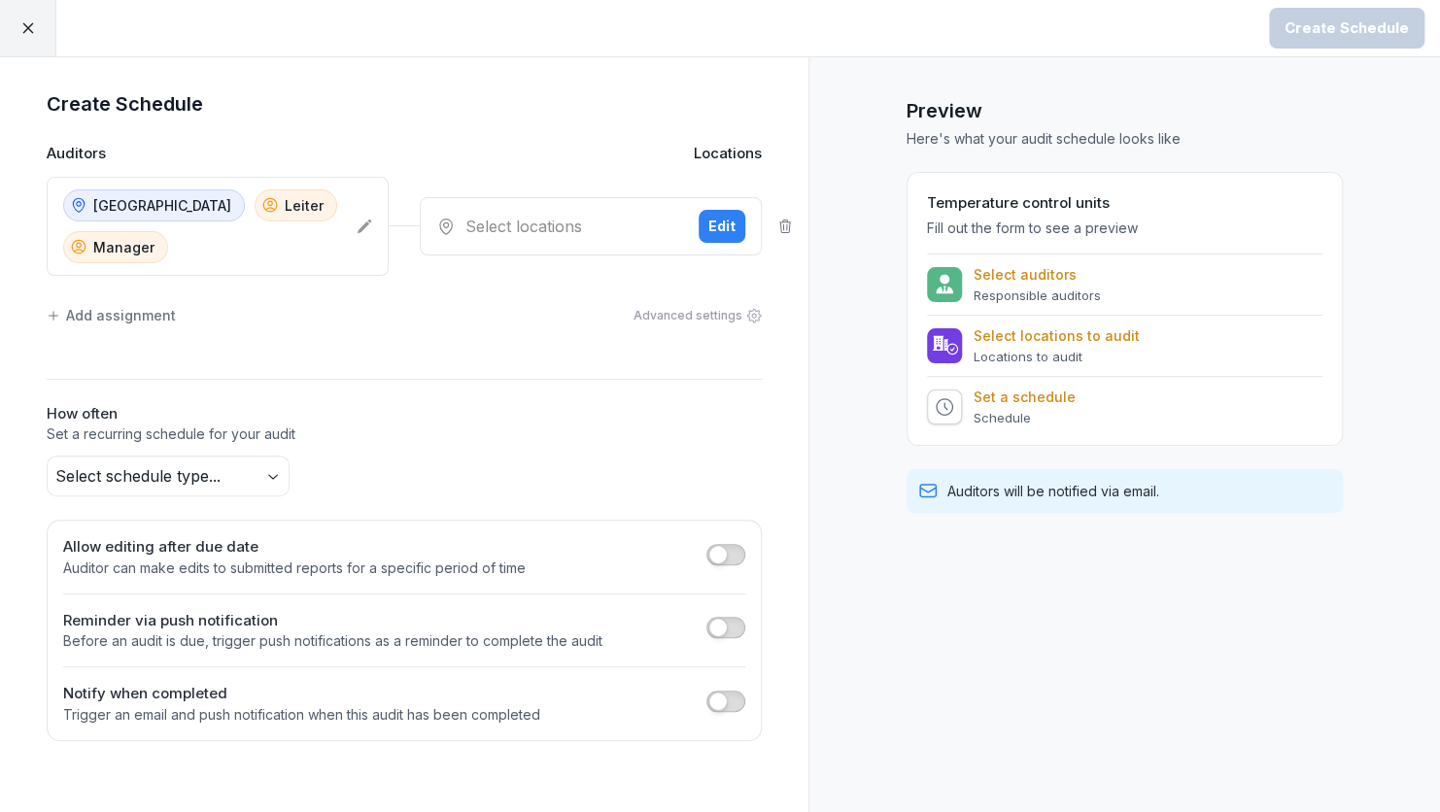
click at [565, 231] on div "Select locations" at bounding box center [559, 226] width 247 height 23
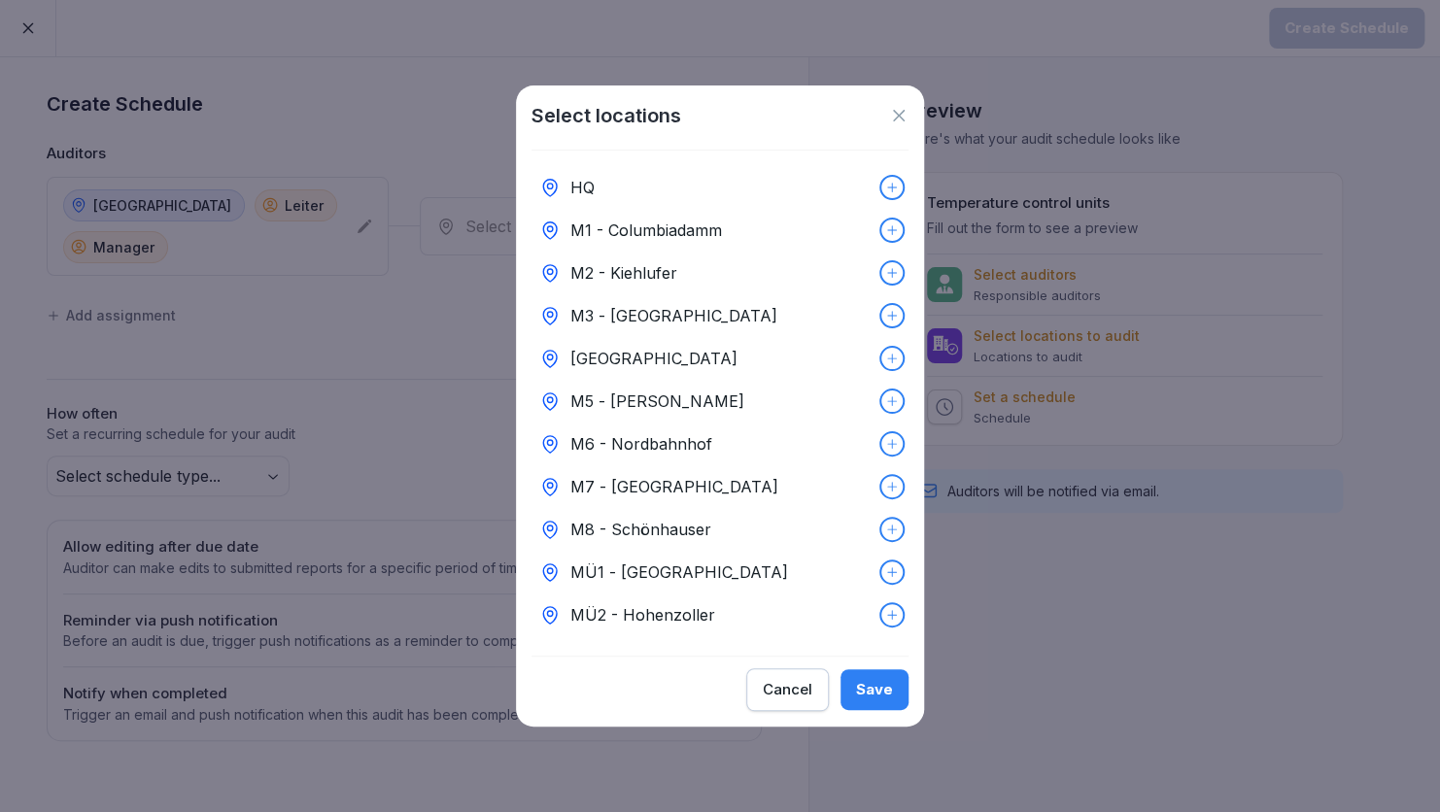
click at [658, 347] on p "[GEOGRAPHIC_DATA]" at bounding box center [653, 358] width 167 height 23
click at [889, 682] on button "Save" at bounding box center [874, 689] width 68 height 41
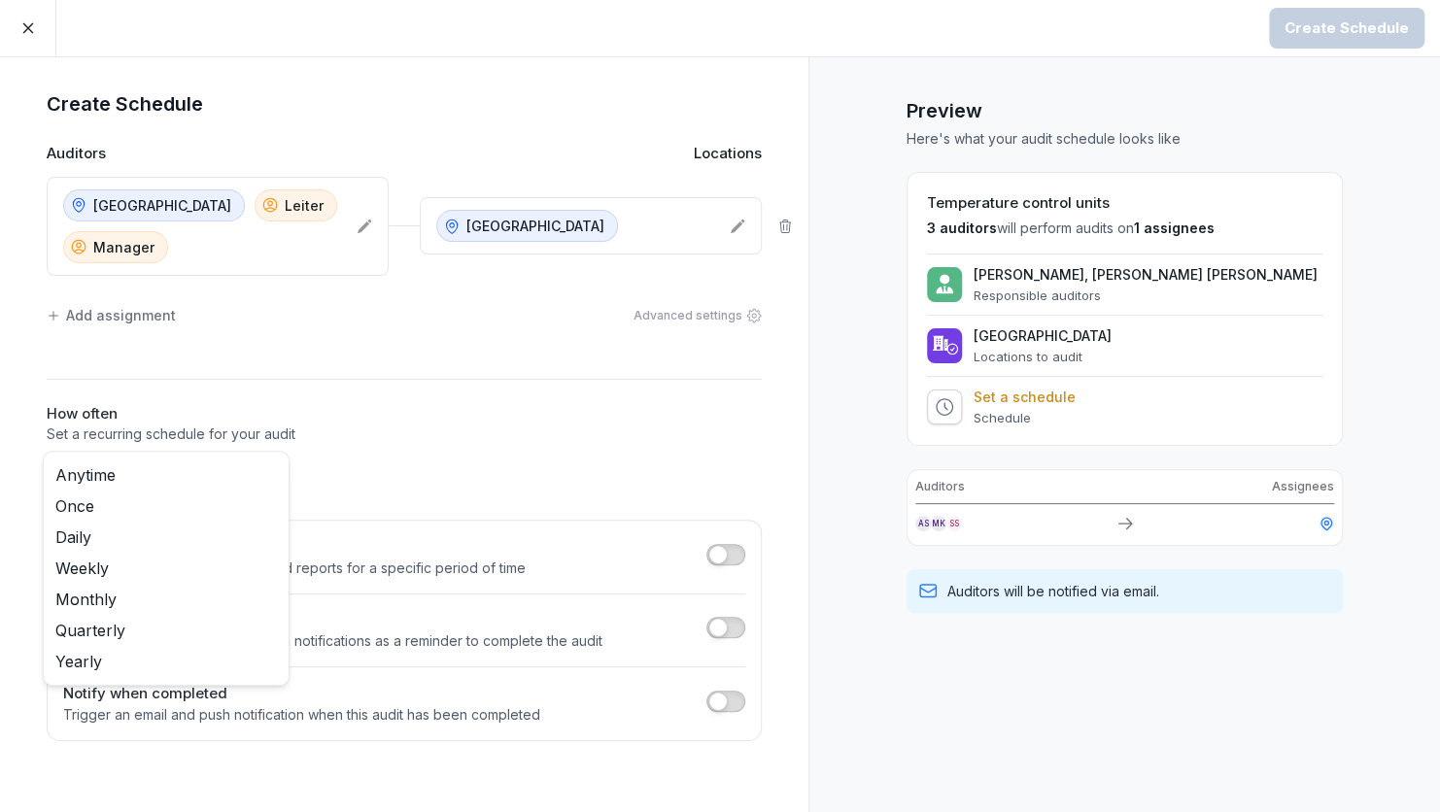
click at [266, 478] on body "Create Schedule Create Schedule Auditors Locations [GEOGRAPHIC_DATA] [PERSON_NA…" at bounding box center [720, 406] width 1440 height 812
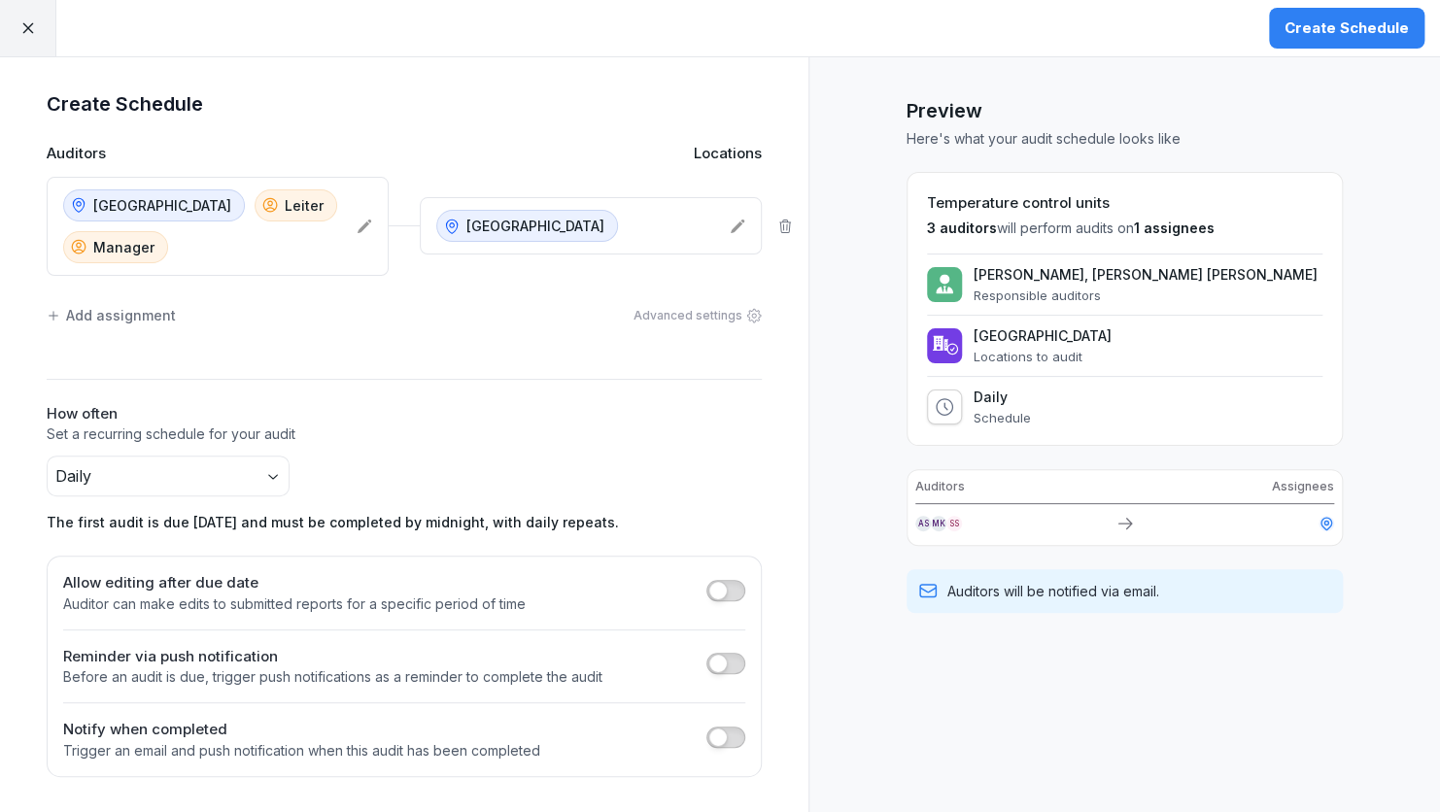
click at [1327, 27] on div "Create Schedule" at bounding box center [1346, 27] width 124 height 21
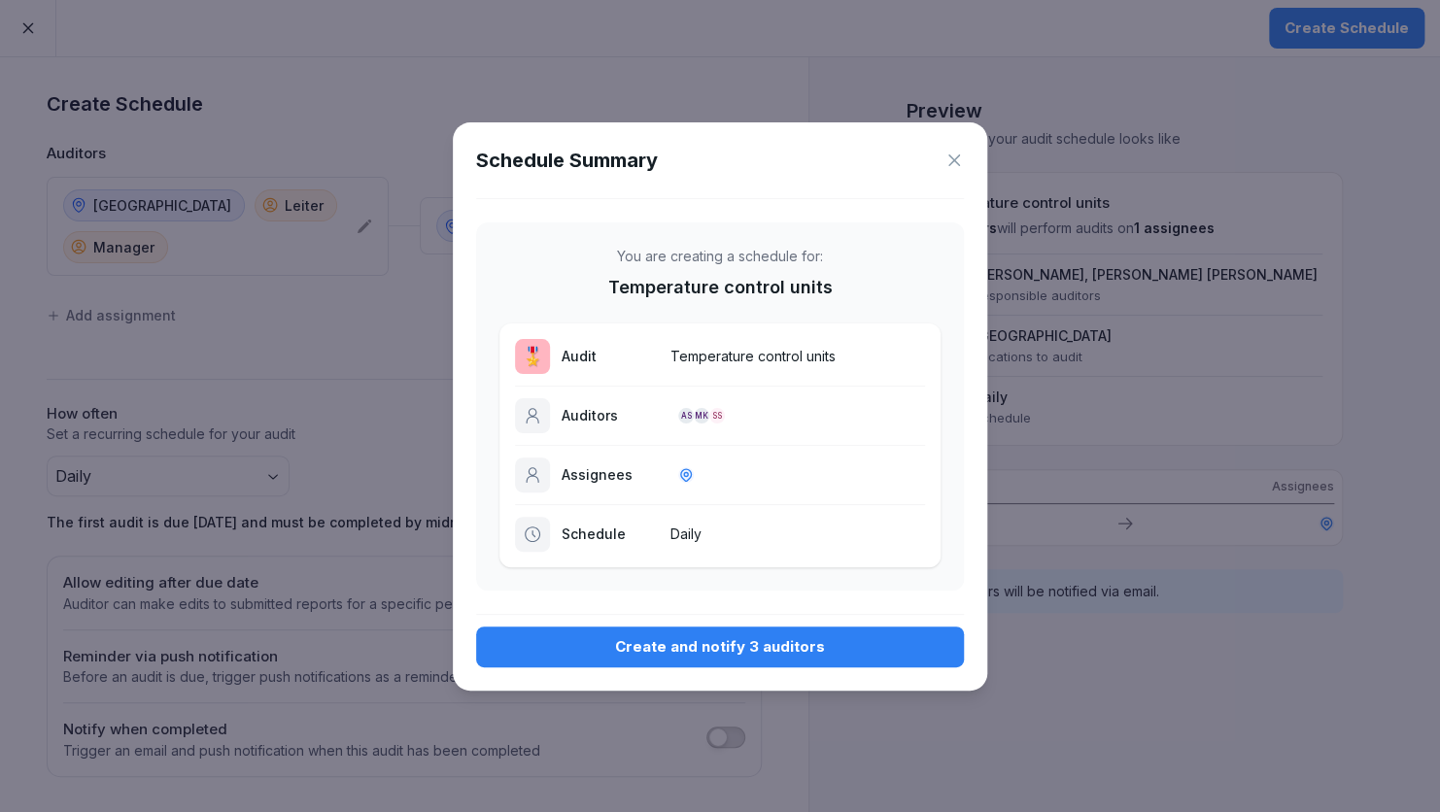
click at [747, 636] on div "Create and notify 3 auditors" at bounding box center [720, 646] width 457 height 21
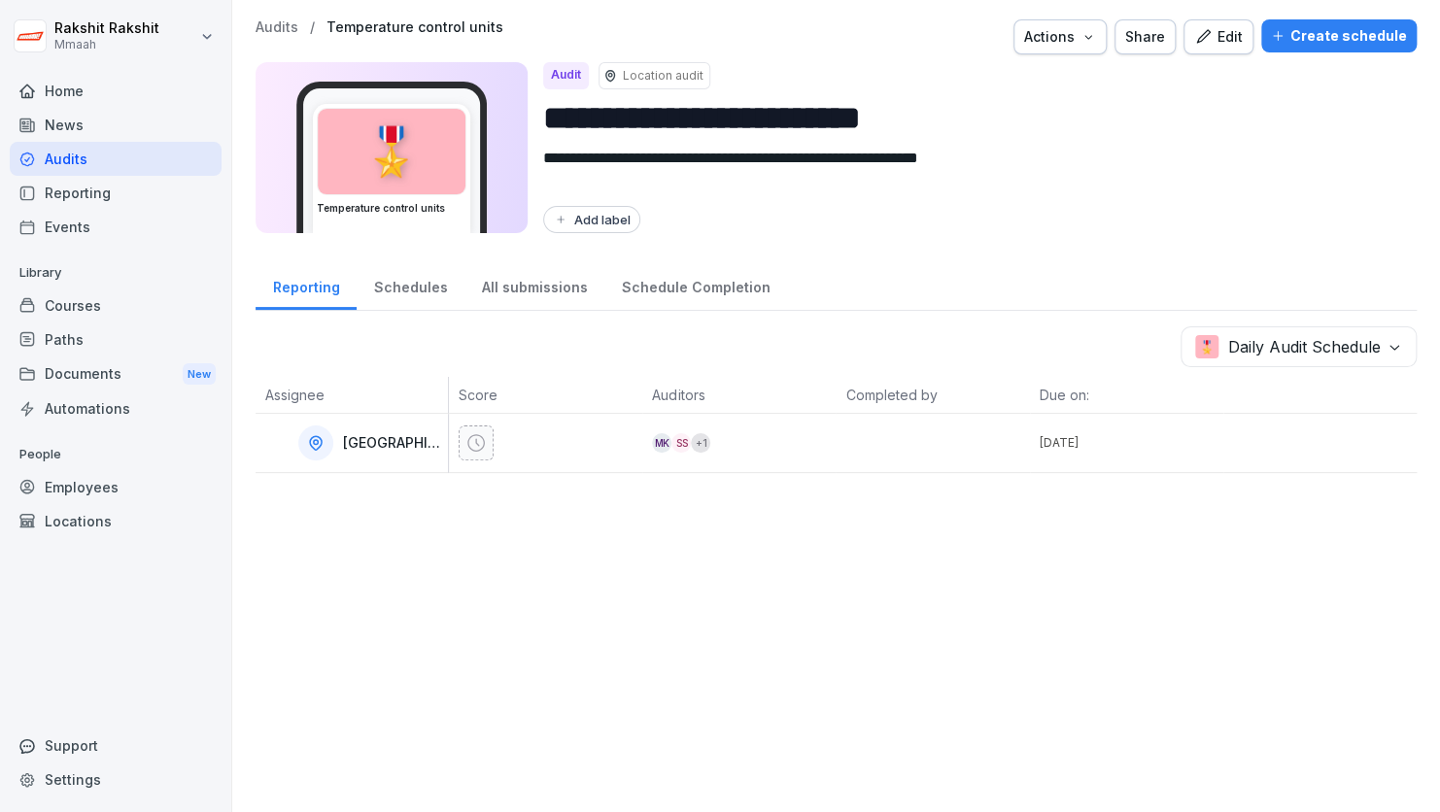
click at [111, 158] on div "Audits" at bounding box center [116, 159] width 212 height 34
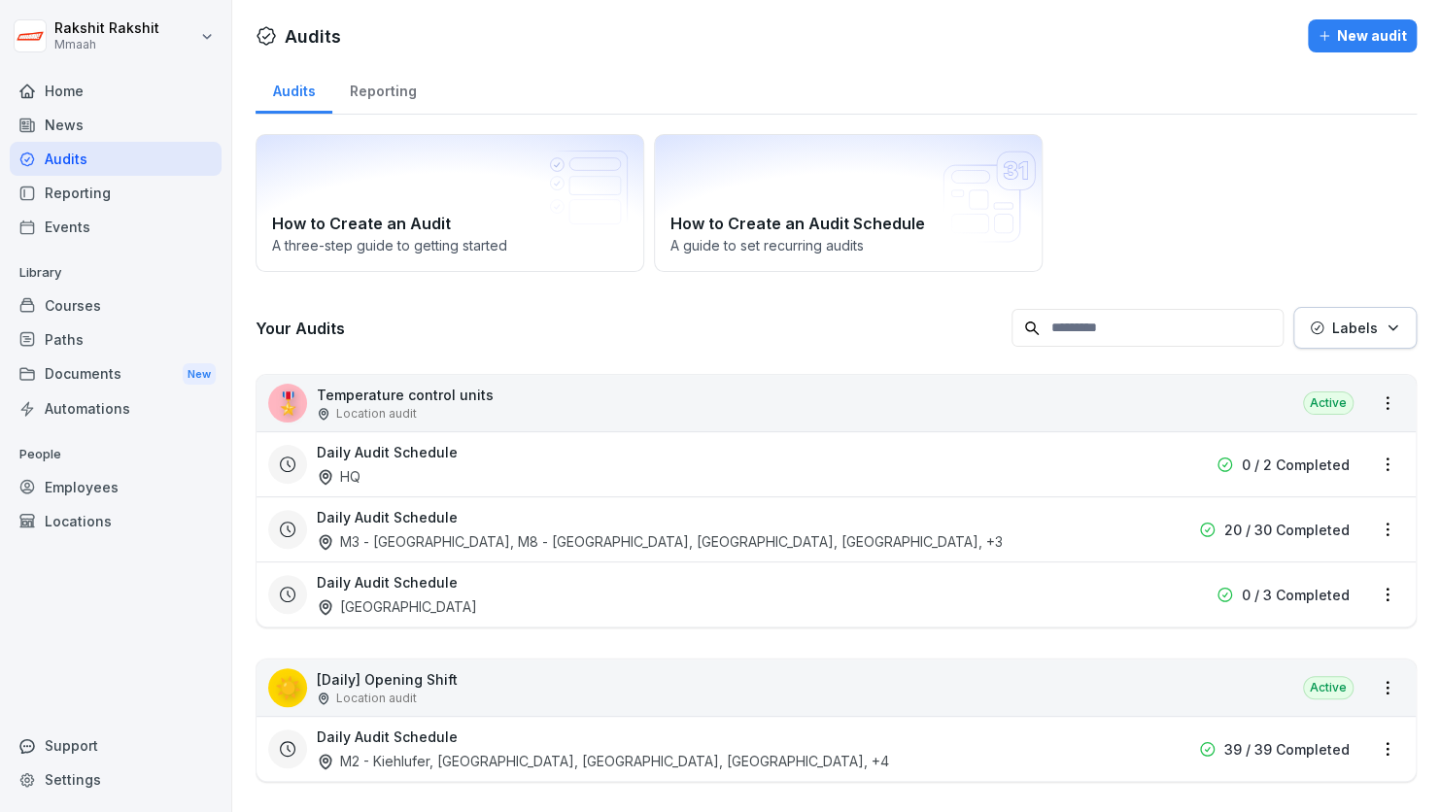
click at [1105, 602] on div "Daily Audit Schedule [GEOGRAPHIC_DATA] 0 / 3 Completed" at bounding box center [820, 594] width 1105 height 45
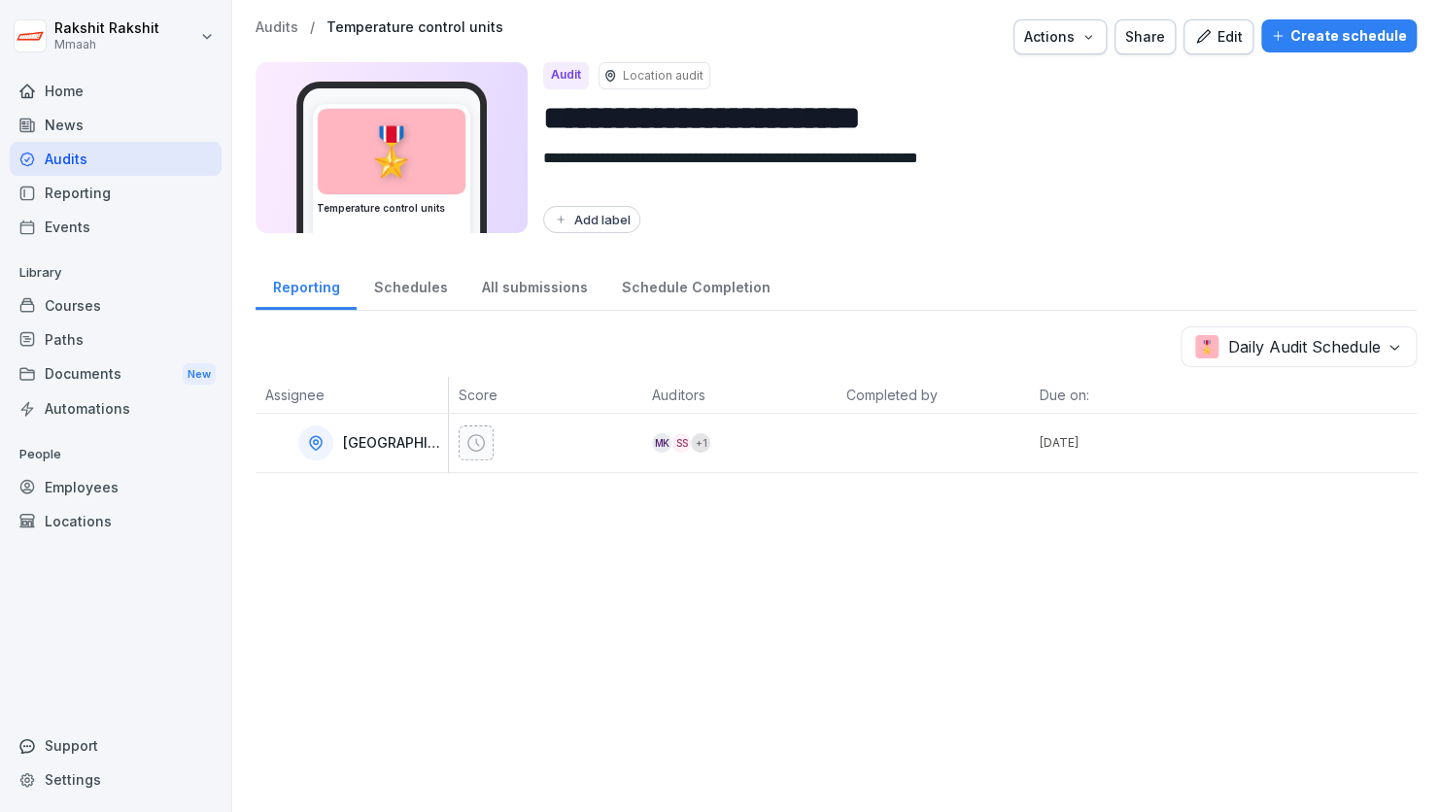
click at [170, 163] on div "Audits" at bounding box center [116, 159] width 212 height 34
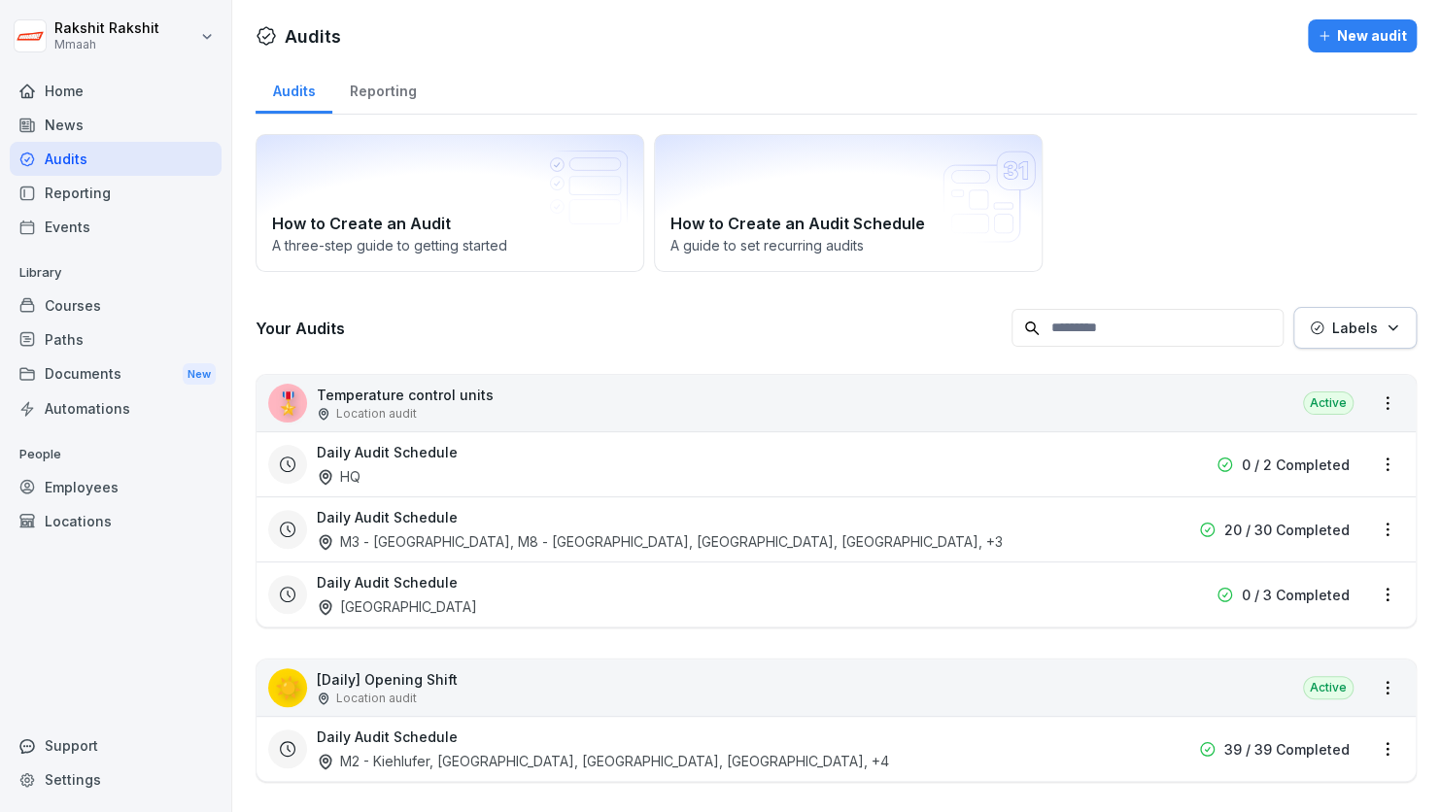
click at [1239, 222] on div "How to Create an Audit A three-[PERSON_NAME] to getting started How to Create a…" at bounding box center [836, 203] width 1161 height 138
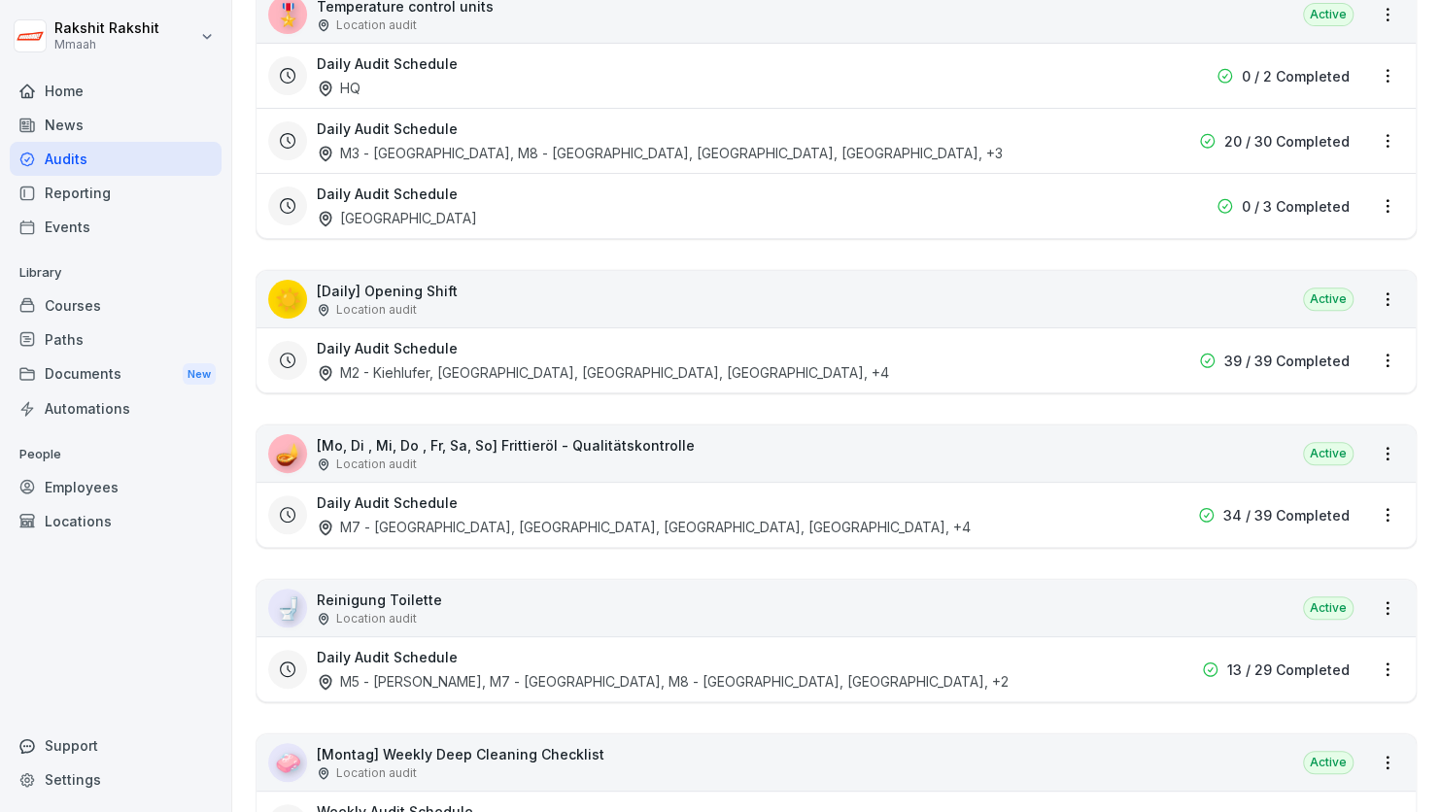
scroll to position [427, 0]
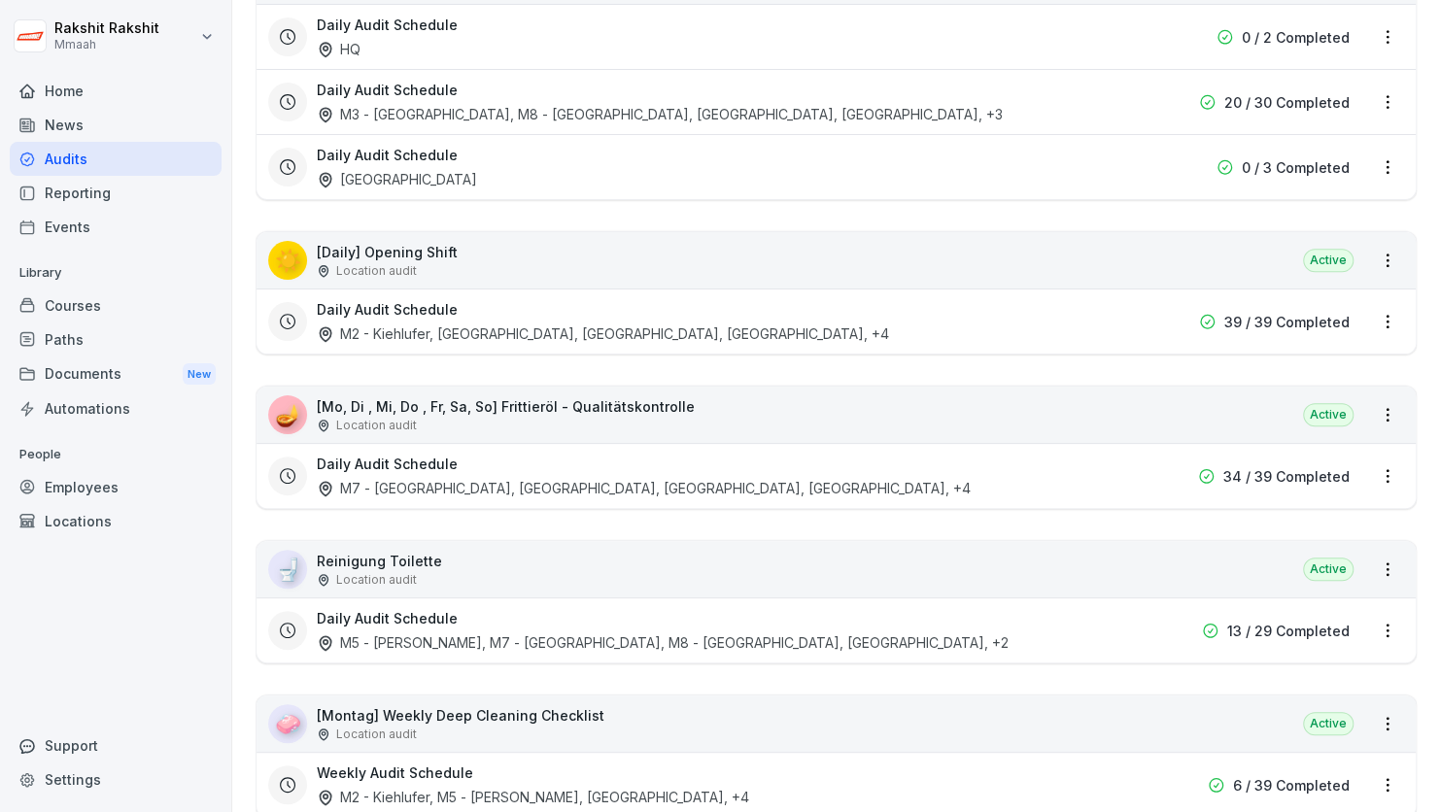
click at [287, 477] on icon at bounding box center [287, 475] width 17 height 17
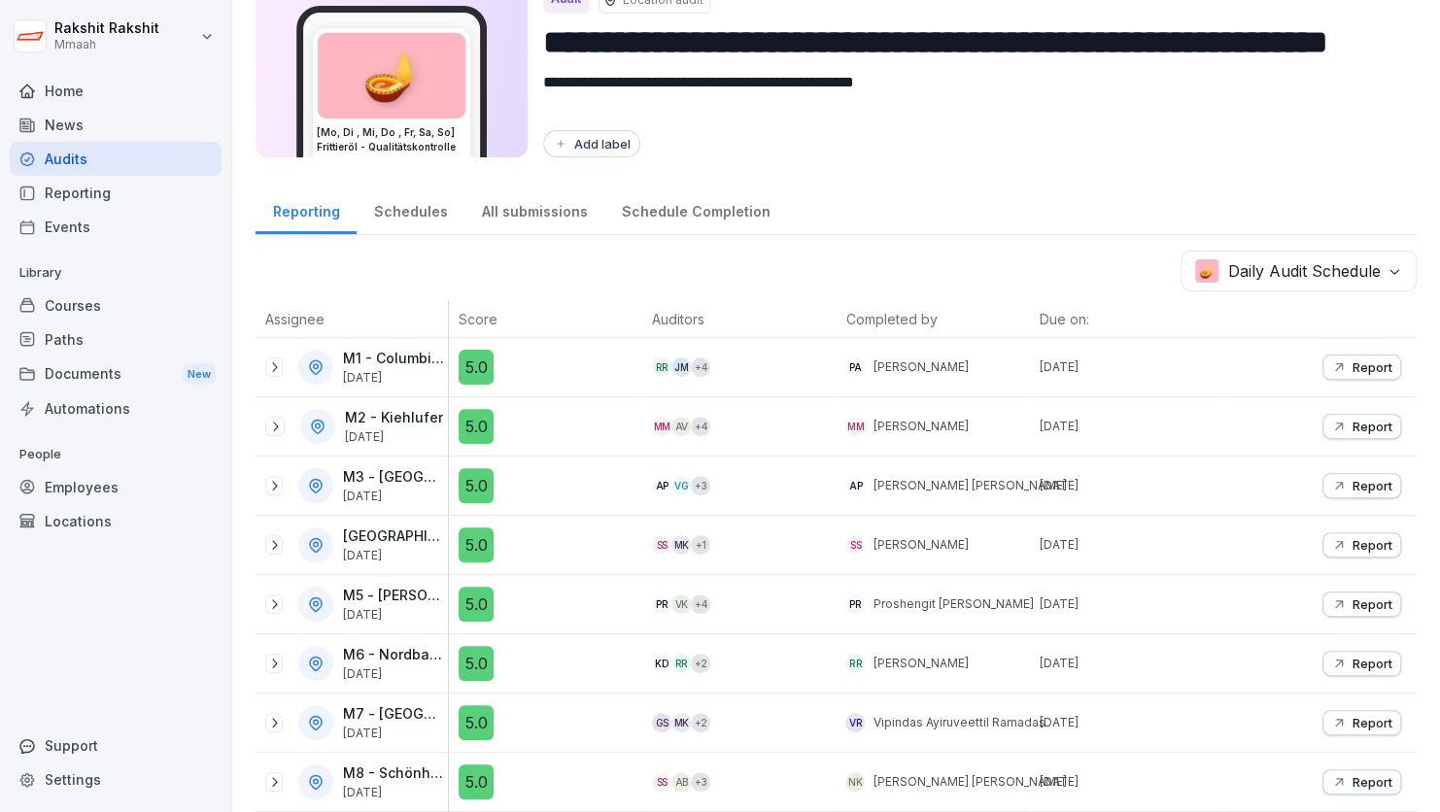
scroll to position [86, 0]
click at [969, 130] on div "Add label" at bounding box center [972, 143] width 858 height 27
click at [1145, 163] on div "**********" at bounding box center [836, 330] width 1208 height 812
click at [153, 156] on div "Audits" at bounding box center [116, 159] width 212 height 34
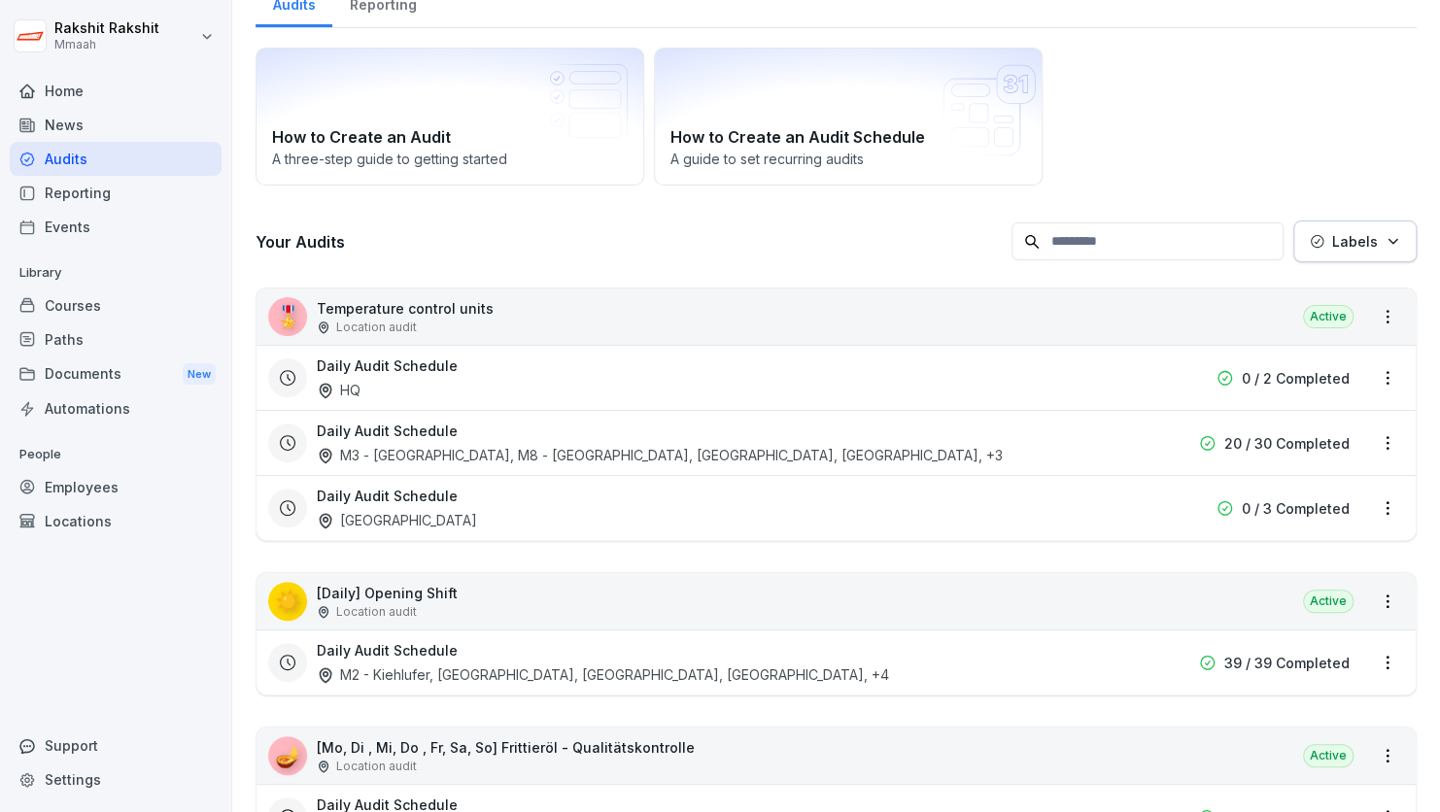
scroll to position [19, 0]
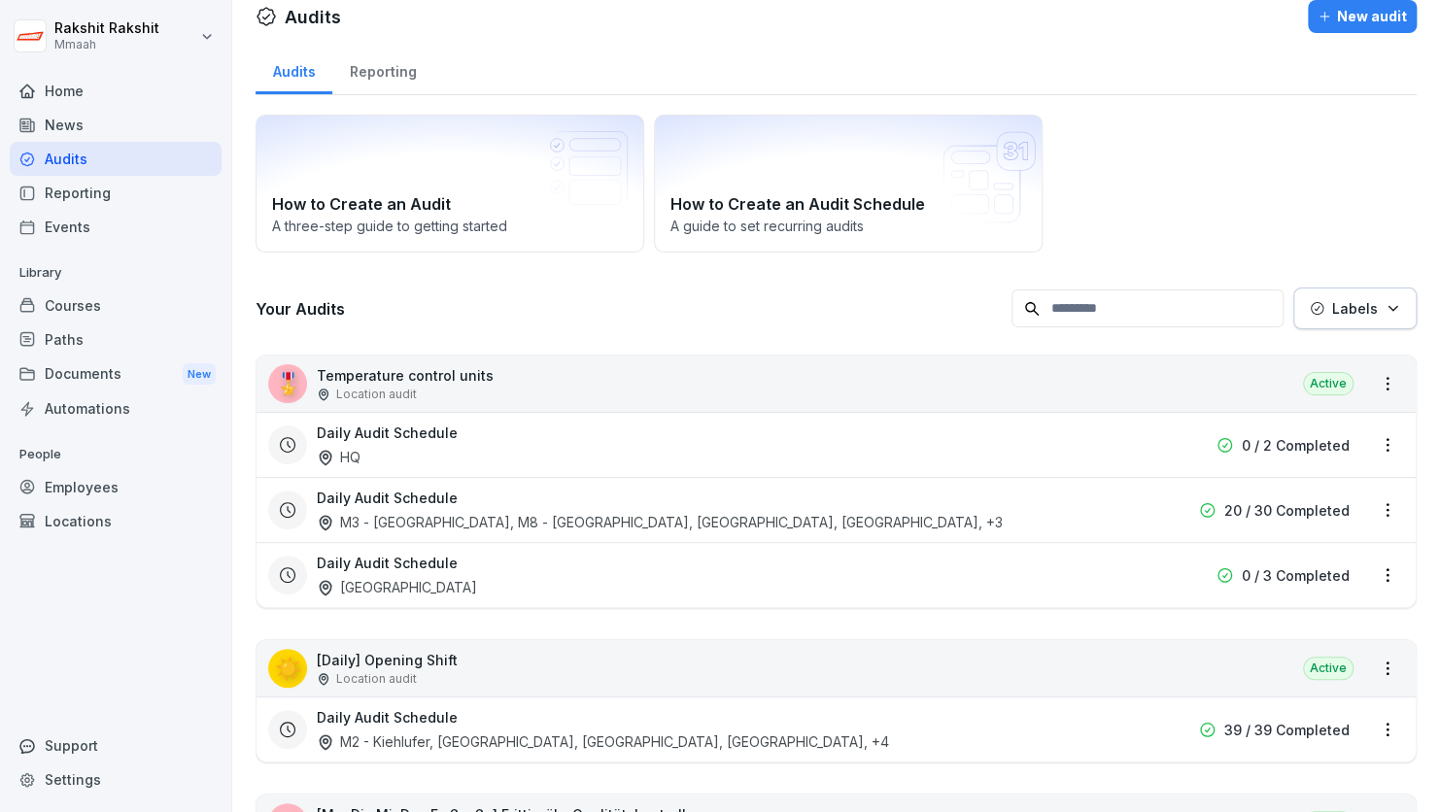
click at [1256, 145] on div "How to Create an Audit A three-[PERSON_NAME] to getting started How to Create a…" at bounding box center [836, 184] width 1161 height 138
click at [1164, 194] on div "How to Create an Audit A three-[PERSON_NAME] to getting started How to Create a…" at bounding box center [836, 184] width 1161 height 138
click at [1371, 455] on html "[PERSON_NAME] Mmaah Home News Audits Reporting Events Library Courses Paths Doc…" at bounding box center [720, 406] width 1440 height 812
click at [1276, 569] on div "Delete Audit Schedule" at bounding box center [1290, 576] width 194 height 32
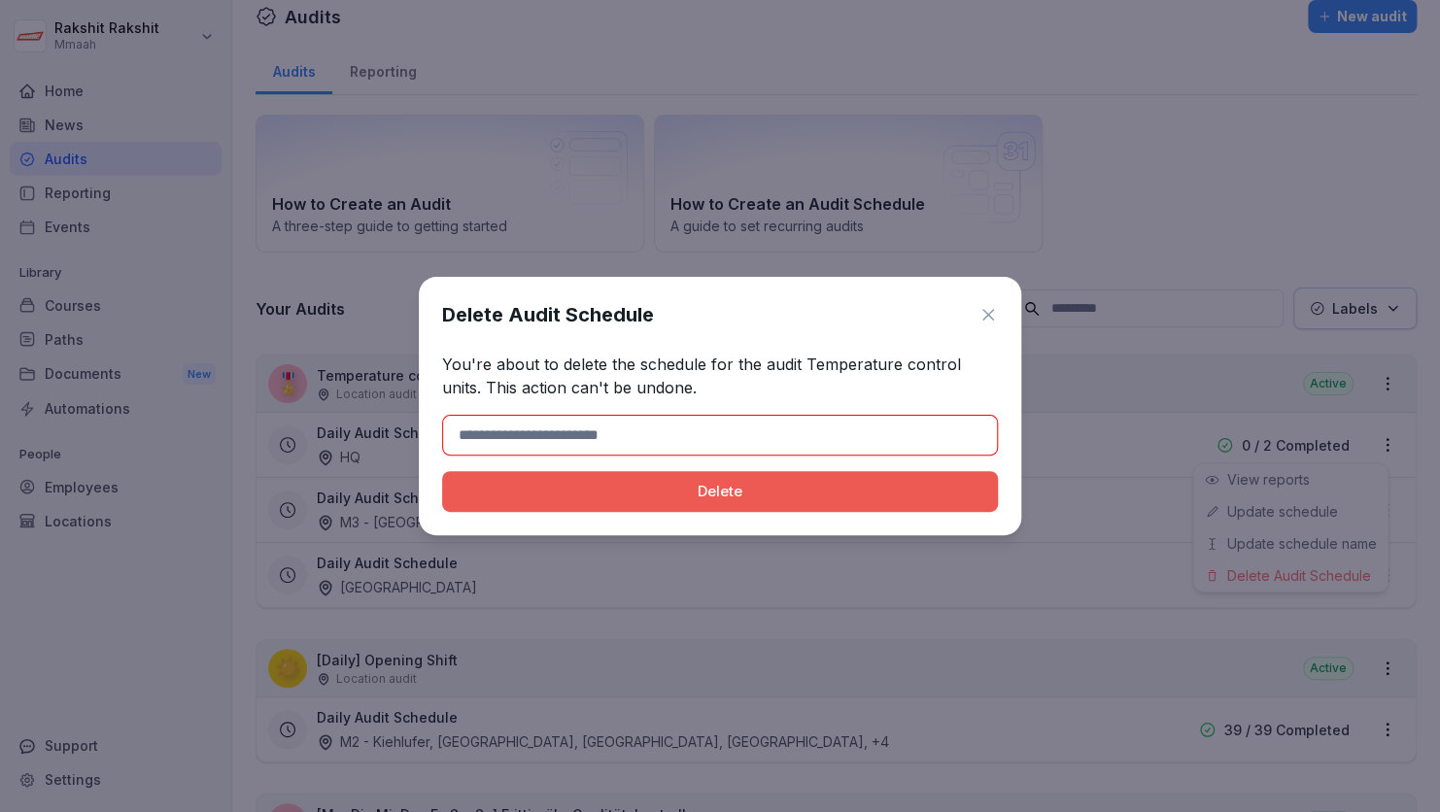
click at [708, 424] on input at bounding box center [720, 435] width 556 height 41
type input "******"
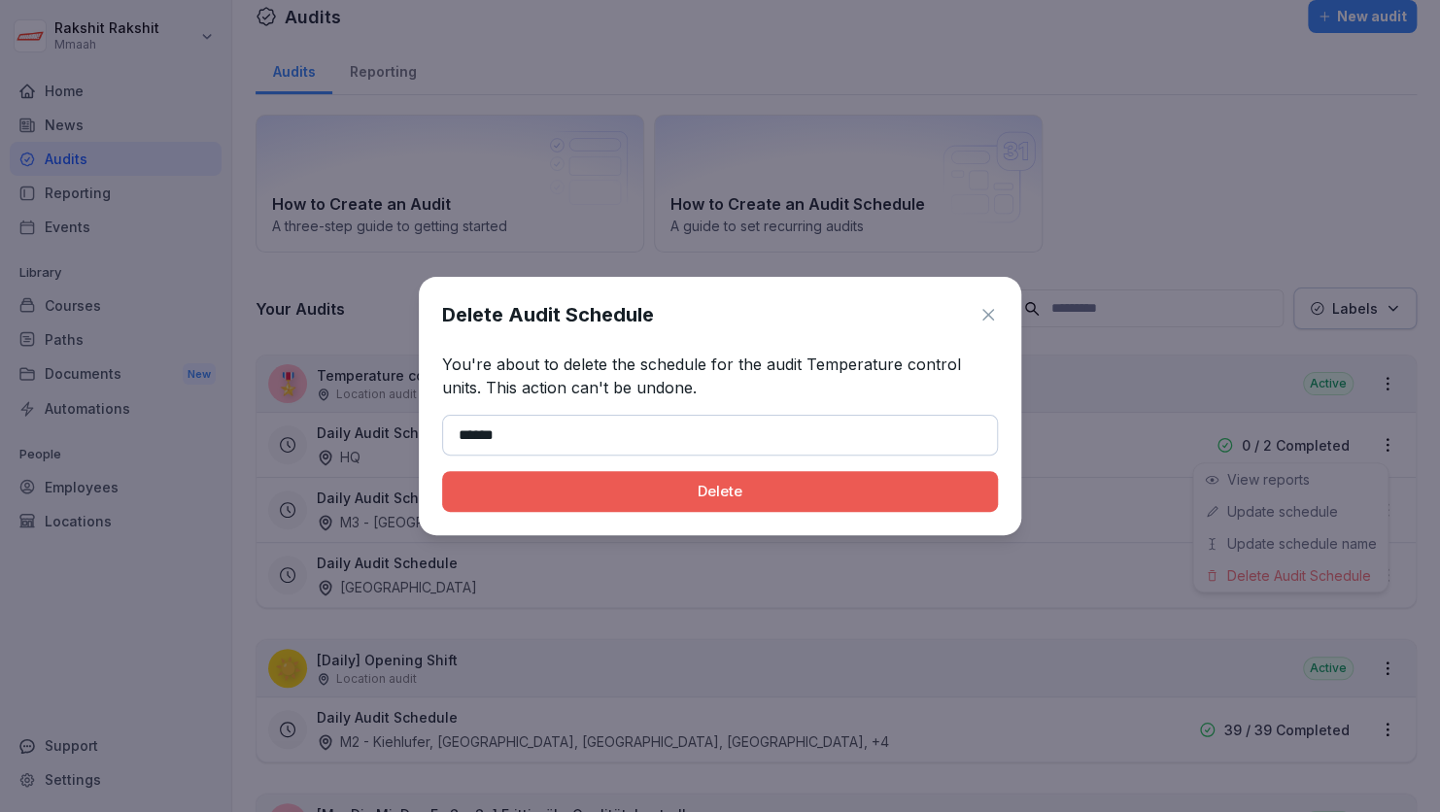
click at [517, 492] on div "Delete" at bounding box center [720, 491] width 525 height 21
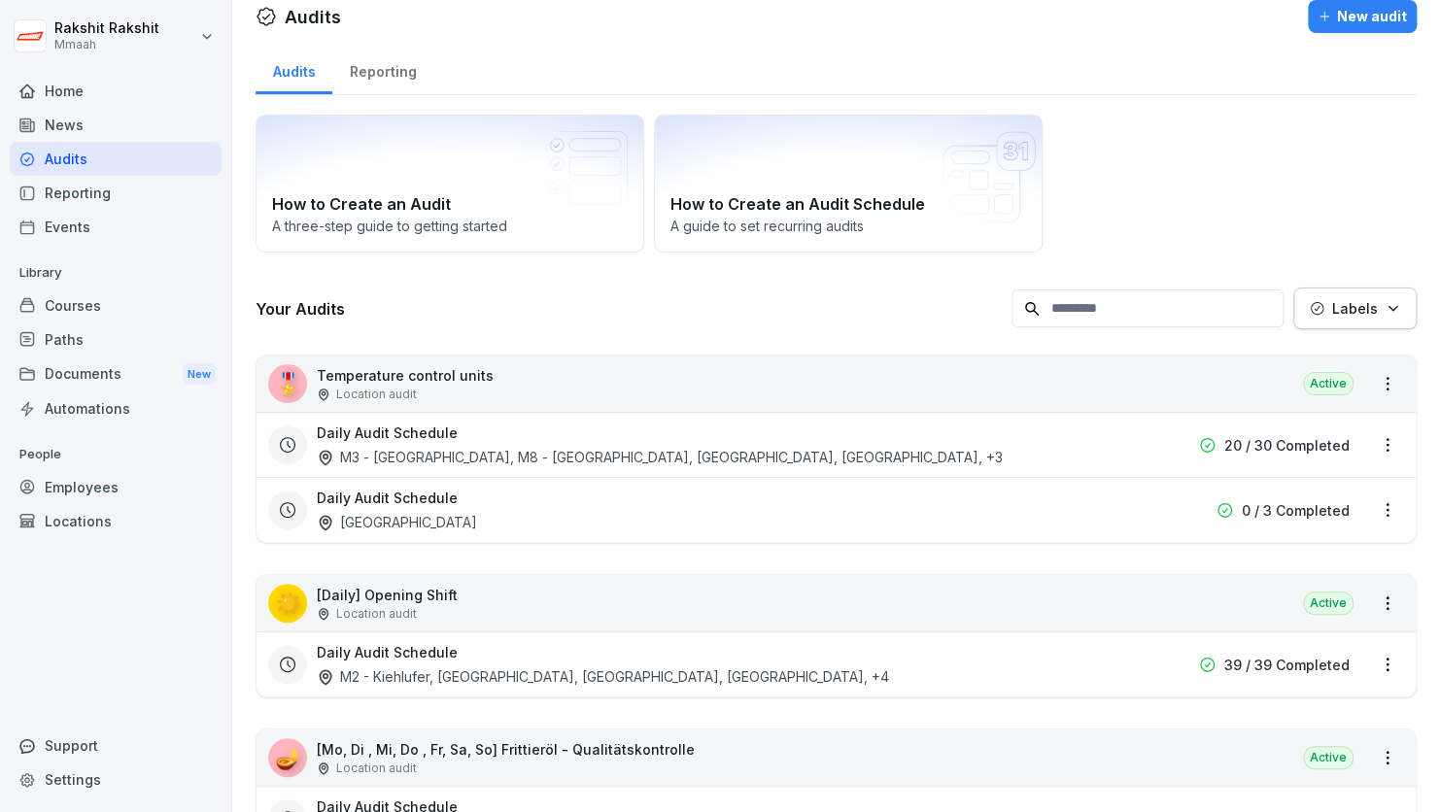
click at [449, 505] on h3 "Daily Audit Schedule" at bounding box center [387, 498] width 141 height 20
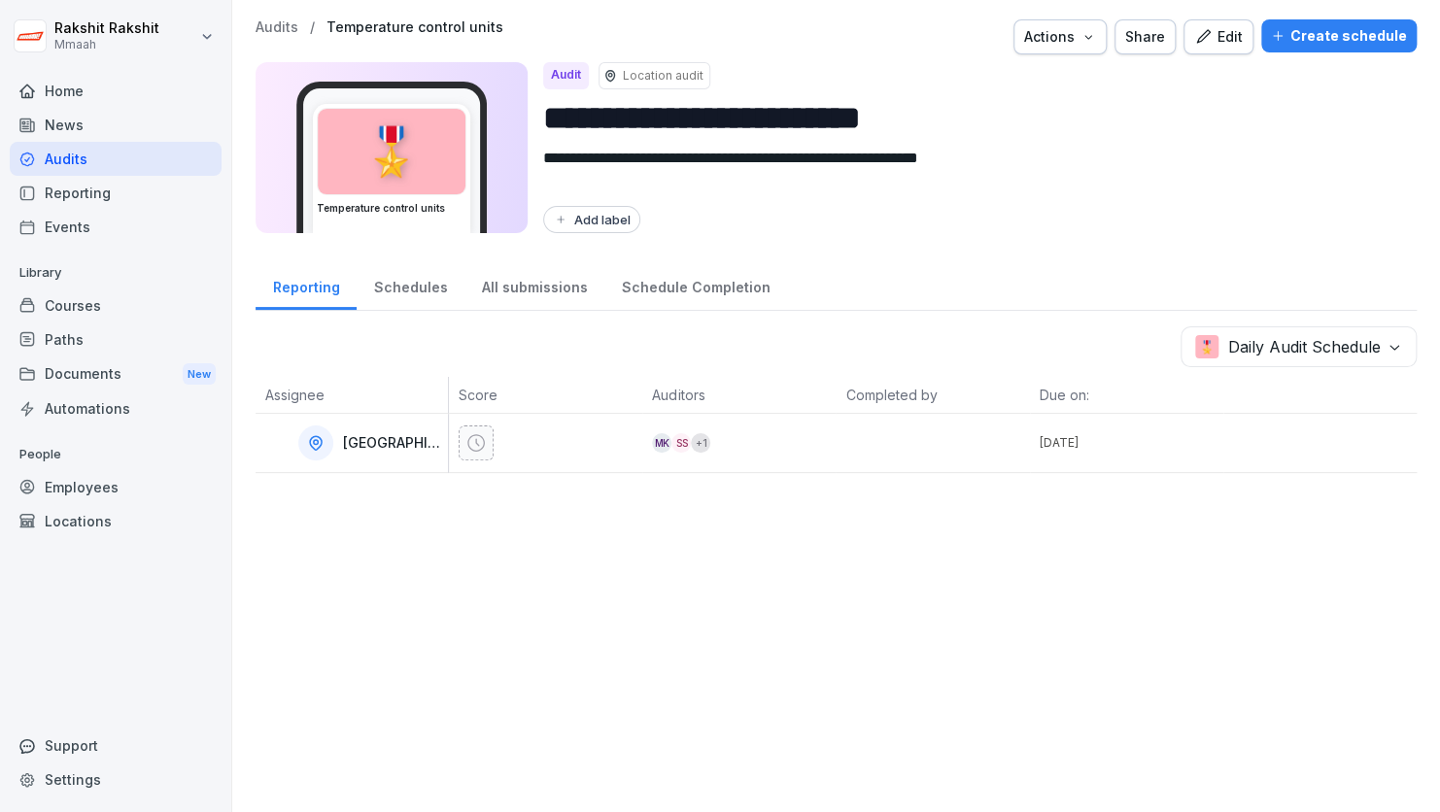
click at [1206, 51] on button "Edit" at bounding box center [1218, 36] width 70 height 35
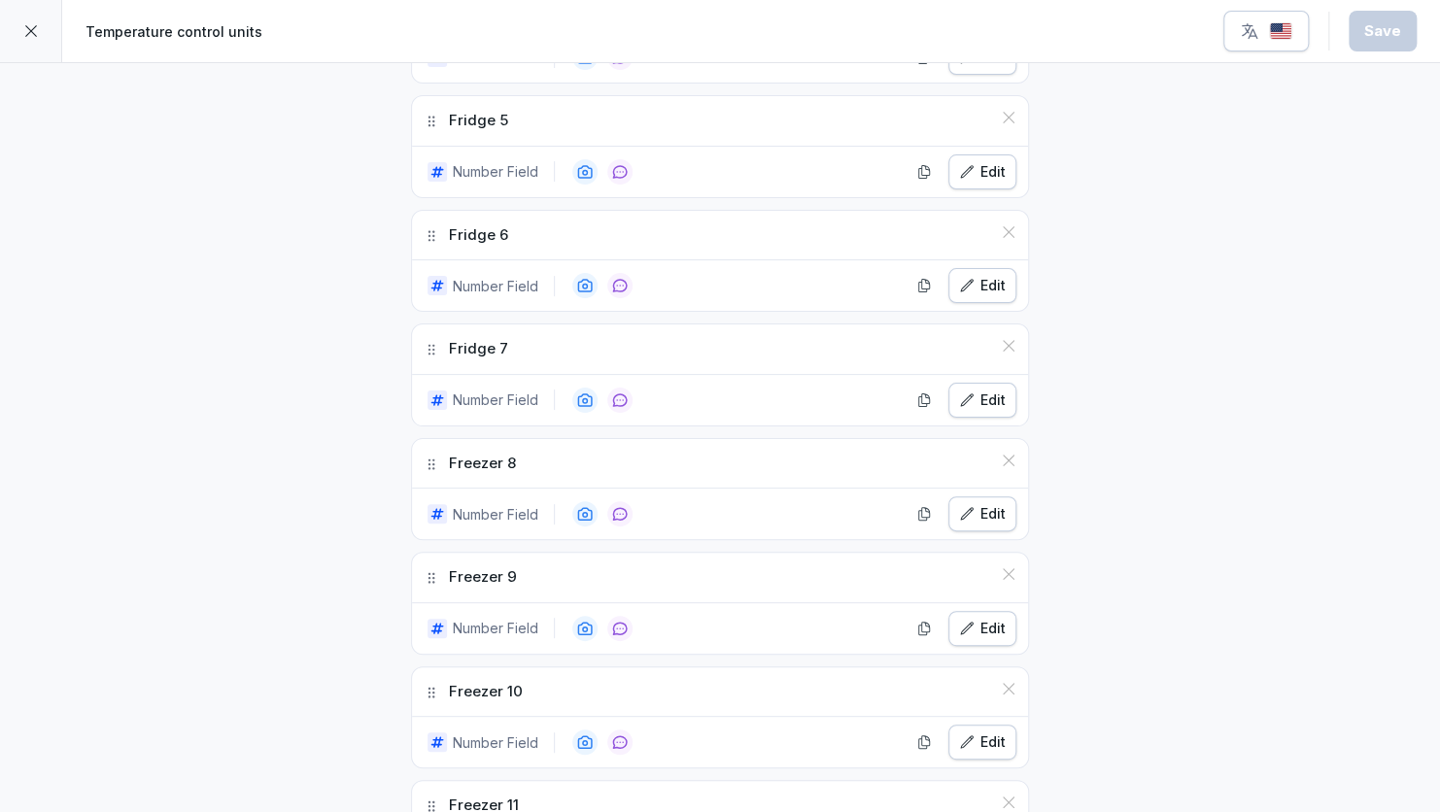
scroll to position [1166, 0]
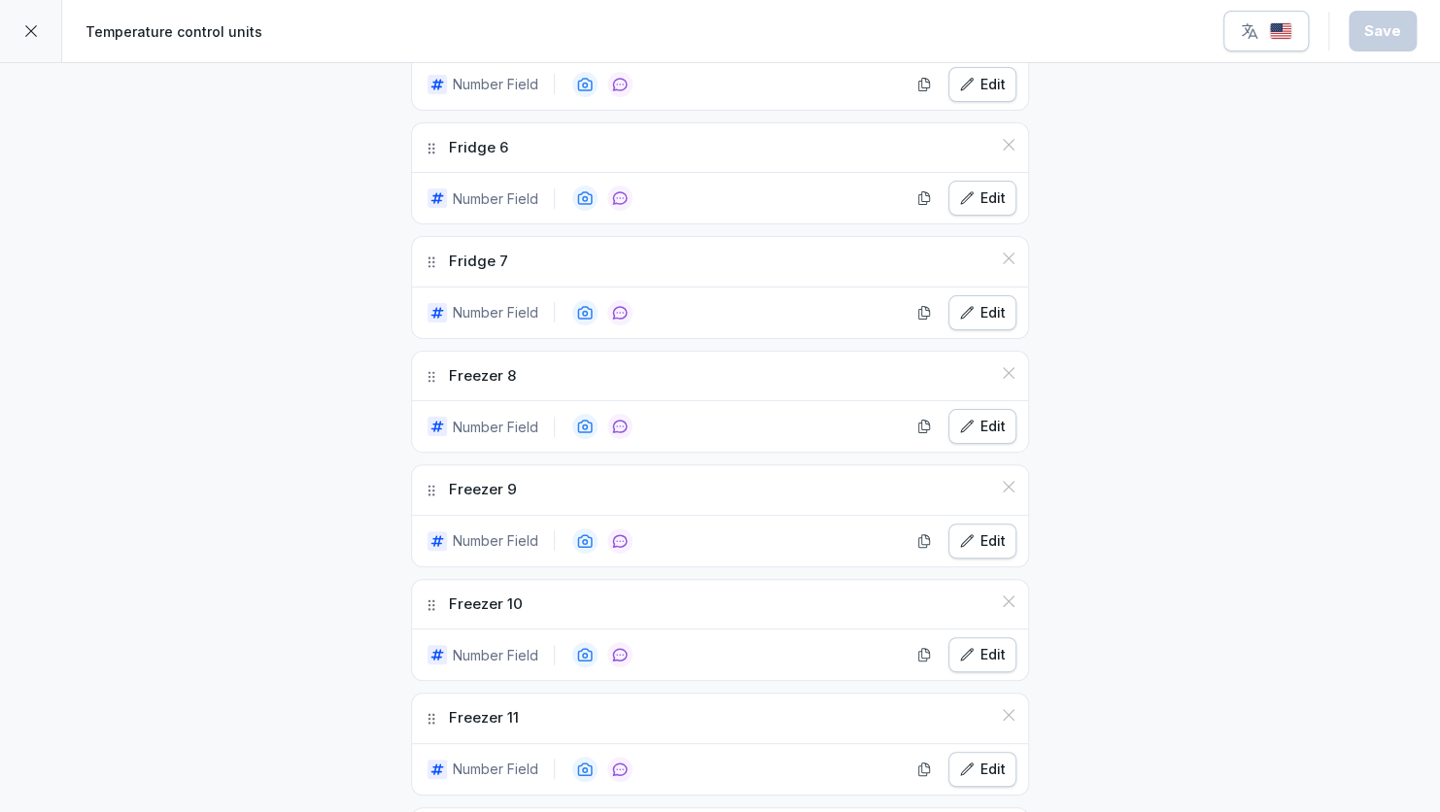
click at [44, 27] on div at bounding box center [31, 31] width 62 height 62
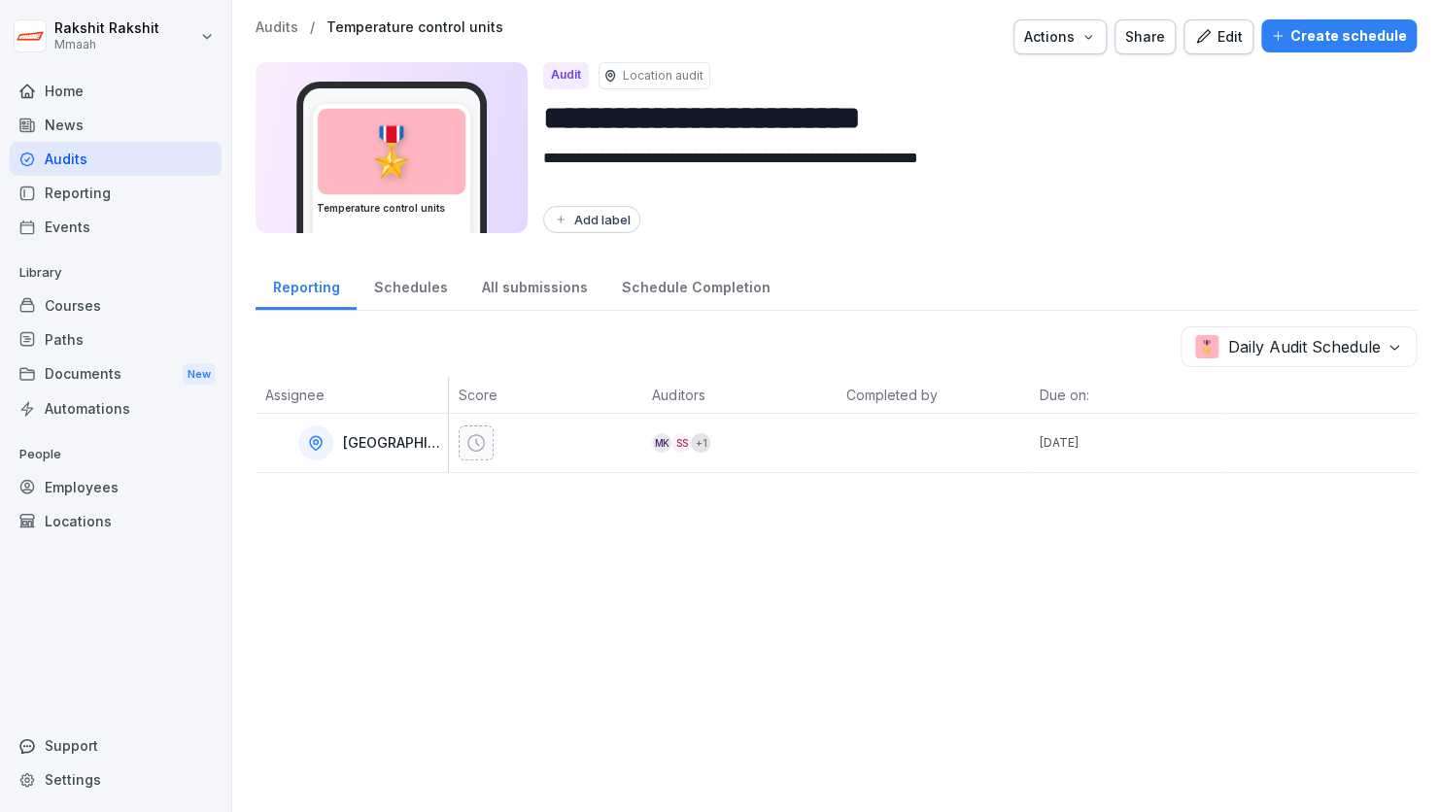
click at [71, 155] on div "Audits" at bounding box center [116, 159] width 212 height 34
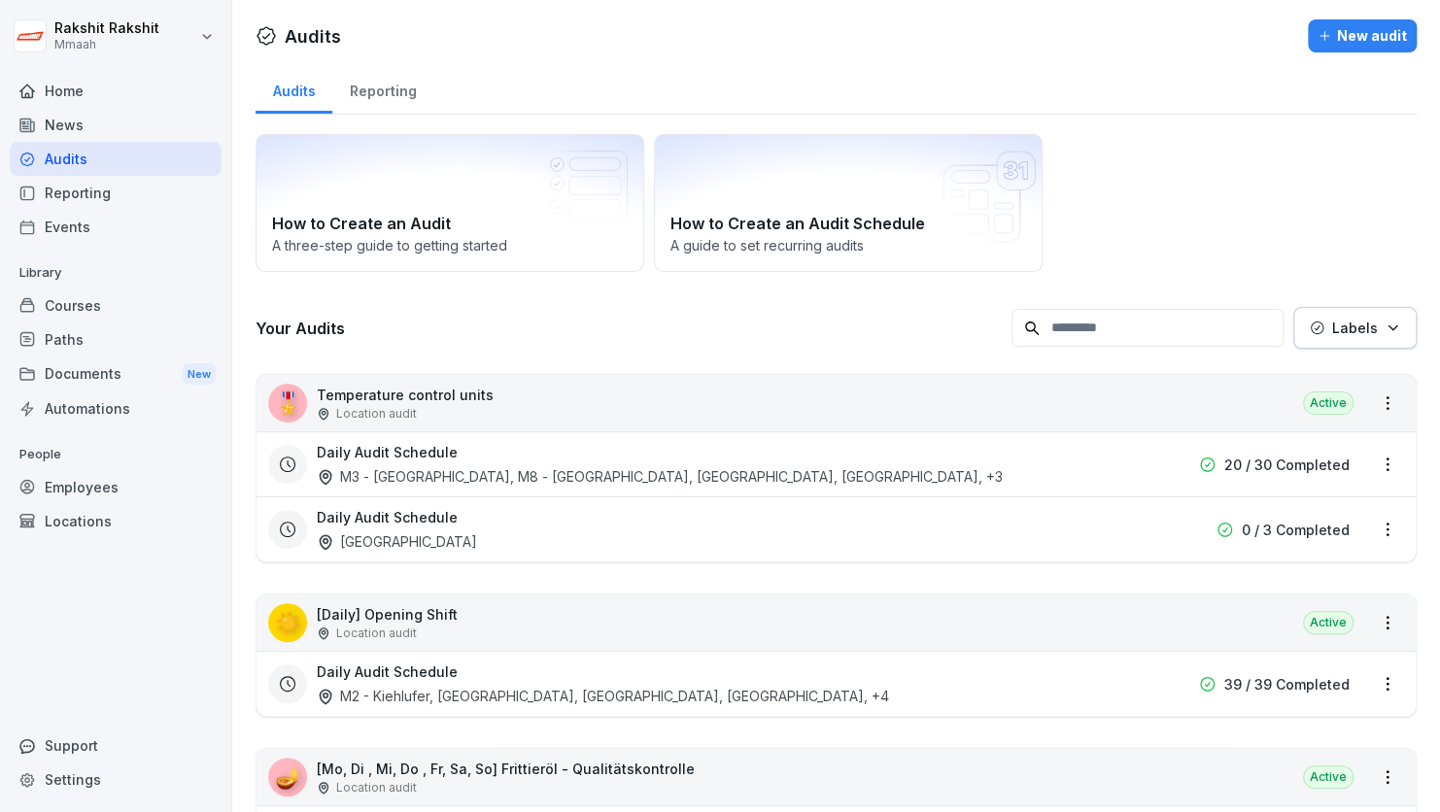
click at [1256, 153] on div "How to Create an Audit A three-[PERSON_NAME] to getting started How to Create a…" at bounding box center [836, 203] width 1161 height 138
click at [55, 754] on div "Support" at bounding box center [116, 746] width 212 height 34
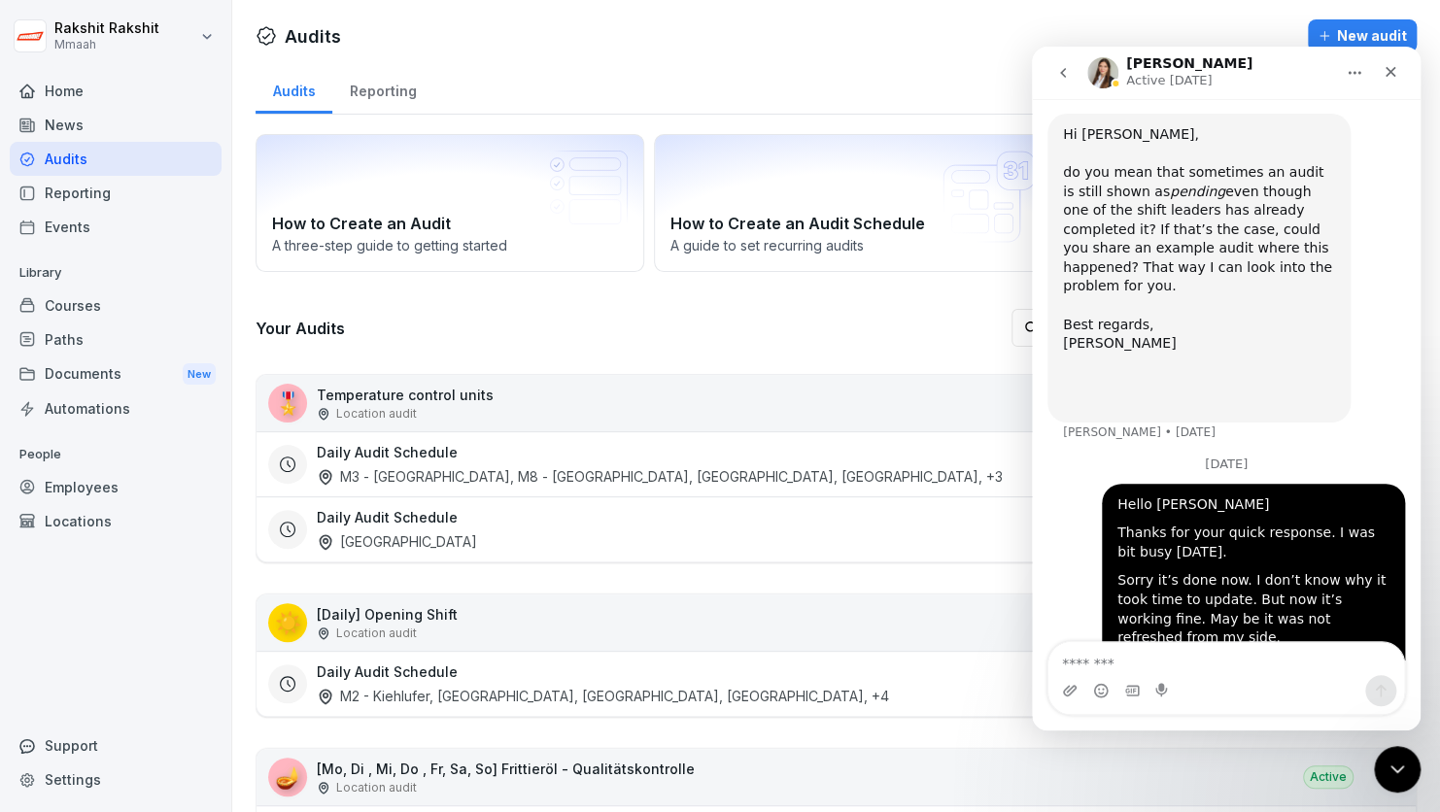
scroll to position [565, 0]
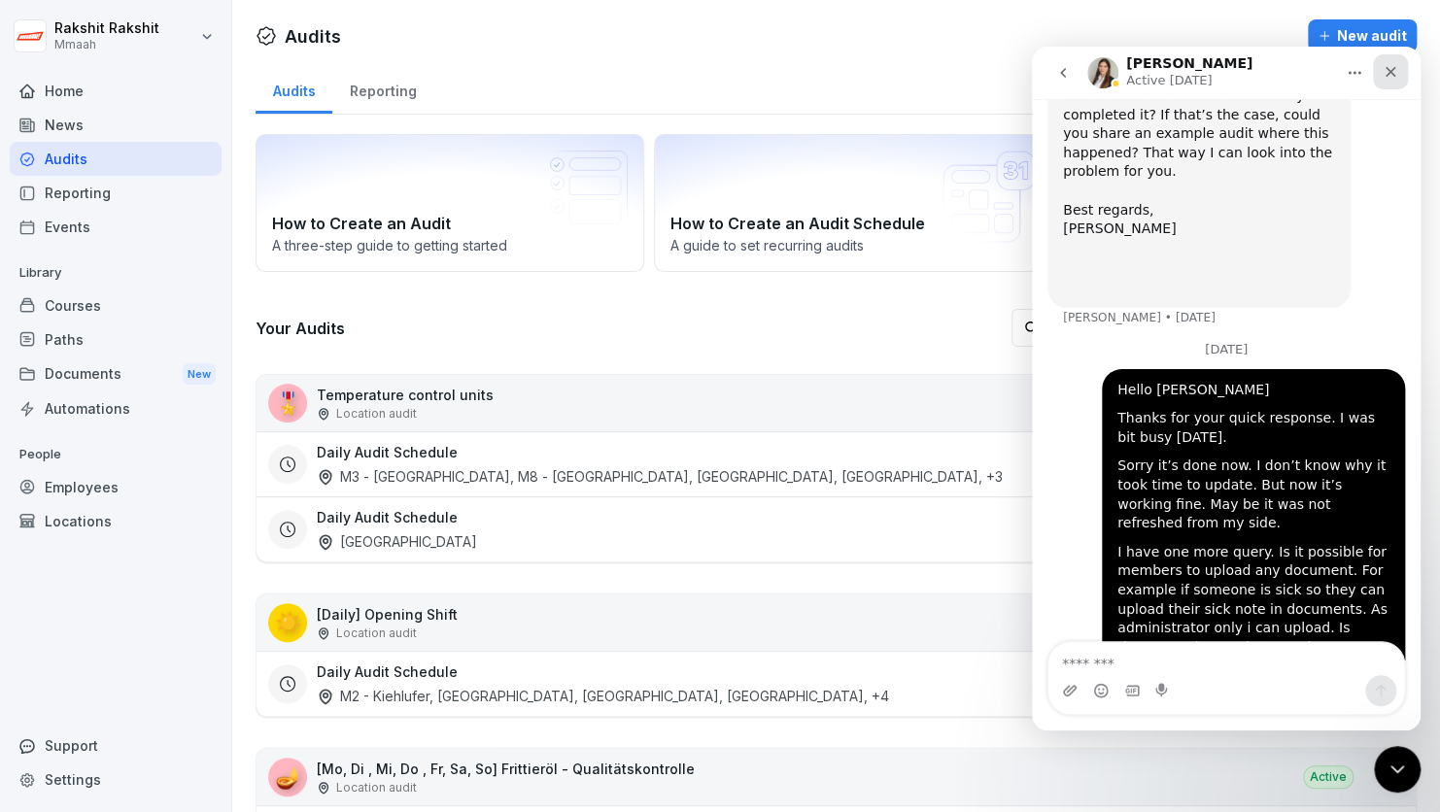
click at [1390, 78] on icon "Close" at bounding box center [1390, 72] width 16 height 16
